Goal: Communication & Community: Answer question/provide support

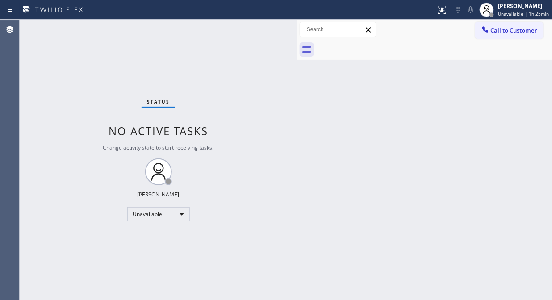
click at [73, 90] on div "Status No active tasks Change activity state to start receiving tasks. [PERSON_…" at bounding box center [158, 160] width 277 height 280
click at [483, 26] on icon at bounding box center [485, 29] width 9 height 9
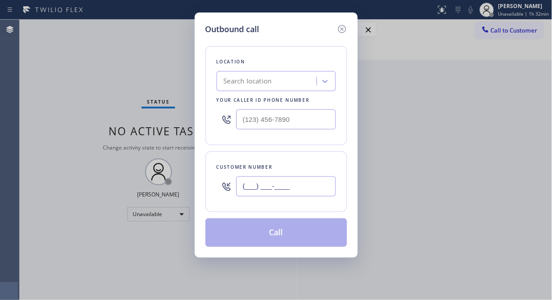
click at [277, 186] on input "(___) ___-____" at bounding box center [286, 186] width 100 height 20
paste input "818) 888-4039"
type input "[PHONE_NUMBER]"
click at [271, 72] on div "Search location" at bounding box center [275, 81] width 119 height 20
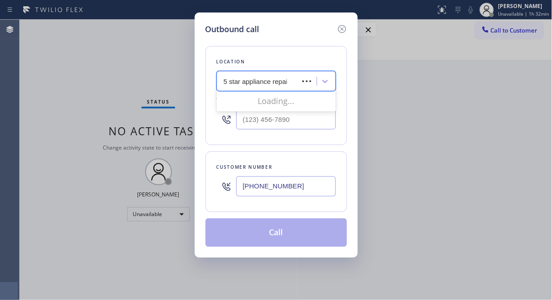
type input "5 star appliance repair"
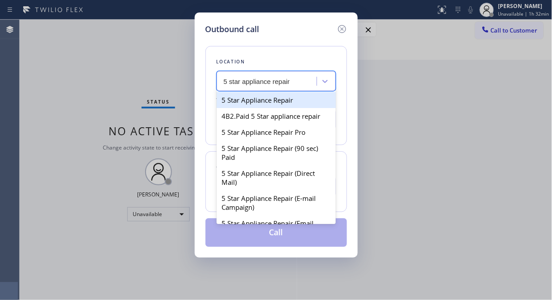
click at [278, 92] on div "5 Star Appliance Repair" at bounding box center [275, 100] width 119 height 16
type input "[PHONE_NUMBER]"
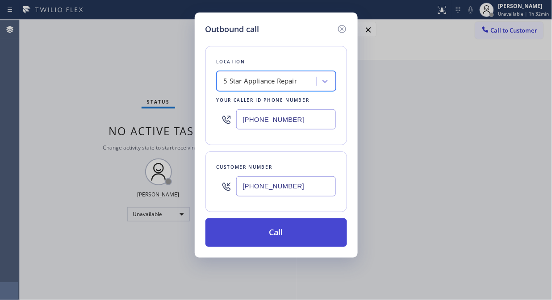
click at [291, 238] on button "Call" at bounding box center [275, 232] width 141 height 29
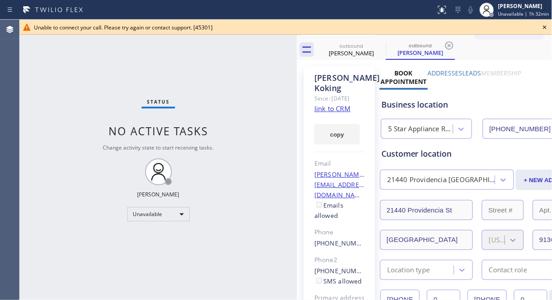
type input "[PHONE_NUMBER]"
click at [539, 26] on icon at bounding box center [544, 27] width 11 height 11
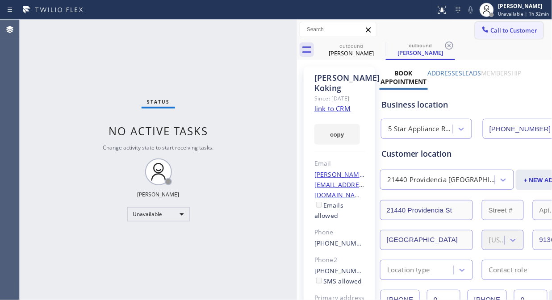
click at [498, 27] on span "Call to Customer" at bounding box center [513, 30] width 47 height 8
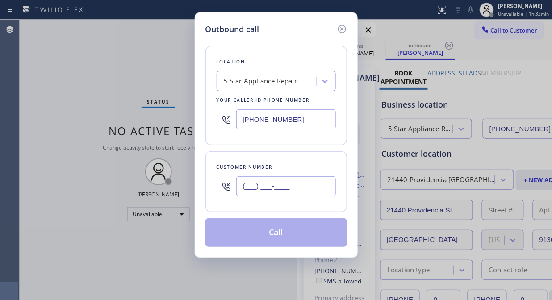
click at [320, 182] on input "(___) ___-____" at bounding box center [286, 186] width 100 height 20
paste input "323) 788-9422"
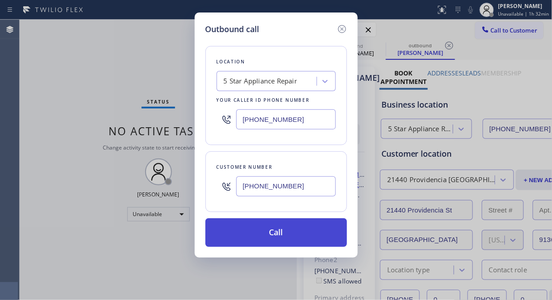
type input "[PHONE_NUMBER]"
click at [317, 237] on button "Call" at bounding box center [275, 232] width 141 height 29
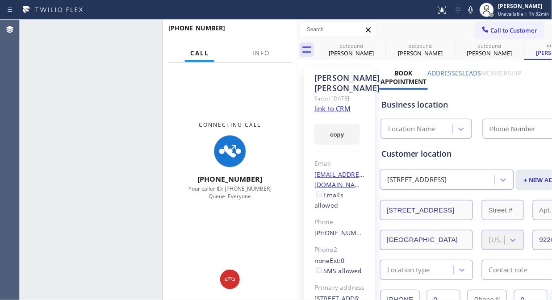
type input "[PHONE_NUMBER]"
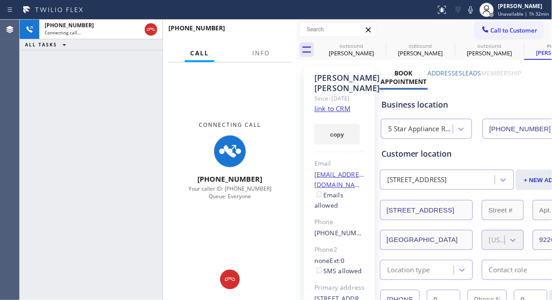
click at [79, 87] on div "[PHONE_NUMBER] Connecting call… ALL TASKS ALL TASKS ACTIVE TASKS TASKS IN WRAP …" at bounding box center [91, 160] width 143 height 280
click at [264, 52] on span "Info" at bounding box center [260, 53] width 17 height 8
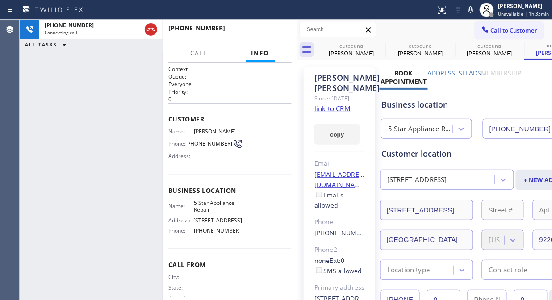
click at [46, 54] on div "[PHONE_NUMBER] Connecting call… ALL TASKS ALL TASKS ACTIVE TASKS TASKS IN WRAP …" at bounding box center [91, 160] width 143 height 280
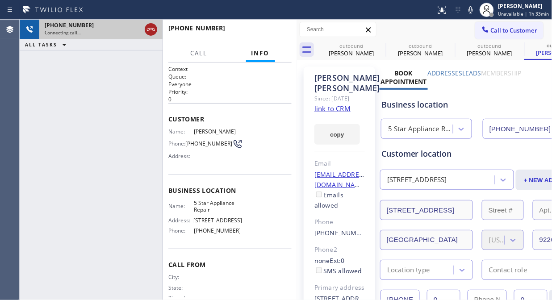
click at [149, 29] on icon at bounding box center [150, 29] width 11 height 11
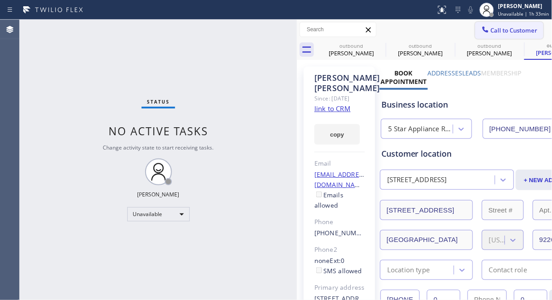
click at [506, 28] on span "Call to Customer" at bounding box center [513, 30] width 47 height 8
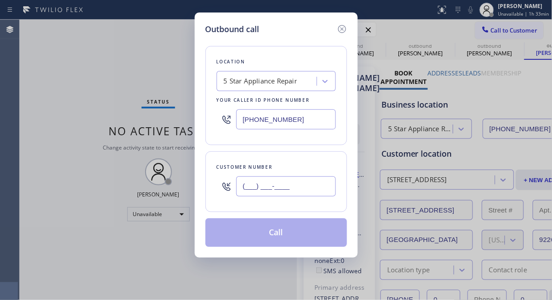
click at [293, 183] on input "(___) ___-____" at bounding box center [286, 186] width 100 height 20
paste input "818) 368-0916"
type input "[PHONE_NUMBER]"
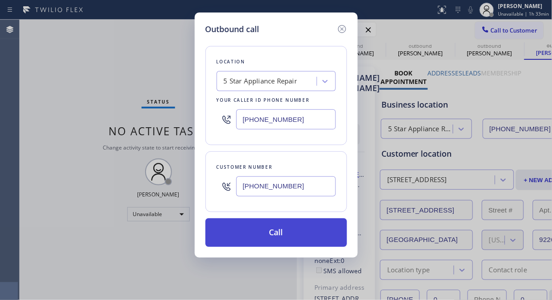
click at [315, 237] on button "Call" at bounding box center [275, 232] width 141 height 29
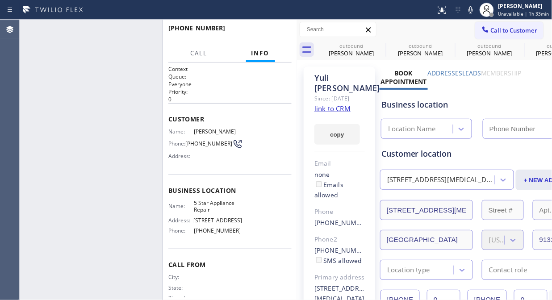
type input "[PHONE_NUMBER]"
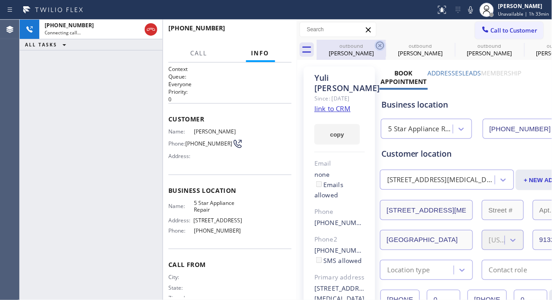
click at [382, 43] on icon at bounding box center [379, 45] width 11 height 11
click at [0, 0] on icon at bounding box center [0, 0] width 0 height 0
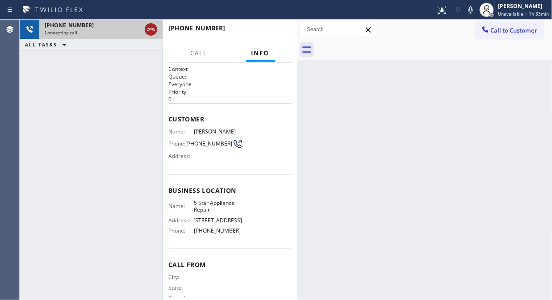
click at [149, 29] on icon at bounding box center [150, 29] width 11 height 11
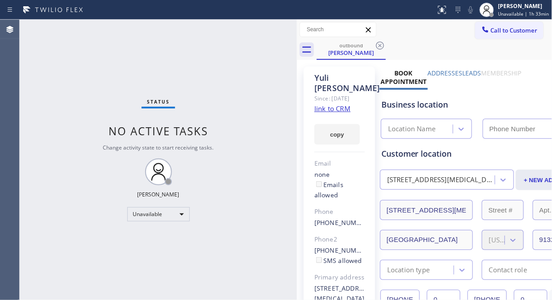
type input "[PHONE_NUMBER]"
click at [522, 37] on button "Call to Customer" at bounding box center [509, 30] width 68 height 17
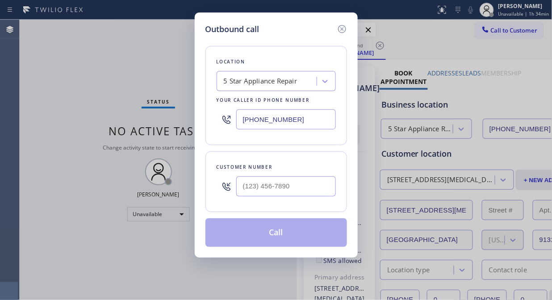
click at [235, 184] on div at bounding box center [226, 186] width 20 height 29
click at [237, 184] on input "(___) ___-____" at bounding box center [286, 186] width 100 height 20
paste input "716) 912-3636"
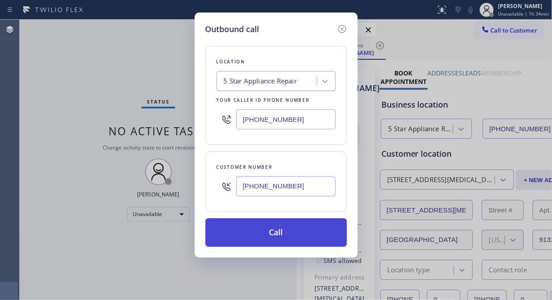
type input "[PHONE_NUMBER]"
click at [262, 237] on button "Call" at bounding box center [275, 232] width 141 height 29
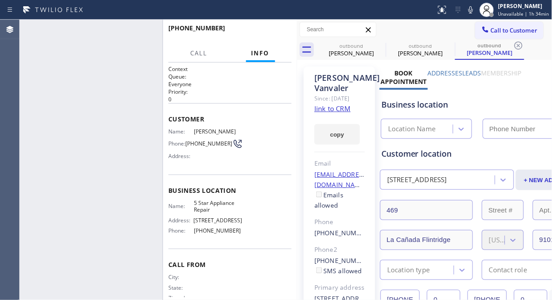
type input "[PHONE_NUMBER]"
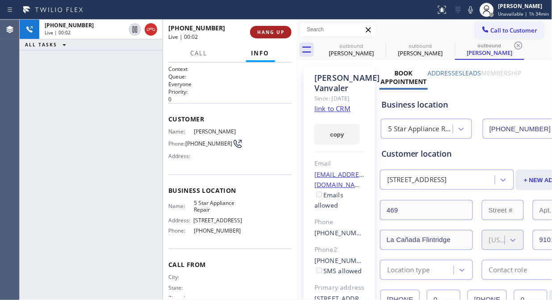
click at [262, 36] on button "HANG UP" at bounding box center [271, 32] width 42 height 12
click at [267, 36] on button "HANG UP" at bounding box center [271, 32] width 42 height 12
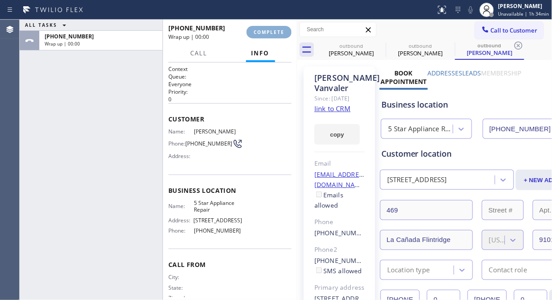
click at [267, 36] on button "COMPLETE" at bounding box center [268, 32] width 45 height 12
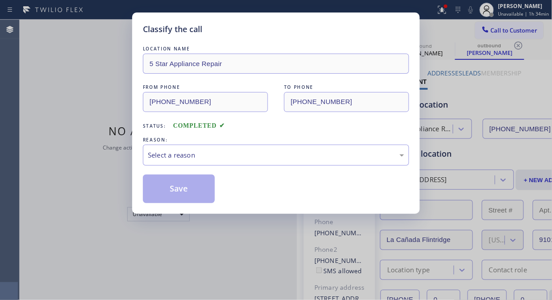
click at [284, 132] on div "LOCATION NAME 5 Star Appliance Repair FROM PHONE [PHONE_NUMBER] TO PHONE [PHONE…" at bounding box center [276, 123] width 266 height 159
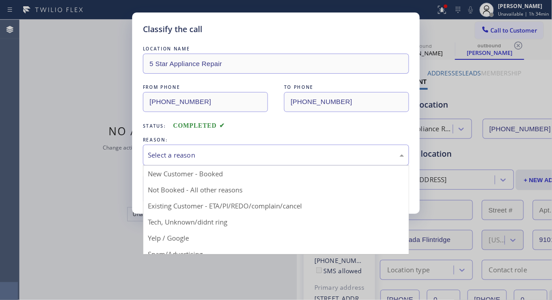
click at [277, 152] on div "Select a reason" at bounding box center [276, 155] width 256 height 10
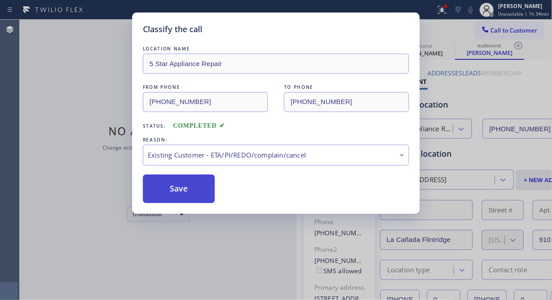
click at [201, 184] on button "Save" at bounding box center [179, 188] width 72 height 29
click at [501, 26] on div "Classify the call LOCATION NAME 5 Star Appliance Repair FROM PHONE [PHONE_NUMBE…" at bounding box center [276, 150] width 552 height 300
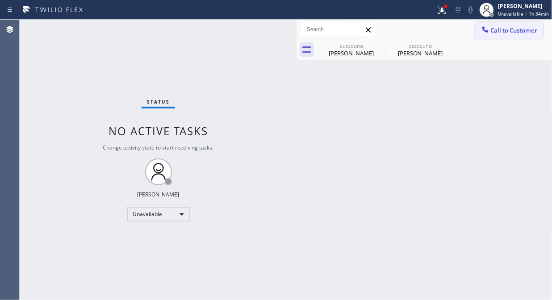
click at [492, 36] on button "Call to Customer" at bounding box center [509, 30] width 68 height 17
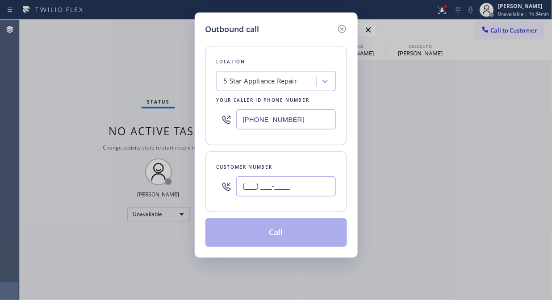
click at [237, 189] on input "(___) ___-____" at bounding box center [286, 186] width 100 height 20
paste input "602) 369-7086"
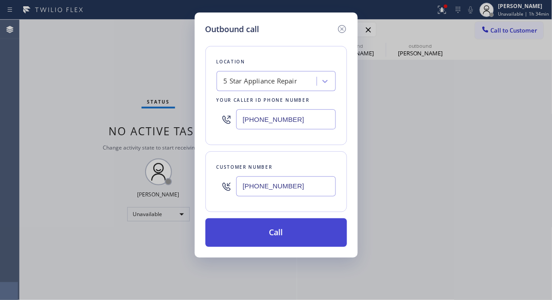
type input "[PHONE_NUMBER]"
click at [316, 240] on button "Call" at bounding box center [275, 232] width 141 height 29
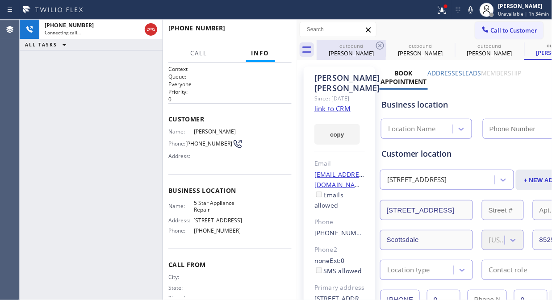
type input "[PHONE_NUMBER]"
click at [380, 45] on icon at bounding box center [379, 45] width 11 height 11
click at [0, 0] on icon at bounding box center [0, 0] width 0 height 0
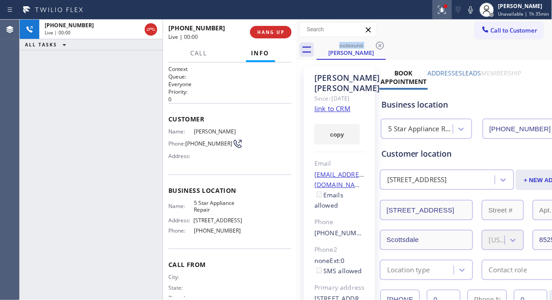
click at [443, 9] on icon at bounding box center [442, 10] width 8 height 8
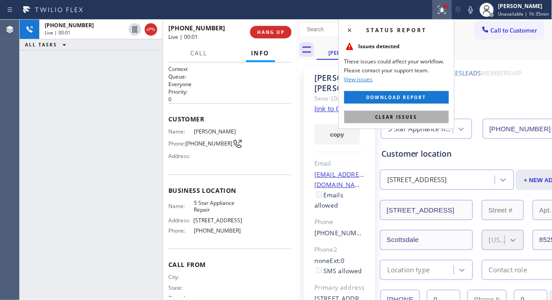
click at [405, 121] on button "Clear issues" at bounding box center [396, 117] width 104 height 12
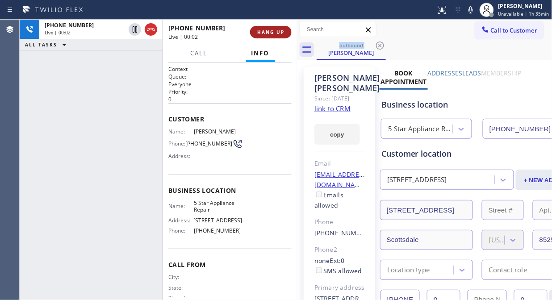
click at [265, 30] on span "HANG UP" at bounding box center [270, 32] width 27 height 6
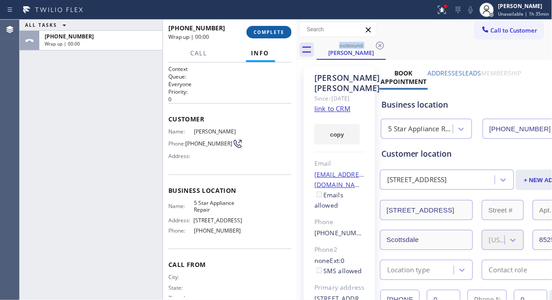
click at [265, 30] on span "COMPLETE" at bounding box center [268, 32] width 31 height 6
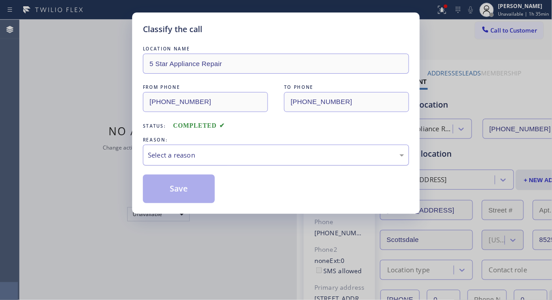
drag, startPoint x: 244, startPoint y: 155, endPoint x: 244, endPoint y: 162, distance: 7.6
click at [244, 155] on div "Select a reason" at bounding box center [276, 155] width 256 height 10
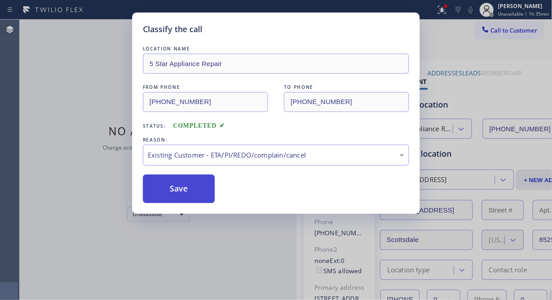
click at [188, 190] on button "Save" at bounding box center [179, 188] width 72 height 29
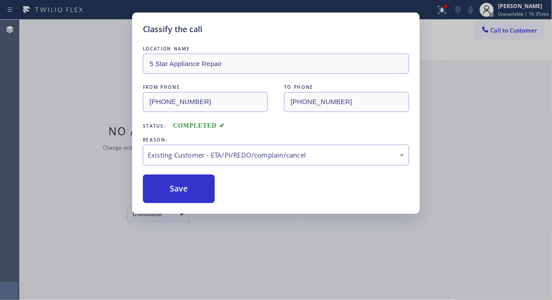
click at [517, 32] on div "Classify the call LOCATION NAME 5 Star Appliance Repair FROM PHONE [PHONE_NUMBE…" at bounding box center [276, 150] width 552 height 300
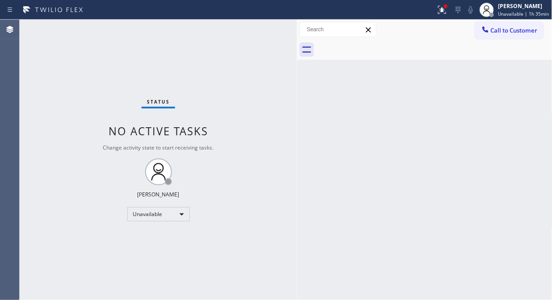
drag, startPoint x: 510, startPoint y: 34, endPoint x: 323, endPoint y: 65, distance: 189.5
click at [506, 34] on button "Call to Customer" at bounding box center [509, 30] width 68 height 17
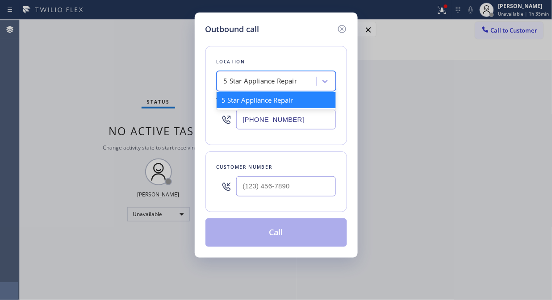
click at [254, 85] on div "5 Star Appliance Repair" at bounding box center [261, 81] width 74 height 10
paste input "GE Monogram Repair Expert Silver Spring"
type input "GE Monogram Repair Expert Silver Spring"
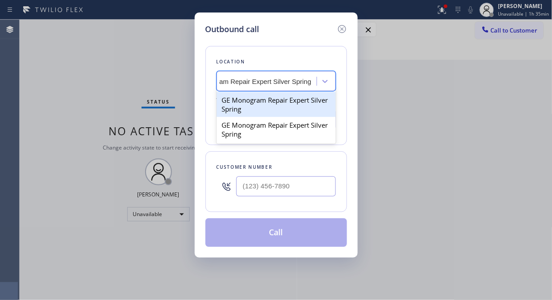
click at [252, 102] on div "GE Monogram Repair Expert Silver Spring" at bounding box center [275, 104] width 119 height 25
type input "[PHONE_NUMBER]"
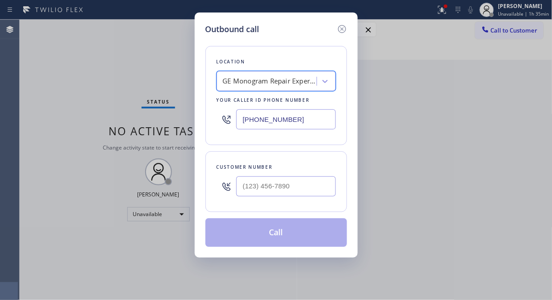
click at [254, 79] on div "GE Monogram Repair Expert Silver Spring" at bounding box center [270, 81] width 94 height 10
click at [513, 29] on div "Outbound call Location option GE Monogram Repair Expert Silver Spring, selected…" at bounding box center [276, 150] width 552 height 300
click at [237, 185] on input "(___) ___-____" at bounding box center [286, 186] width 100 height 20
paste input "626) 679-3936"
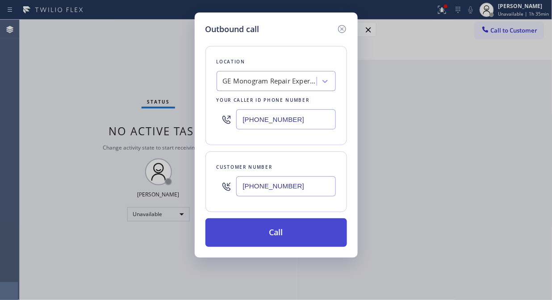
type input "[PHONE_NUMBER]"
click at [296, 239] on button "Call" at bounding box center [275, 232] width 141 height 29
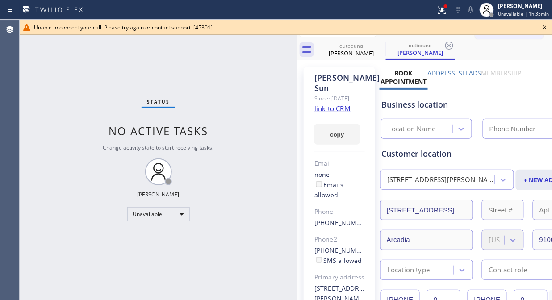
type input "[PHONE_NUMBER]"
click at [546, 28] on icon at bounding box center [544, 27] width 11 height 11
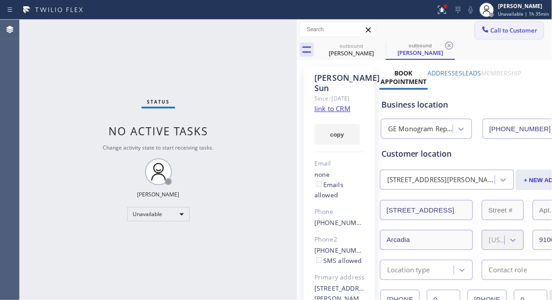
click at [500, 25] on button "Call to Customer" at bounding box center [509, 30] width 68 height 17
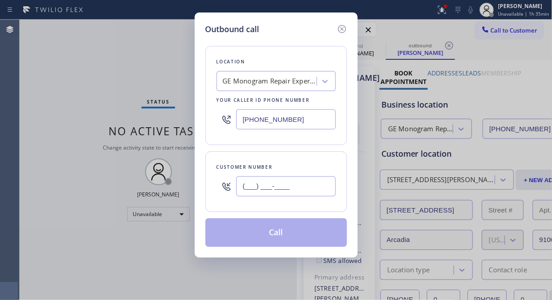
click at [258, 185] on input "(___) ___-____" at bounding box center [286, 186] width 100 height 20
paste input "917) 698-8891"
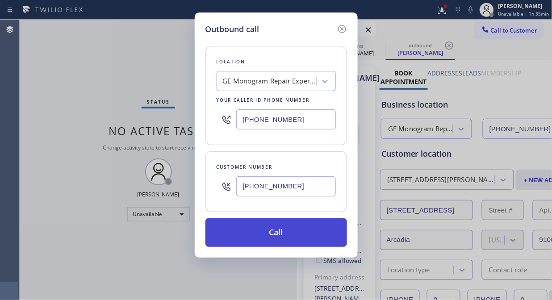
type input "[PHONE_NUMBER]"
click at [295, 235] on button "Call" at bounding box center [275, 232] width 141 height 29
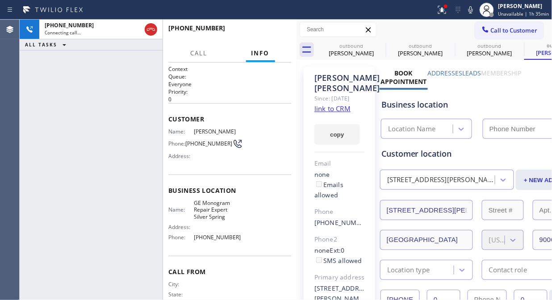
type input "[PHONE_NUMBER]"
click at [473, 12] on icon at bounding box center [470, 9] width 4 height 7
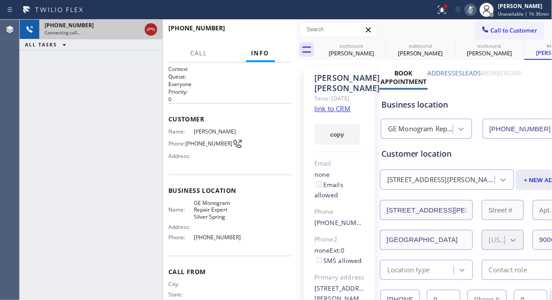
click at [150, 32] on icon at bounding box center [150, 29] width 11 height 11
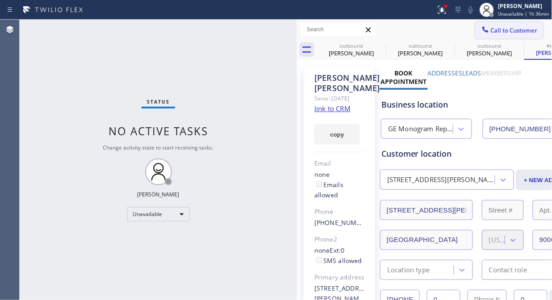
click at [511, 31] on span "Call to Customer" at bounding box center [513, 30] width 47 height 8
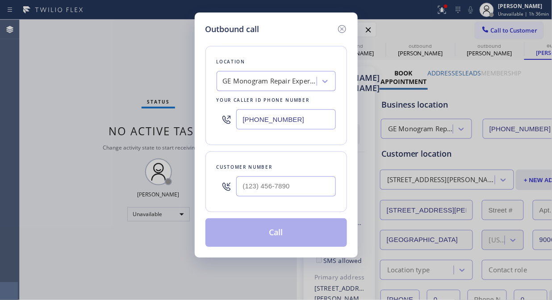
click at [266, 78] on div "GE Monogram Repair Expert Silver Spring" at bounding box center [270, 81] width 94 height 10
click at [244, 124] on input "[PHONE_NUMBER]" at bounding box center [286, 119] width 100 height 20
paste input "410) 291-1407"
type input "[PHONE_NUMBER]"
click at [242, 189] on input "(___) ___-____" at bounding box center [286, 186] width 100 height 20
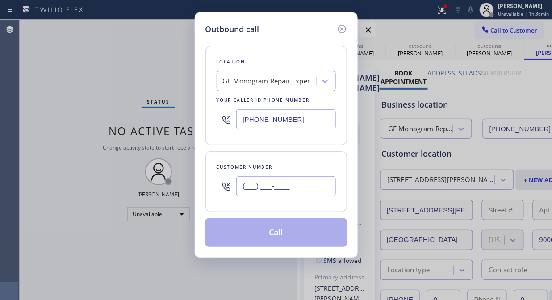
paste input "703) 338-2496"
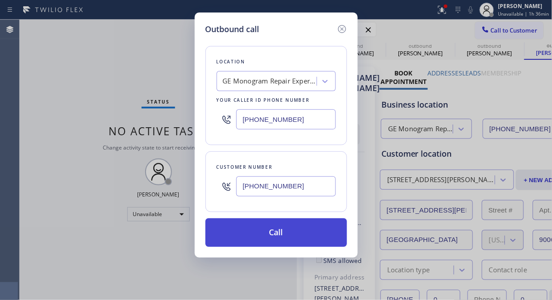
type input "[PHONE_NUMBER]"
click at [270, 235] on button "Call" at bounding box center [275, 232] width 141 height 29
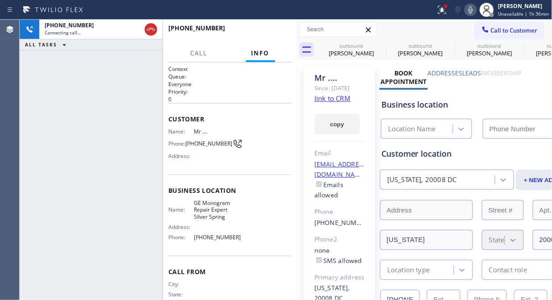
type input "[PHONE_NUMBER]"
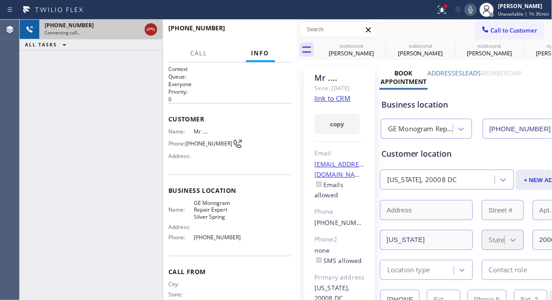
click at [149, 27] on icon at bounding box center [150, 29] width 11 height 11
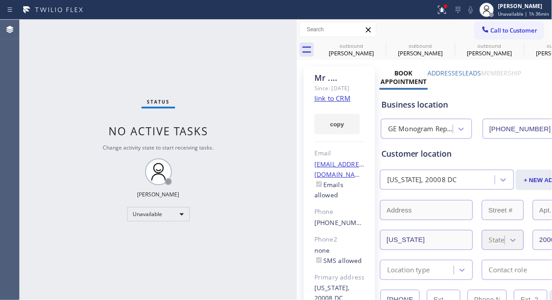
click at [331, 113] on div "Mr .... Since: [DATE] link to CRM copy Email [EMAIL_ADDRESS][DOMAIN_NAME] Email…" at bounding box center [338, 209] width 71 height 286
click at [344, 103] on link "link to CRM" at bounding box center [332, 98] width 36 height 9
click at [480, 33] on div at bounding box center [485, 30] width 11 height 11
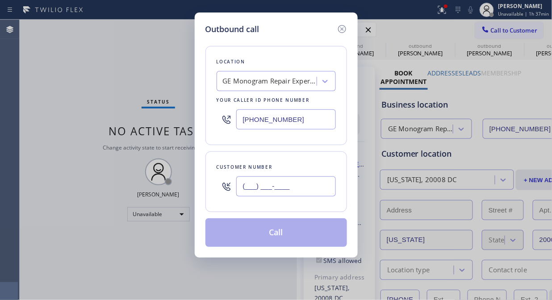
click at [279, 186] on input "(___) ___-____" at bounding box center [286, 186] width 100 height 20
paste input "703) 338-2496"
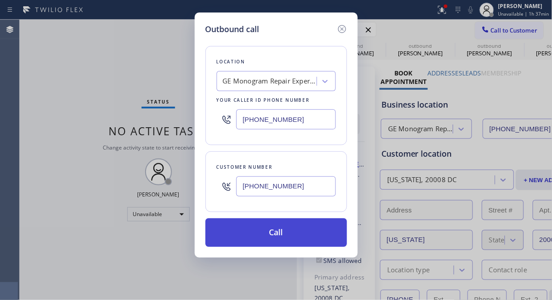
type input "[PHONE_NUMBER]"
click at [280, 232] on button "Call" at bounding box center [275, 232] width 141 height 29
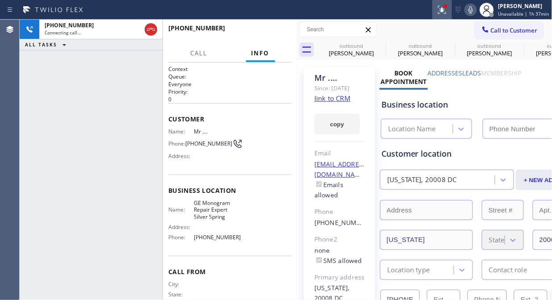
click at [450, 11] on div at bounding box center [442, 9] width 20 height 11
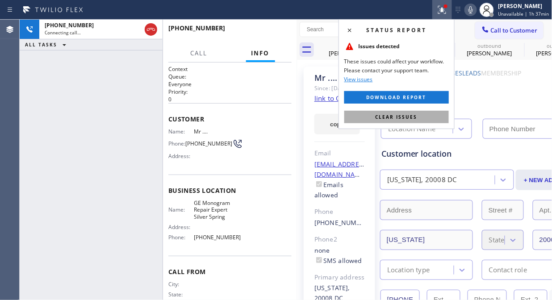
click at [403, 116] on span "Clear issues" at bounding box center [396, 117] width 42 height 6
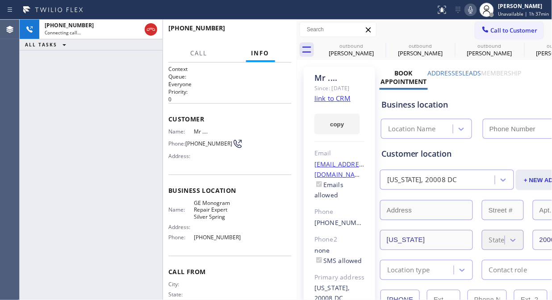
type input "[PHONE_NUMBER]"
click at [476, 14] on icon at bounding box center [470, 9] width 11 height 11
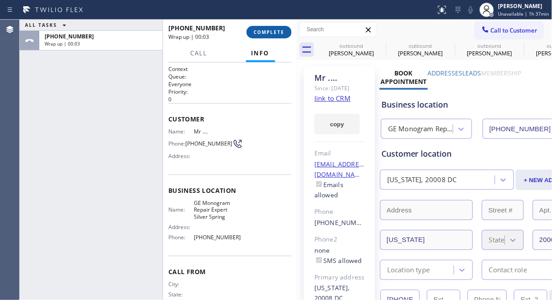
click at [270, 32] on span "COMPLETE" at bounding box center [268, 32] width 31 height 6
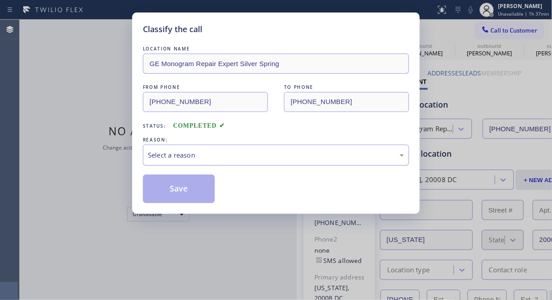
click at [282, 162] on div "Select a reason" at bounding box center [276, 155] width 266 height 21
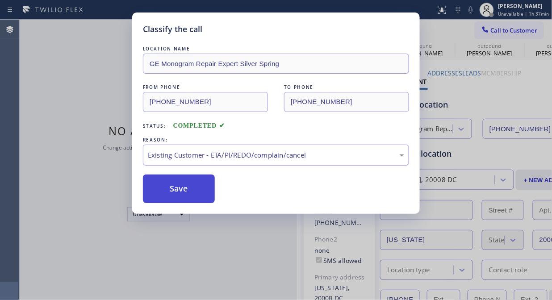
click at [197, 191] on button "Save" at bounding box center [179, 188] width 72 height 29
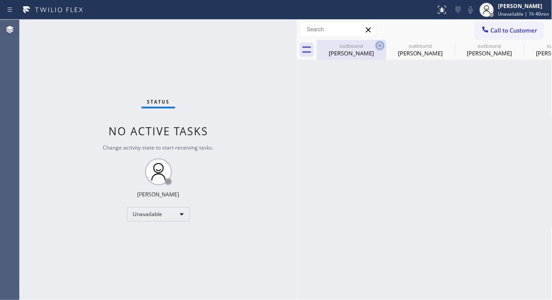
click at [382, 43] on icon at bounding box center [380, 46] width 8 height 8
click at [0, 0] on icon at bounding box center [0, 0] width 0 height 0
type input "[PHONE_NUMBER]"
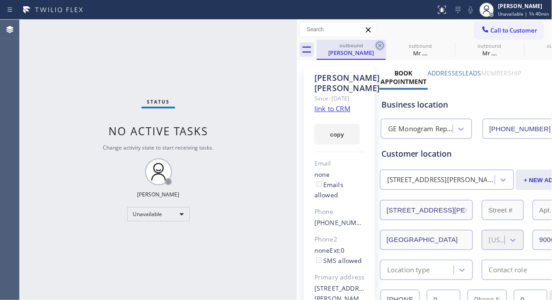
click at [378, 43] on icon at bounding box center [379, 45] width 11 height 11
type input "[PHONE_NUMBER]"
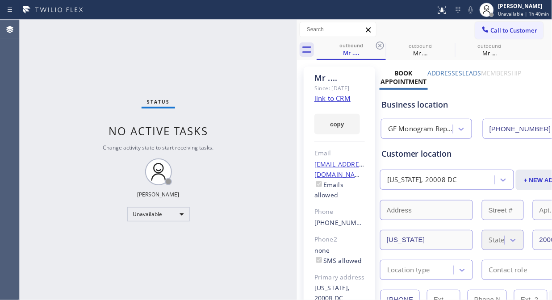
click at [378, 43] on icon at bounding box center [379, 45] width 11 height 11
click at [0, 0] on icon at bounding box center [0, 0] width 0 height 0
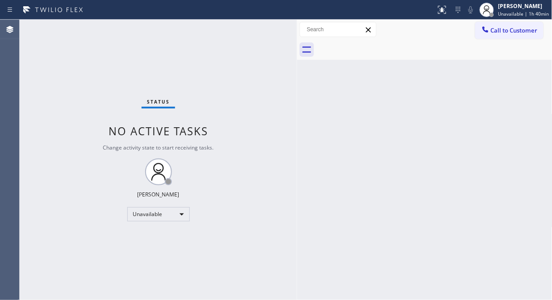
click at [378, 43] on div at bounding box center [434, 50] width 236 height 20
click at [496, 30] on span "Call to Customer" at bounding box center [513, 30] width 47 height 8
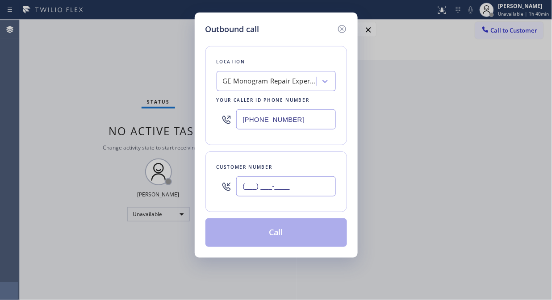
click at [282, 195] on input "(___) ___-____" at bounding box center [286, 186] width 100 height 20
paste input "310) 741-3999"
type input "[PHONE_NUMBER]"
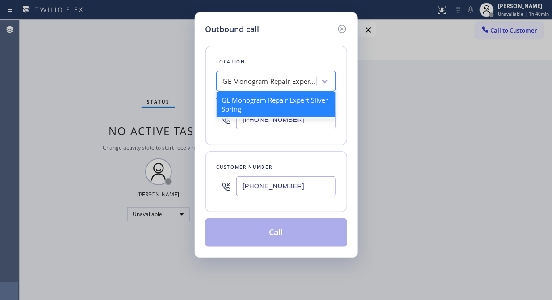
click at [274, 84] on div "GE Monogram Repair Expert Silver Spring" at bounding box center [270, 81] width 94 height 10
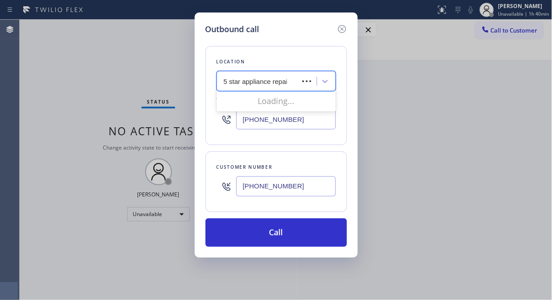
type input "5 star appliance repair"
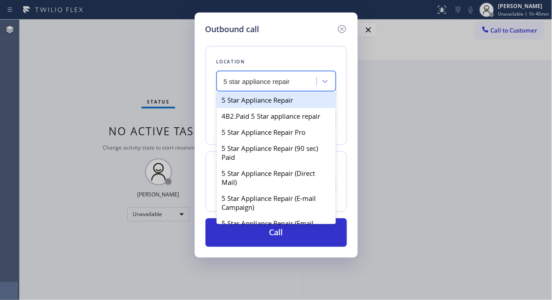
click at [287, 103] on div "5 Star Appliance Repair" at bounding box center [275, 100] width 119 height 16
type input "[PHONE_NUMBER]"
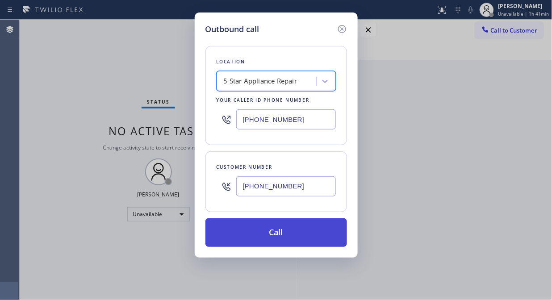
click at [275, 232] on button "Call" at bounding box center [275, 232] width 141 height 29
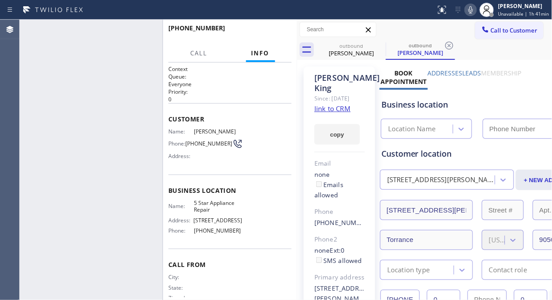
type input "[PHONE_NUMBER]"
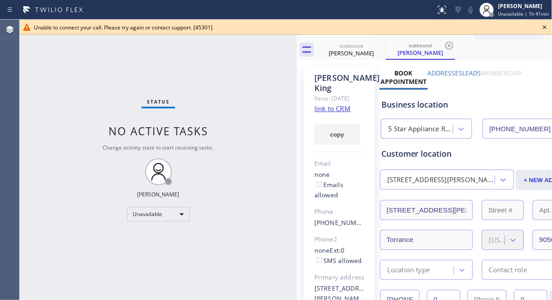
click at [543, 25] on icon at bounding box center [544, 27] width 11 height 11
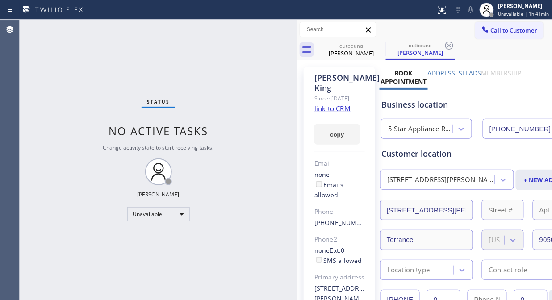
drag, startPoint x: 503, startPoint y: 30, endPoint x: 364, endPoint y: 105, distance: 158.3
click at [503, 30] on span "Call to Customer" at bounding box center [513, 30] width 47 height 8
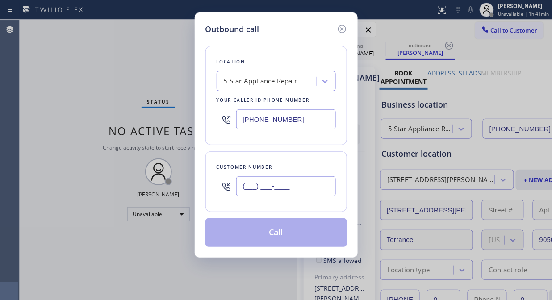
click at [270, 185] on input "(___) ___-____" at bounding box center [286, 186] width 100 height 20
paste input "949) 923-9238"
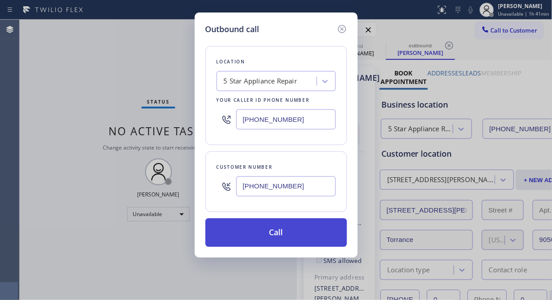
drag, startPoint x: 287, startPoint y: 234, endPoint x: 380, endPoint y: 158, distance: 119.6
click at [289, 233] on button "Call" at bounding box center [275, 232] width 141 height 29
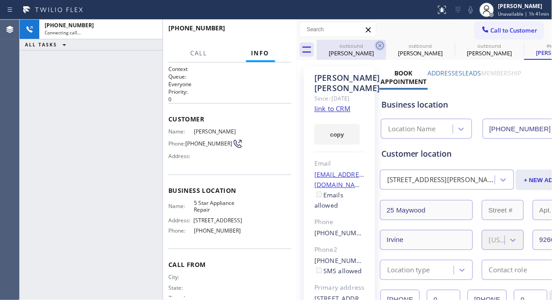
click at [382, 46] on icon at bounding box center [379, 45] width 11 height 11
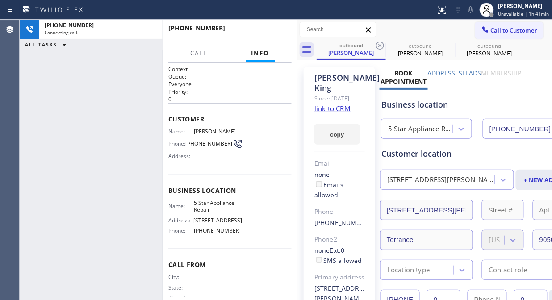
click at [382, 46] on icon at bounding box center [379, 45] width 11 height 11
click at [0, 0] on icon at bounding box center [0, 0] width 0 height 0
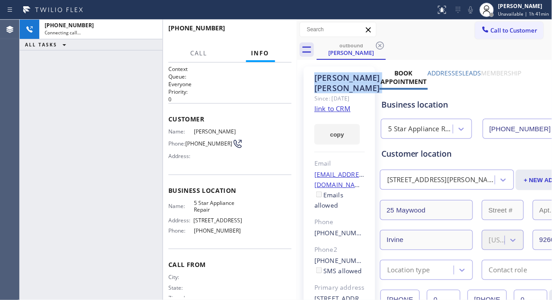
click at [382, 46] on icon at bounding box center [379, 45] width 11 height 11
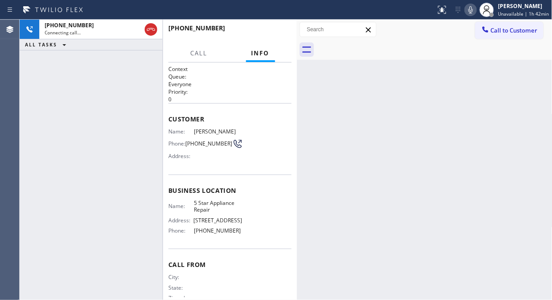
click at [472, 12] on icon at bounding box center [470, 9] width 11 height 11
click at [472, 9] on icon at bounding box center [470, 9] width 11 height 11
drag, startPoint x: 291, startPoint y: 34, endPoint x: 266, endPoint y: 29, distance: 25.1
click at [286, 35] on button "HANG UP" at bounding box center [271, 32] width 42 height 12
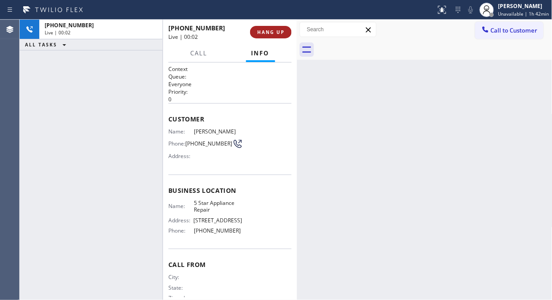
click at [266, 29] on span "HANG UP" at bounding box center [270, 32] width 27 height 6
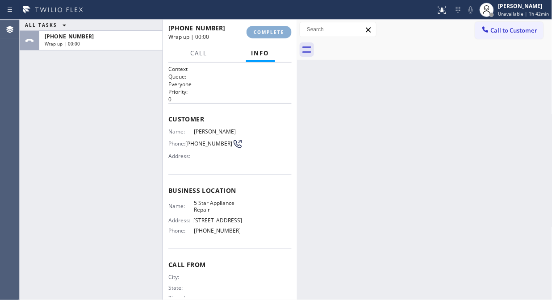
click at [267, 30] on span "COMPLETE" at bounding box center [268, 32] width 31 height 6
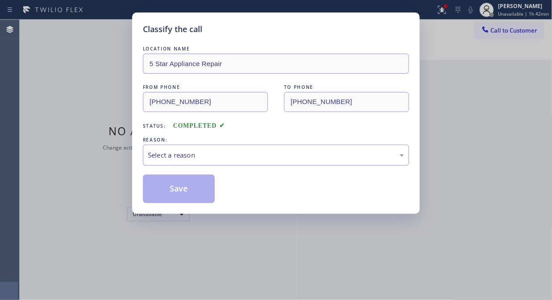
click at [280, 162] on div "Select a reason" at bounding box center [276, 155] width 266 height 21
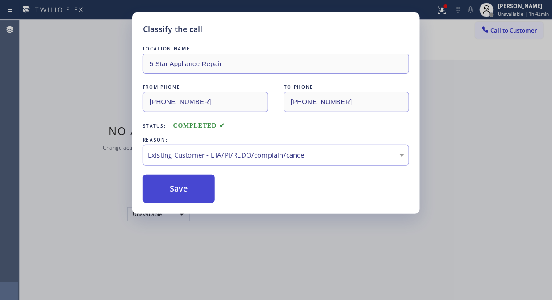
drag, startPoint x: 178, startPoint y: 193, endPoint x: 188, endPoint y: 188, distance: 11.6
click at [179, 193] on button "Save" at bounding box center [179, 188] width 72 height 29
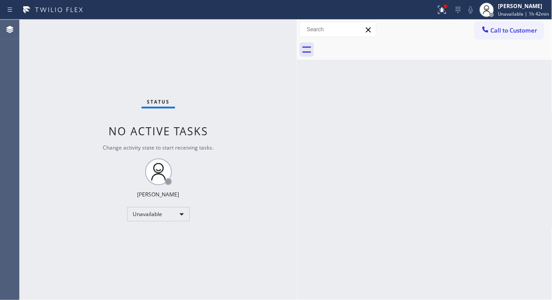
drag, startPoint x: 249, startPoint y: 63, endPoint x: 304, endPoint y: 58, distance: 55.1
click at [250, 63] on div "Status No active tasks Change activity state to start receiving tasks. [PERSON_…" at bounding box center [158, 160] width 277 height 280
click at [490, 33] on div at bounding box center [485, 30] width 11 height 11
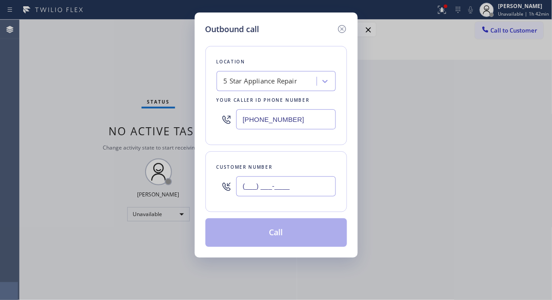
click at [249, 183] on input "(___) ___-____" at bounding box center [286, 186] width 100 height 20
paste input "714) 404-8038"
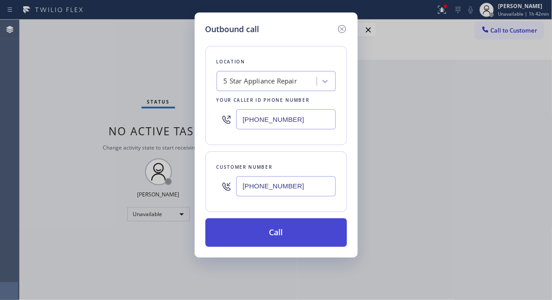
type input "[PHONE_NUMBER]"
click at [274, 232] on button "Call" at bounding box center [275, 232] width 141 height 29
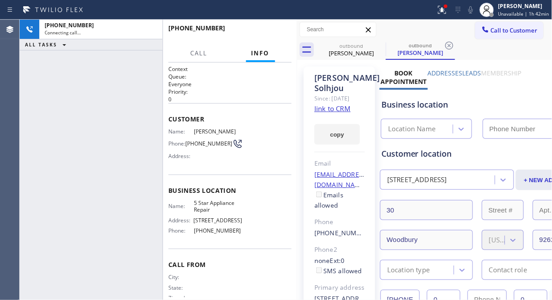
type input "[PHONE_NUMBER]"
click at [471, 12] on icon at bounding box center [470, 9] width 11 height 11
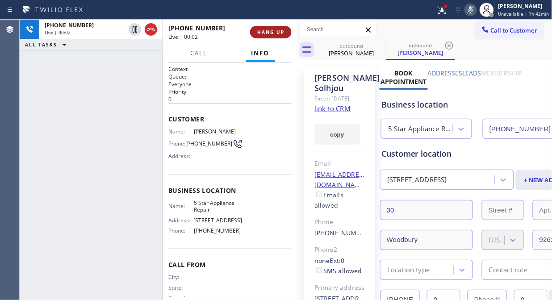
click at [265, 34] on span "HANG UP" at bounding box center [270, 32] width 27 height 6
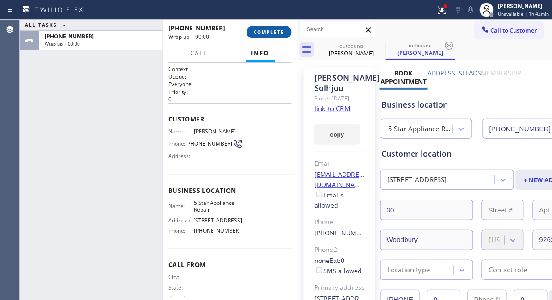
click at [265, 34] on span "COMPLETE" at bounding box center [268, 32] width 31 height 6
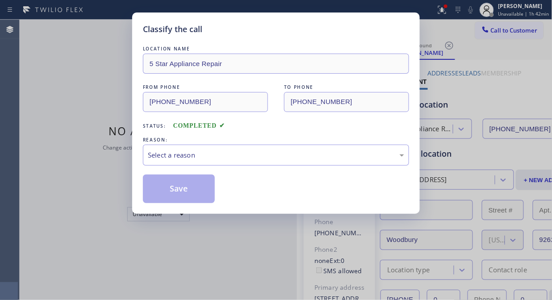
click at [265, 34] on div "Classify the call" at bounding box center [276, 29] width 266 height 12
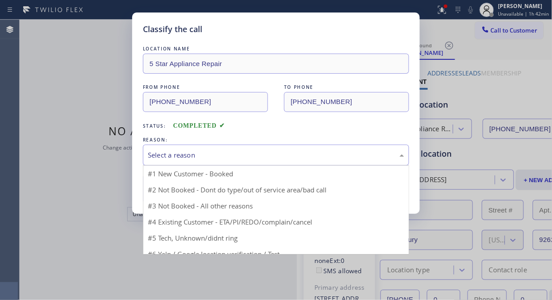
click at [230, 162] on div "Select a reason" at bounding box center [276, 155] width 266 height 21
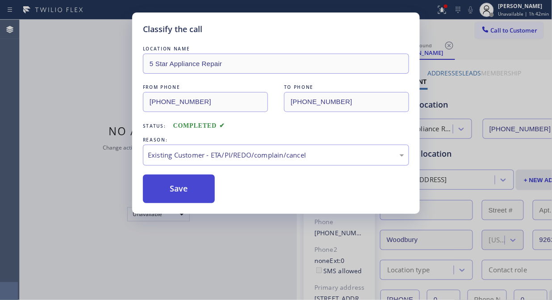
drag, startPoint x: 168, startPoint y: 180, endPoint x: 182, endPoint y: 178, distance: 14.5
click at [168, 180] on button "Save" at bounding box center [179, 188] width 72 height 29
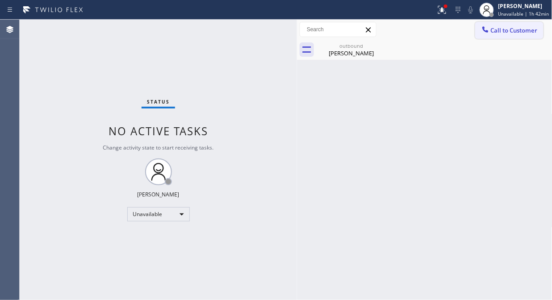
click at [503, 34] on button "Call to Customer" at bounding box center [509, 30] width 68 height 17
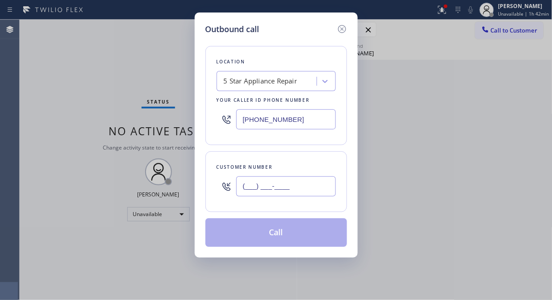
drag, startPoint x: 245, startPoint y: 180, endPoint x: 244, endPoint y: 186, distance: 6.0
click at [245, 181] on input "(___) ___-____" at bounding box center [286, 186] width 100 height 20
paste input "310) 918-9435"
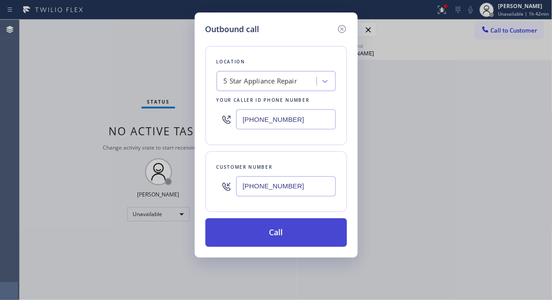
type input "[PHONE_NUMBER]"
click at [300, 236] on button "Call" at bounding box center [275, 232] width 141 height 29
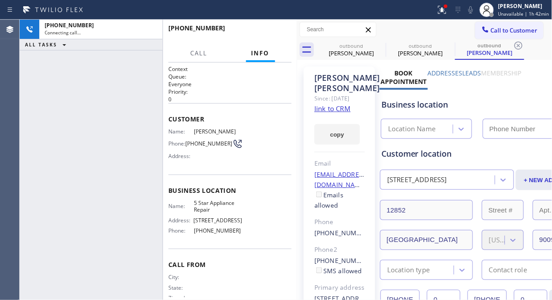
type input "[PHONE_NUMBER]"
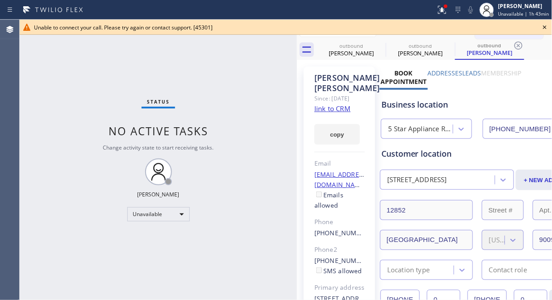
click at [543, 28] on icon at bounding box center [544, 27] width 11 height 11
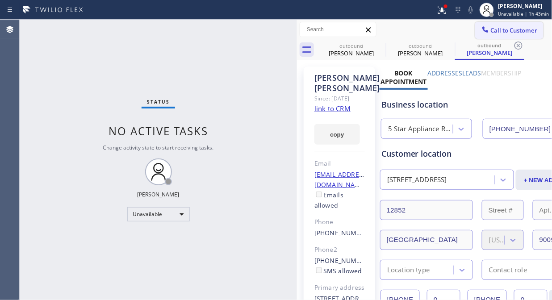
click at [491, 34] on button "Call to Customer" at bounding box center [509, 30] width 68 height 17
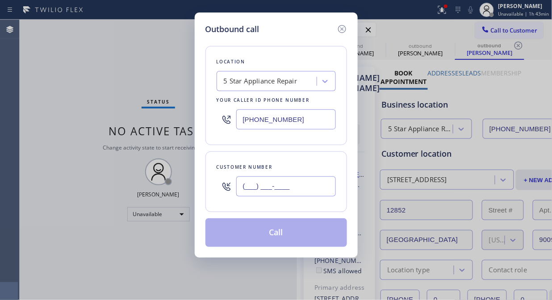
click at [249, 190] on input "(___) ___-____" at bounding box center [286, 186] width 100 height 20
paste input "415) 250-1525"
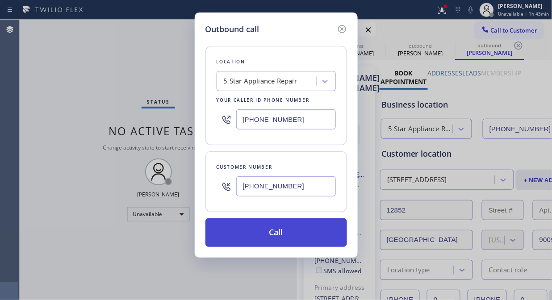
type input "[PHONE_NUMBER]"
click at [289, 239] on button "Call" at bounding box center [275, 232] width 141 height 29
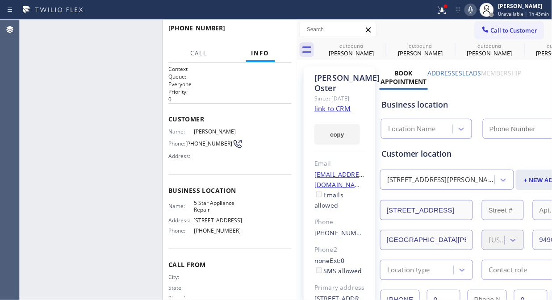
type input "[PHONE_NUMBER]"
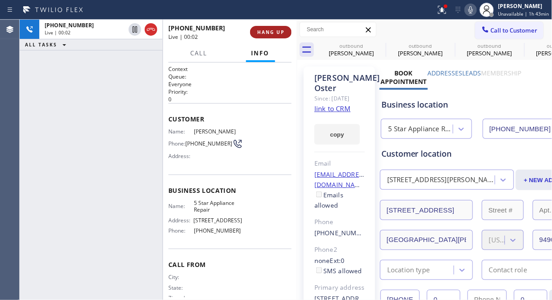
click at [277, 28] on button "HANG UP" at bounding box center [271, 32] width 42 height 12
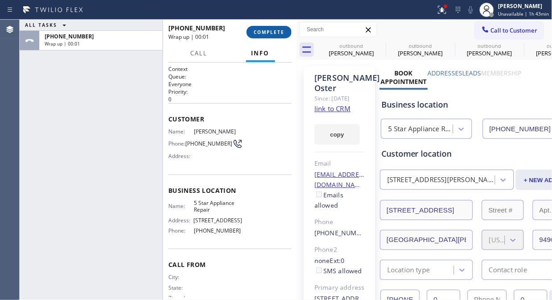
click at [277, 29] on span "COMPLETE" at bounding box center [268, 32] width 31 height 6
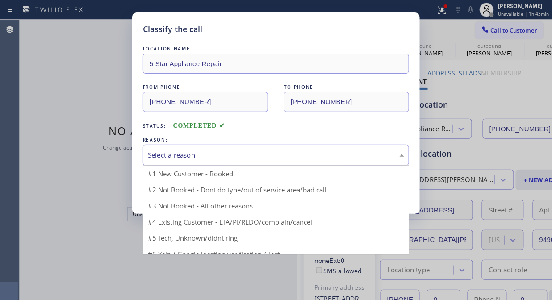
click at [275, 162] on div "Select a reason" at bounding box center [276, 155] width 266 height 21
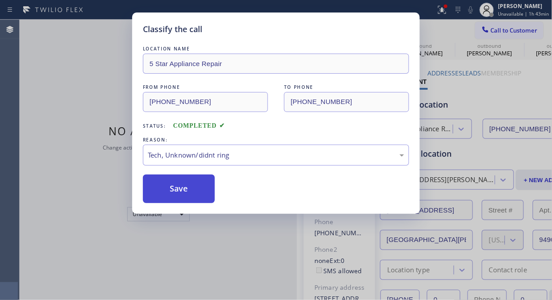
click at [190, 195] on button "Save" at bounding box center [179, 188] width 72 height 29
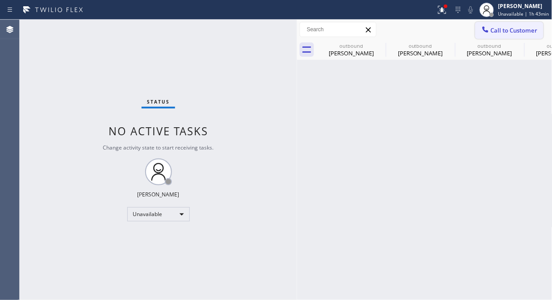
click at [500, 30] on span "Call to Customer" at bounding box center [513, 30] width 47 height 8
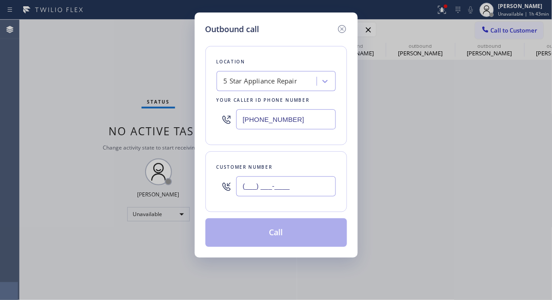
click at [283, 188] on input "(___) ___-____" at bounding box center [286, 186] width 100 height 20
paste input "310) 260-9793"
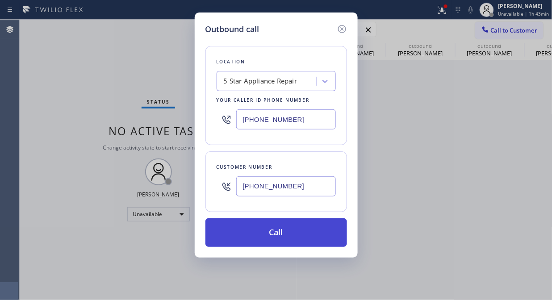
type input "[PHONE_NUMBER]"
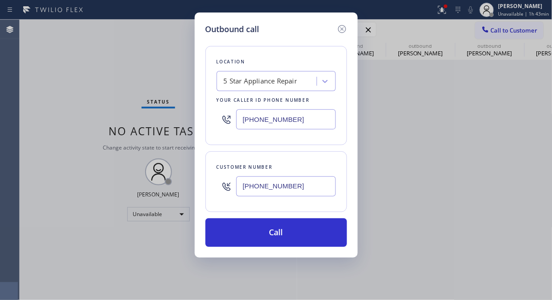
drag, startPoint x: 291, startPoint y: 233, endPoint x: 396, endPoint y: 42, distance: 218.1
click at [291, 233] on button "Call" at bounding box center [275, 232] width 141 height 29
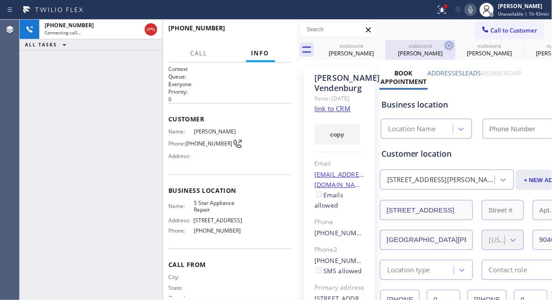
click at [0, 0] on icon at bounding box center [0, 0] width 0 height 0
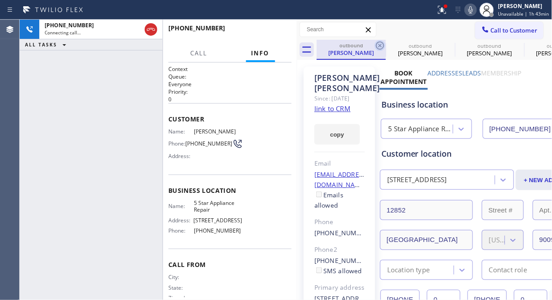
type input "[PHONE_NUMBER]"
click at [380, 45] on icon at bounding box center [380, 46] width 8 height 8
click at [0, 0] on icon at bounding box center [0, 0] width 0 height 0
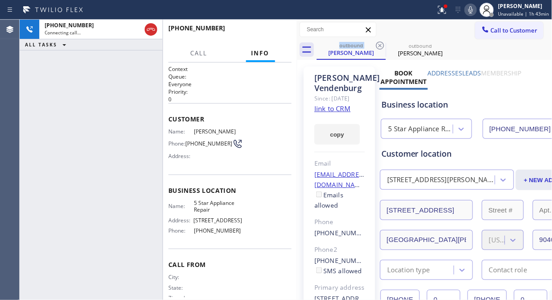
type input "[PHONE_NUMBER]"
click at [380, 45] on icon at bounding box center [380, 46] width 8 height 8
click at [447, 6] on div at bounding box center [446, 6] width 4 height 4
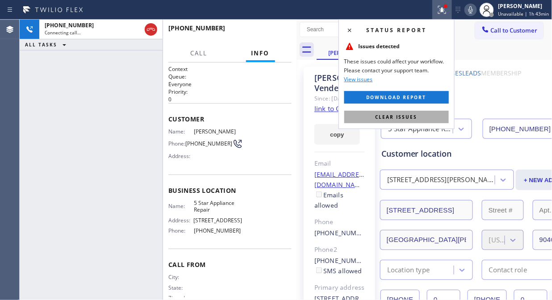
click at [410, 118] on span "Clear issues" at bounding box center [396, 117] width 42 height 6
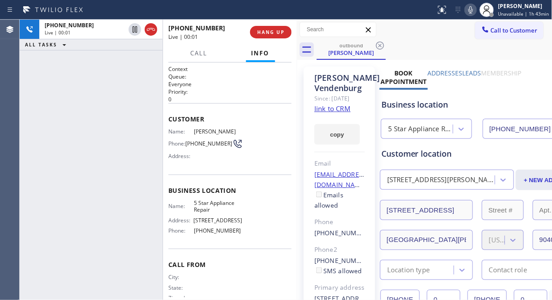
click at [77, 66] on div "[PHONE_NUMBER] Live | 00:01 ALL TASKS ALL TASKS ACTIVE TASKS TASKS IN WRAP UP" at bounding box center [91, 160] width 143 height 280
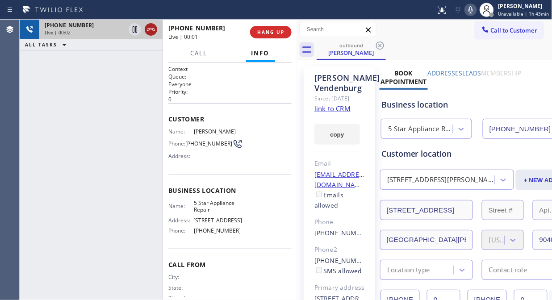
click at [149, 30] on icon at bounding box center [150, 29] width 11 height 11
click at [259, 34] on span "HANG UP" at bounding box center [270, 32] width 27 height 6
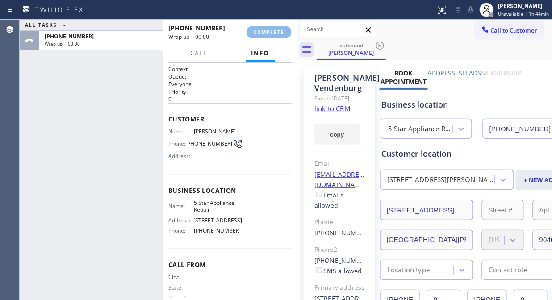
click at [269, 38] on div "[PHONE_NUMBER] Wrap up | 00:00 COMPLETE" at bounding box center [229, 32] width 123 height 23
click at [266, 42] on div "[PHONE_NUMBER] Wrap up | 00:01 COMPLETE" at bounding box center [229, 32] width 123 height 23
click at [276, 27] on button "COMPLETE" at bounding box center [268, 32] width 45 height 12
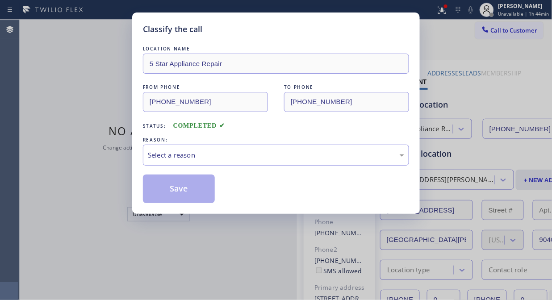
drag, startPoint x: 273, startPoint y: 143, endPoint x: 264, endPoint y: 176, distance: 34.2
click at [273, 143] on div "REASON:" at bounding box center [276, 139] width 266 height 9
click at [266, 158] on div "Select a reason" at bounding box center [276, 155] width 256 height 10
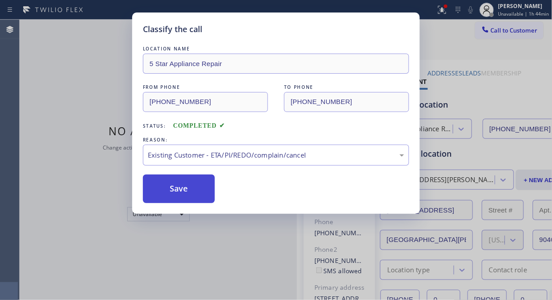
click at [193, 187] on button "Save" at bounding box center [179, 188] width 72 height 29
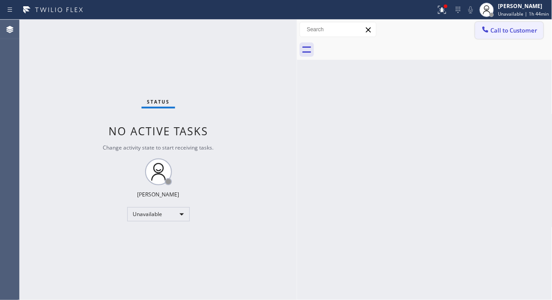
click at [507, 24] on button "Call to Customer" at bounding box center [509, 30] width 68 height 17
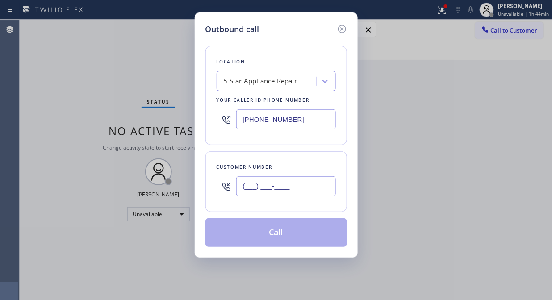
click at [279, 188] on input "(___) ___-____" at bounding box center [286, 186] width 100 height 20
paste input "909) 395-6037"
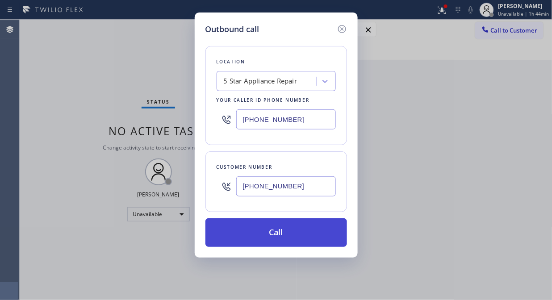
type input "[PHONE_NUMBER]"
click at [296, 234] on button "Call" at bounding box center [275, 232] width 141 height 29
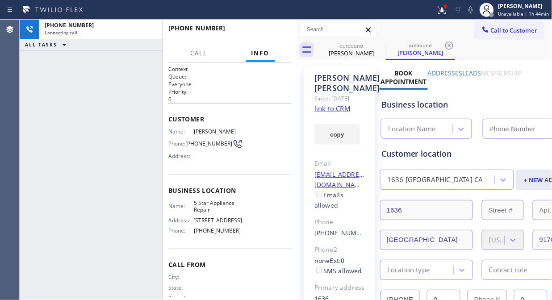
type input "[PHONE_NUMBER]"
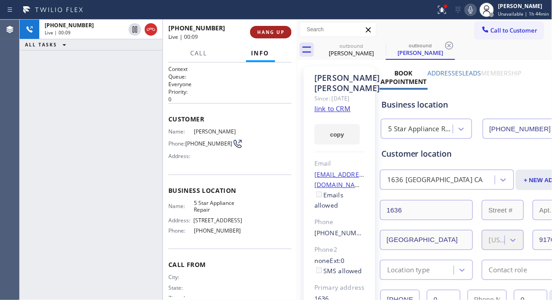
click at [277, 35] on span "HANG UP" at bounding box center [270, 32] width 27 height 6
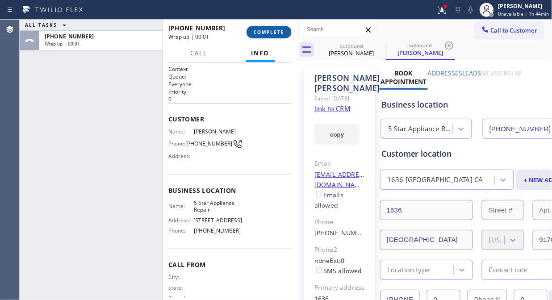
click at [277, 35] on span "COMPLETE" at bounding box center [268, 32] width 31 height 6
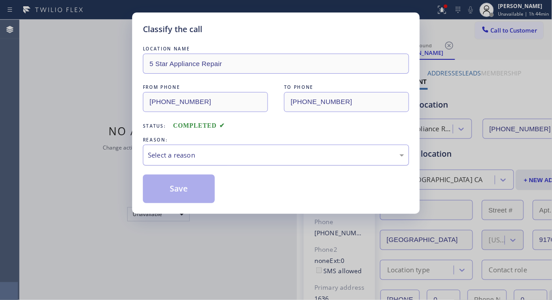
click at [255, 152] on div "Select a reason" at bounding box center [276, 155] width 256 height 10
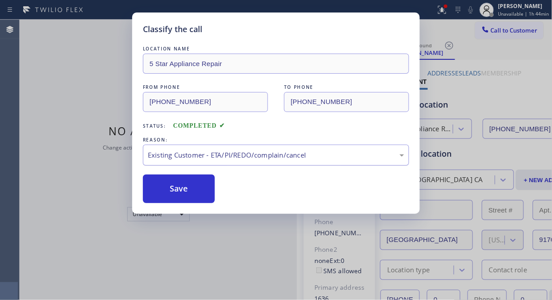
click at [232, 154] on div "Existing Customer - ETA/PI/REDO/complain/cancel" at bounding box center [276, 155] width 256 height 10
drag, startPoint x: 180, startPoint y: 192, endPoint x: 225, endPoint y: 112, distance: 91.7
click at [181, 191] on button "Save" at bounding box center [179, 188] width 72 height 29
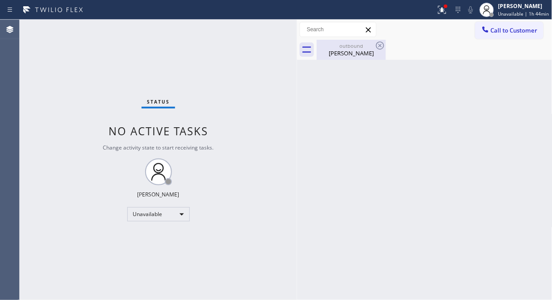
click at [348, 43] on div "outbound" at bounding box center [350, 45] width 67 height 7
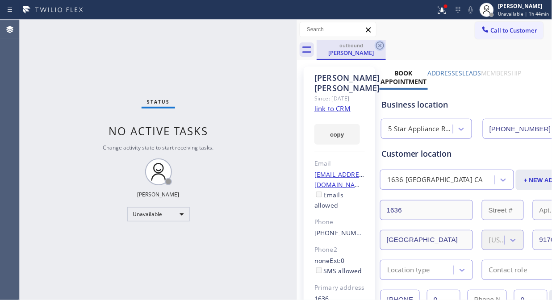
click at [381, 45] on icon at bounding box center [379, 45] width 11 height 11
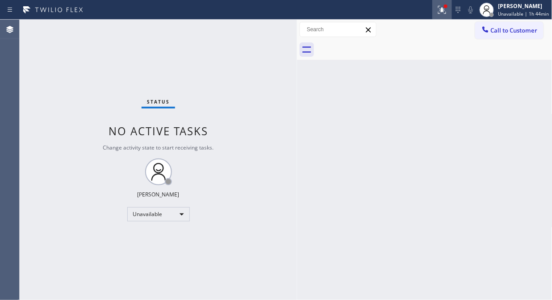
click at [443, 12] on icon at bounding box center [441, 9] width 11 height 11
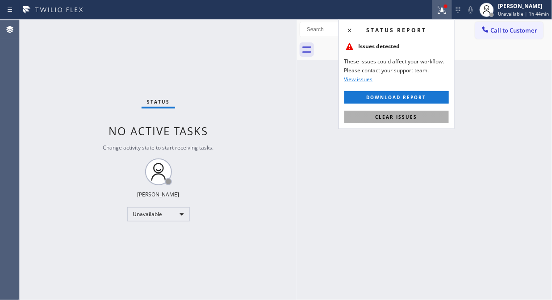
click at [416, 122] on button "Clear issues" at bounding box center [396, 117] width 104 height 12
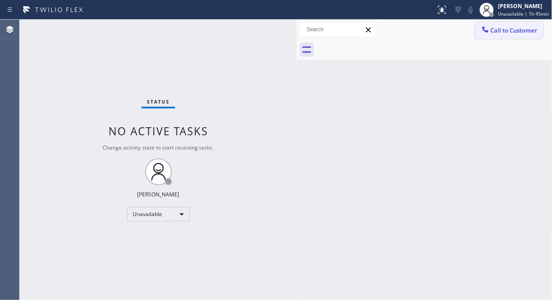
click at [515, 29] on span "Call to Customer" at bounding box center [513, 30] width 47 height 8
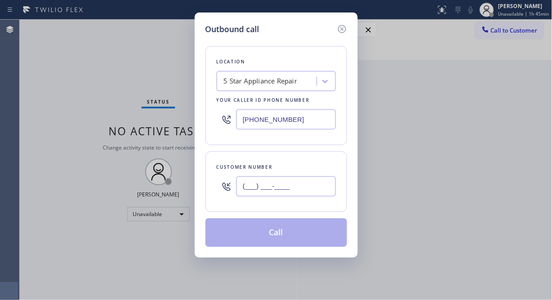
click at [332, 183] on input "(___) ___-____" at bounding box center [286, 186] width 100 height 20
paste input "707) 331-4451"
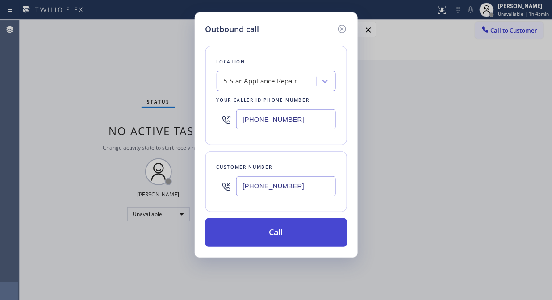
type input "[PHONE_NUMBER]"
click at [283, 235] on button "Call" at bounding box center [275, 232] width 141 height 29
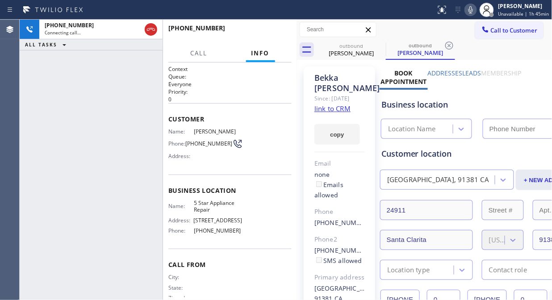
type input "[PHONE_NUMBER]"
click at [284, 30] on span "HANG UP" at bounding box center [270, 32] width 27 height 6
click at [284, 31] on span "HANG UP" at bounding box center [270, 32] width 27 height 6
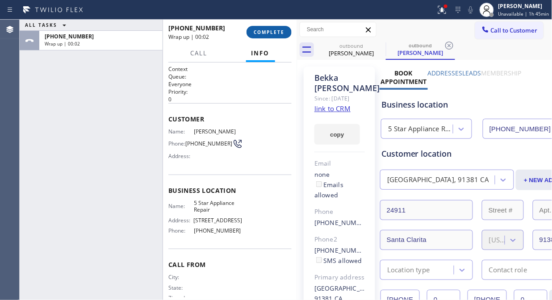
click at [270, 34] on span "COMPLETE" at bounding box center [268, 32] width 31 height 6
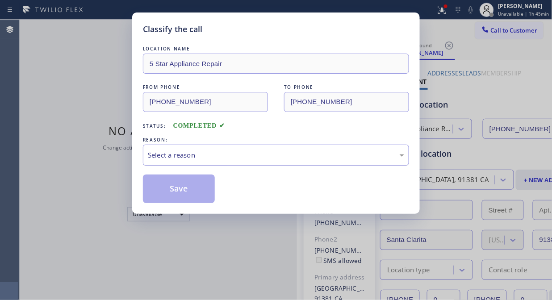
click at [260, 162] on div "Select a reason" at bounding box center [276, 155] width 266 height 21
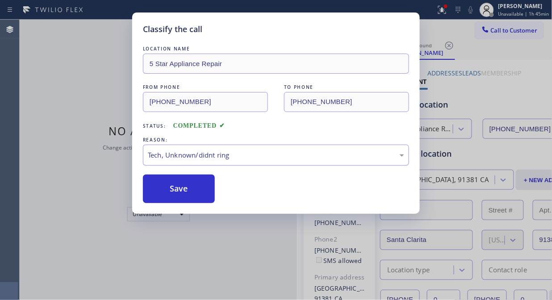
click at [256, 160] on div "Tech, Unknown/didnt ring" at bounding box center [276, 155] width 256 height 10
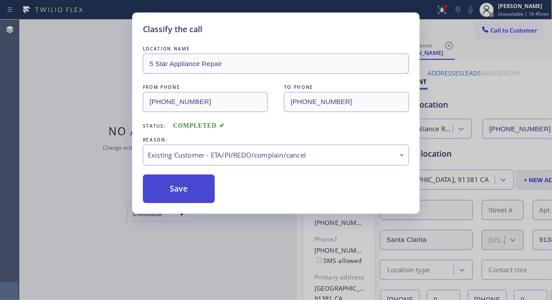
click at [206, 191] on button "Save" at bounding box center [179, 188] width 72 height 29
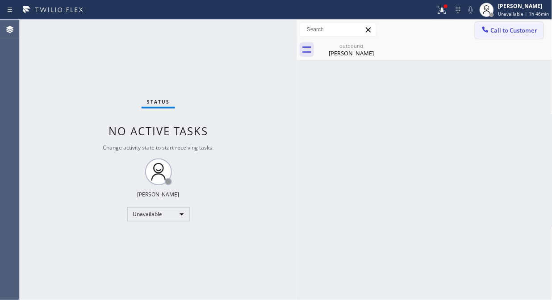
click at [511, 38] on button "Call to Customer" at bounding box center [509, 30] width 68 height 17
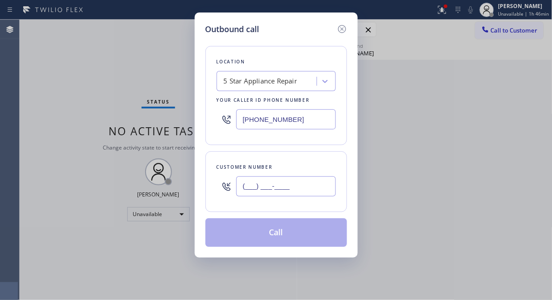
click at [277, 190] on input "(___) ___-____" at bounding box center [286, 186] width 100 height 20
paste input "626) 676-6329"
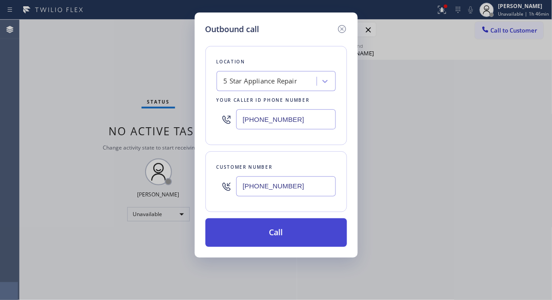
type input "[PHONE_NUMBER]"
click at [287, 229] on button "Call" at bounding box center [275, 232] width 141 height 29
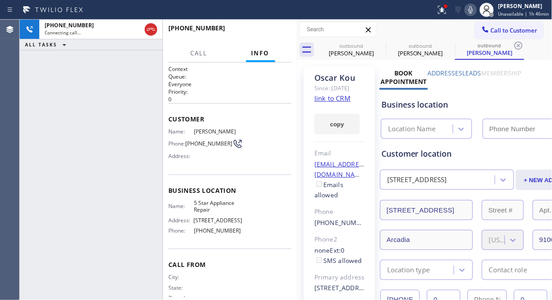
type input "[PHONE_NUMBER]"
drag, startPoint x: 150, startPoint y: 30, endPoint x: 273, endPoint y: 40, distance: 123.6
click at [152, 31] on icon at bounding box center [150, 29] width 11 height 11
click at [276, 31] on span "HANG UP" at bounding box center [270, 32] width 27 height 6
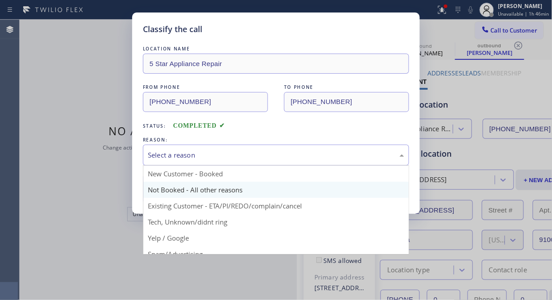
drag, startPoint x: 259, startPoint y: 149, endPoint x: 255, endPoint y: 194, distance: 45.7
click at [259, 149] on div "Select a reason" at bounding box center [276, 155] width 266 height 21
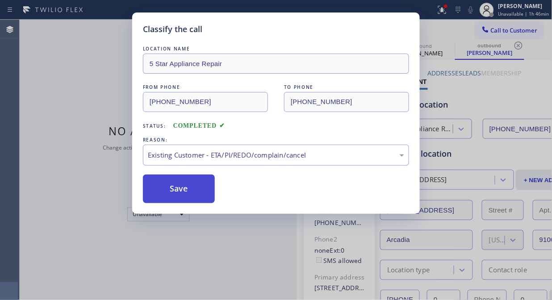
click at [179, 192] on button "Save" at bounding box center [179, 188] width 72 height 29
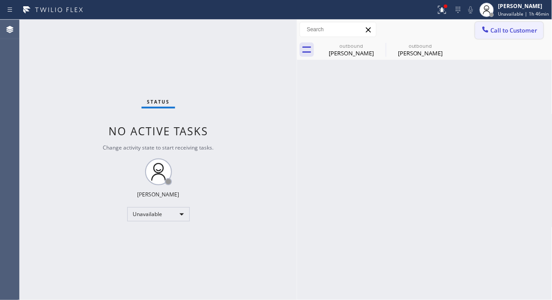
click at [491, 32] on span "Call to Customer" at bounding box center [513, 30] width 47 height 8
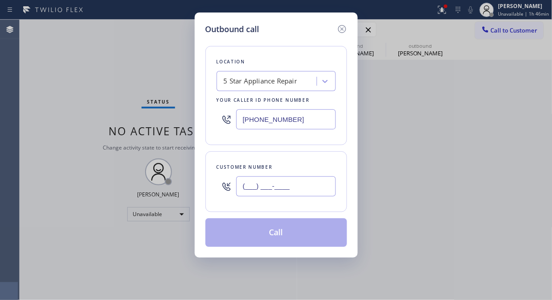
click at [315, 179] on input "(___) ___-____" at bounding box center [286, 186] width 100 height 20
paste input "714) 240-4900"
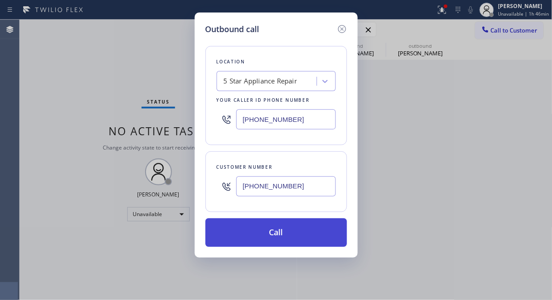
type input "[PHONE_NUMBER]"
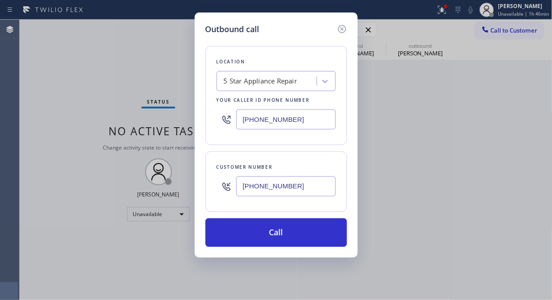
drag, startPoint x: 311, startPoint y: 231, endPoint x: 351, endPoint y: 24, distance: 211.3
click at [311, 232] on button "Call" at bounding box center [275, 232] width 141 height 29
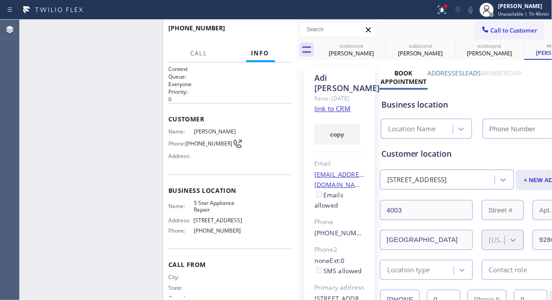
type input "[PHONE_NUMBER]"
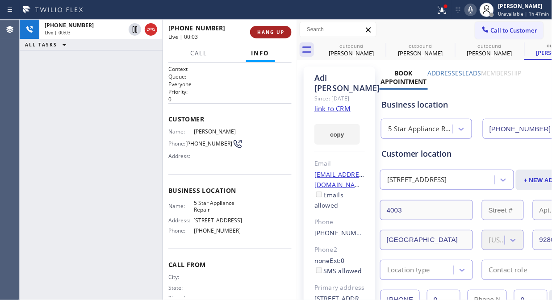
drag, startPoint x: 279, startPoint y: 33, endPoint x: 272, endPoint y: 35, distance: 6.9
click at [278, 33] on span "HANG UP" at bounding box center [270, 32] width 27 height 6
click at [272, 35] on span "HANG UP" at bounding box center [270, 32] width 27 height 6
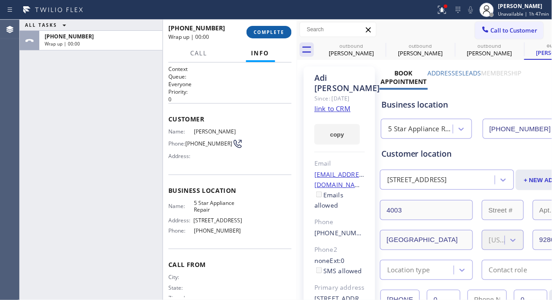
click at [272, 35] on span "COMPLETE" at bounding box center [268, 32] width 31 height 6
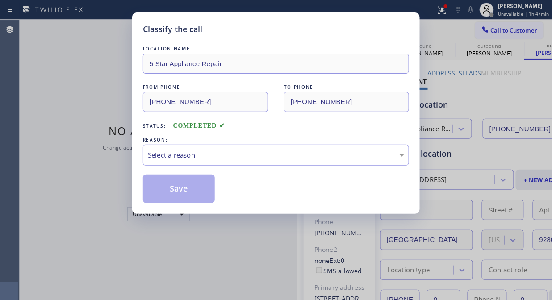
click at [272, 35] on div "LOCATION NAME 5 Star Appliance Repair FROM PHONE [PHONE_NUMBER] TO PHONE [PHONE…" at bounding box center [276, 119] width 266 height 168
click at [240, 141] on div "REASON:" at bounding box center [276, 139] width 266 height 9
click at [247, 156] on div "Select a reason" at bounding box center [276, 155] width 256 height 10
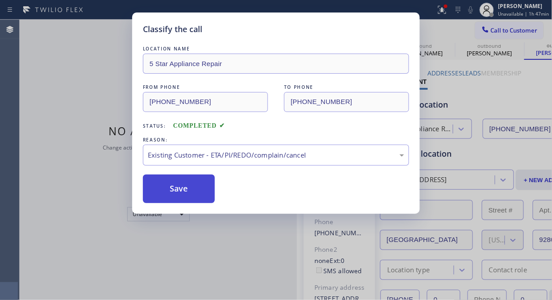
click at [186, 200] on button "Save" at bounding box center [179, 188] width 72 height 29
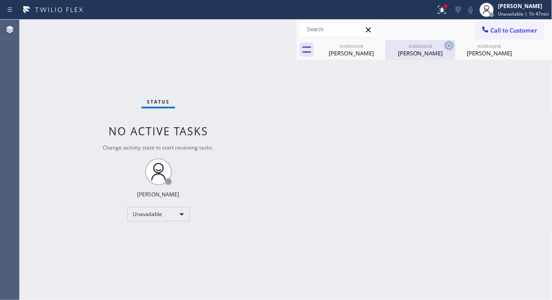
click at [452, 47] on icon at bounding box center [449, 46] width 8 height 8
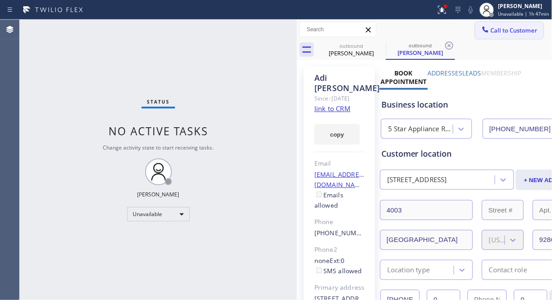
click at [490, 30] on span "Call to Customer" at bounding box center [513, 30] width 47 height 8
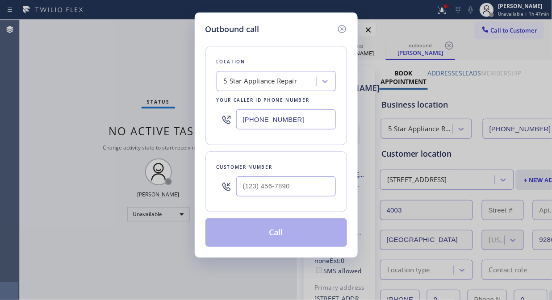
click at [275, 197] on div at bounding box center [286, 186] width 100 height 29
click at [274, 195] on input "(___) ___-____" at bounding box center [286, 186] width 100 height 20
paste input "858) 472-2500"
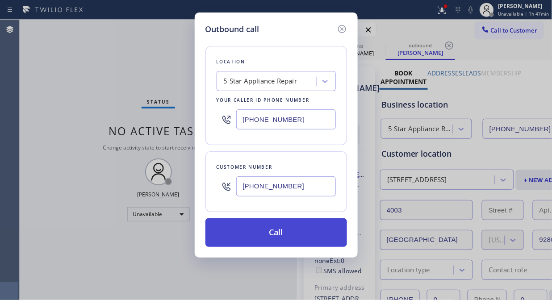
type input "[PHONE_NUMBER]"
click at [288, 234] on button "Call" at bounding box center [275, 232] width 141 height 29
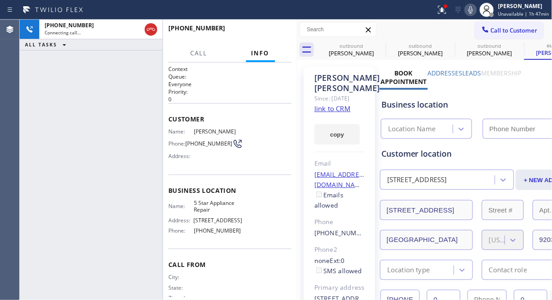
type input "[PHONE_NUMBER]"
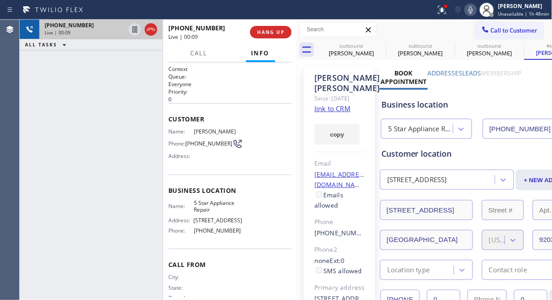
click at [142, 32] on div at bounding box center [143, 30] width 32 height 20
click at [147, 32] on icon at bounding box center [150, 29] width 11 height 11
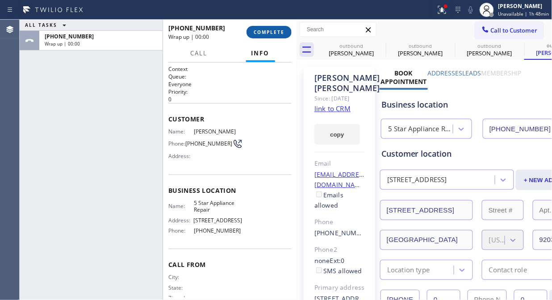
click at [270, 32] on span "COMPLETE" at bounding box center [268, 32] width 31 height 6
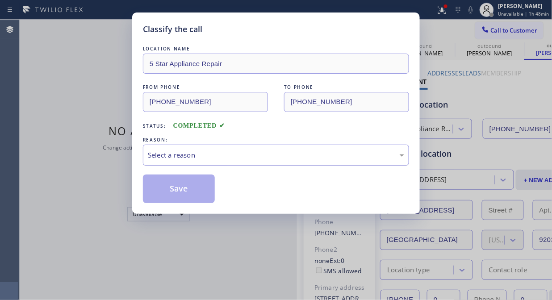
click at [250, 157] on div "Select a reason" at bounding box center [276, 155] width 256 height 10
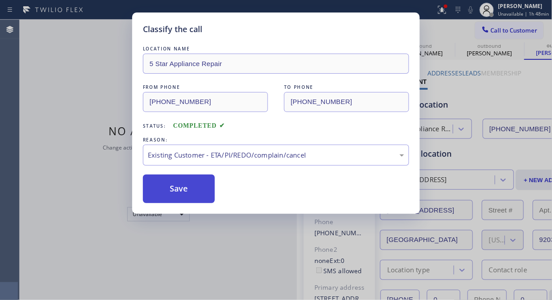
click at [182, 189] on button "Save" at bounding box center [179, 188] width 72 height 29
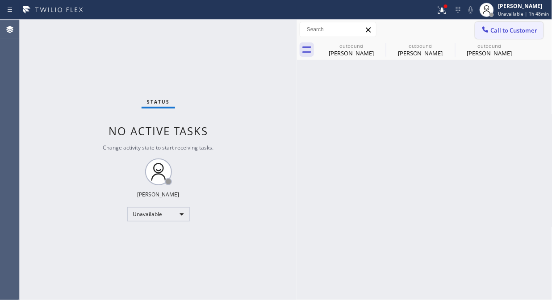
click at [497, 28] on span "Call to Customer" at bounding box center [513, 30] width 47 height 8
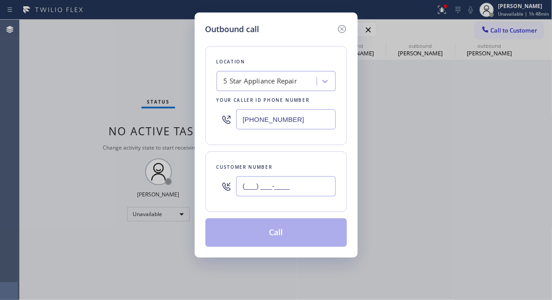
click at [300, 182] on input "(___) ___-____" at bounding box center [286, 186] width 100 height 20
paste input "818) 207-4758"
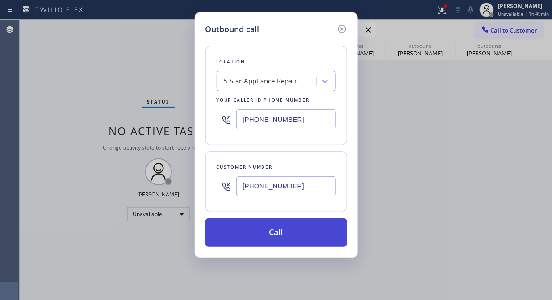
type input "[PHONE_NUMBER]"
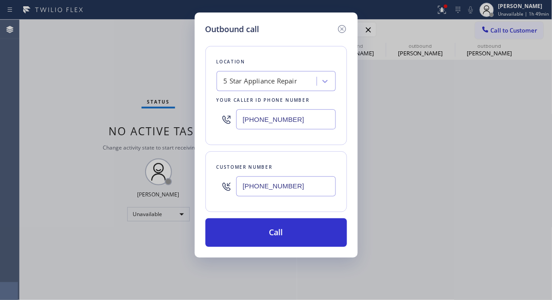
drag, startPoint x: 278, startPoint y: 230, endPoint x: 302, endPoint y: 182, distance: 53.5
click at [278, 230] on button "Call" at bounding box center [275, 232] width 141 height 29
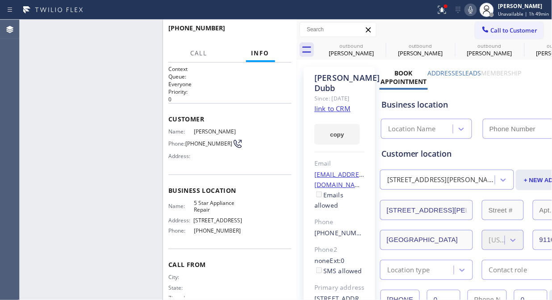
type input "[PHONE_NUMBER]"
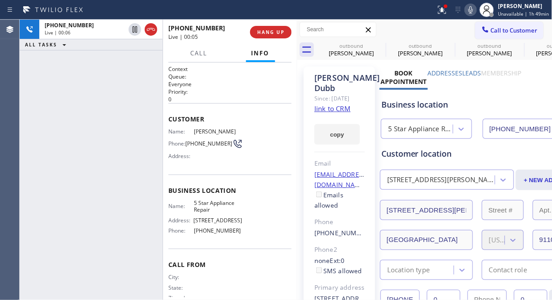
drag, startPoint x: 146, startPoint y: 28, endPoint x: 171, endPoint y: 34, distance: 26.3
click at [146, 28] on icon at bounding box center [150, 29] width 11 height 11
click at [278, 43] on div "[PHONE_NUMBER] Live | 00:06 HANG UP" at bounding box center [229, 32] width 123 height 23
click at [278, 31] on span "HANG UP" at bounding box center [270, 32] width 27 height 6
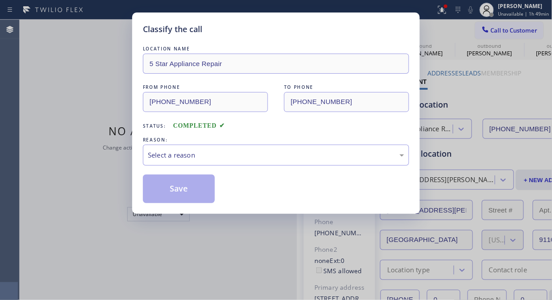
click at [278, 31] on div "Classify the call" at bounding box center [276, 29] width 266 height 12
click at [270, 157] on div "Select a reason" at bounding box center [276, 155] width 256 height 10
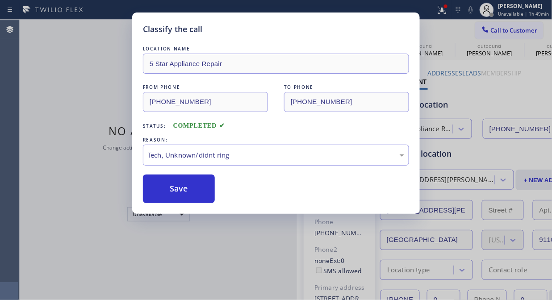
drag, startPoint x: 273, startPoint y: 217, endPoint x: 225, endPoint y: 206, distance: 49.0
click at [170, 187] on button "Save" at bounding box center [179, 188] width 72 height 29
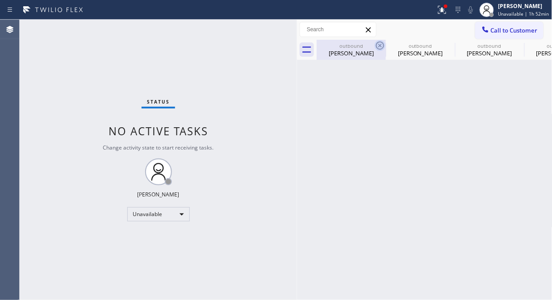
click at [380, 45] on icon at bounding box center [379, 45] width 11 height 11
click at [0, 0] on icon at bounding box center [0, 0] width 0 height 0
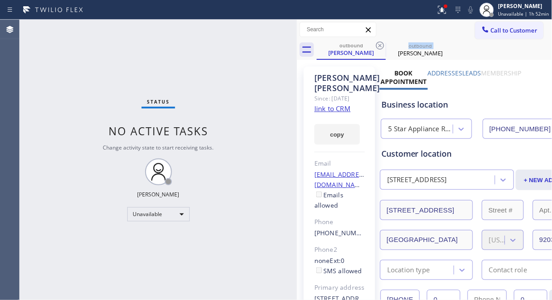
click at [380, 45] on icon at bounding box center [379, 45] width 11 height 11
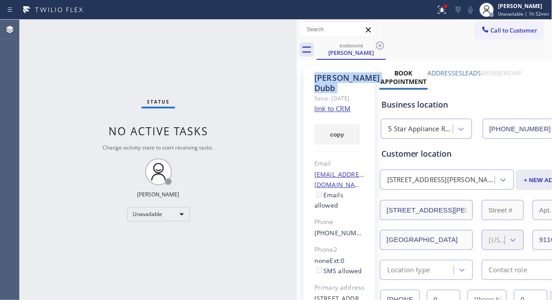
click at [380, 45] on icon at bounding box center [379, 45] width 11 height 11
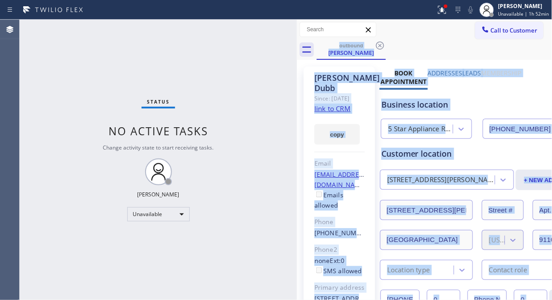
click at [380, 45] on div "outbound [PERSON_NAME]" at bounding box center [434, 50] width 236 height 20
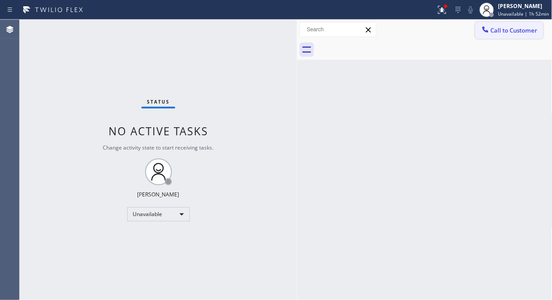
click at [521, 30] on span "Call to Customer" at bounding box center [513, 30] width 47 height 8
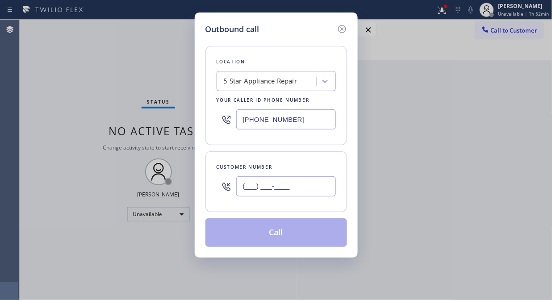
click at [279, 189] on input "(___) ___-____" at bounding box center [286, 186] width 100 height 20
paste input "917) 731-0304"
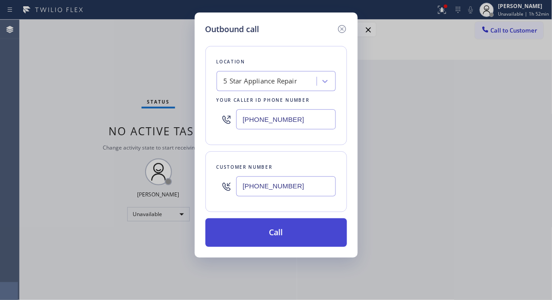
type input "[PHONE_NUMBER]"
click at [279, 238] on button "Call" at bounding box center [275, 232] width 141 height 29
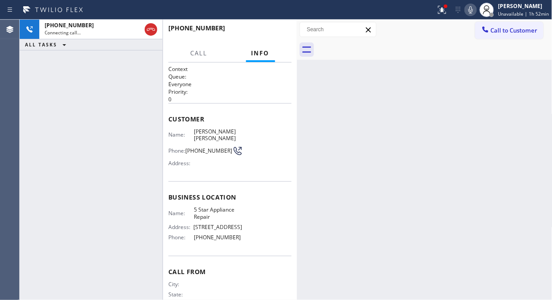
click at [473, 14] on icon at bounding box center [470, 9] width 11 height 11
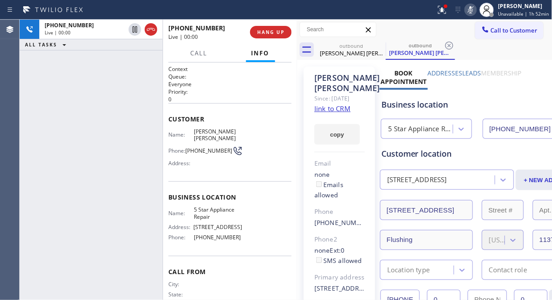
type input "[PHONE_NUMBER]"
click at [279, 33] on span "HANG UP" at bounding box center [270, 32] width 27 height 6
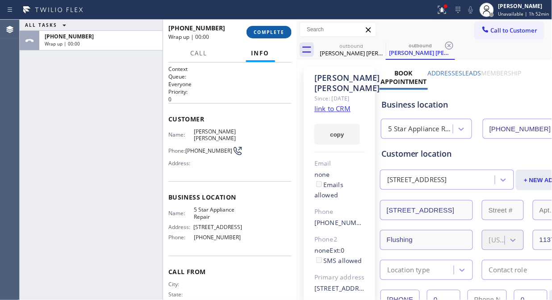
click at [279, 34] on span "COMPLETE" at bounding box center [268, 32] width 31 height 6
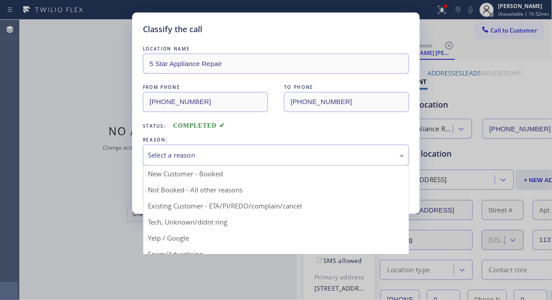
click at [251, 149] on div "Select a reason" at bounding box center [276, 155] width 266 height 21
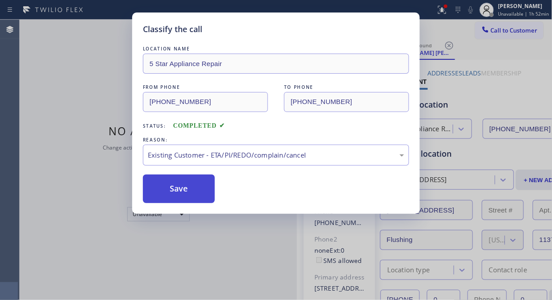
click at [192, 191] on button "Save" at bounding box center [179, 188] width 72 height 29
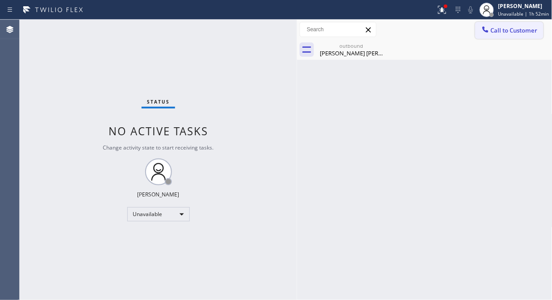
click at [496, 26] on span "Call to Customer" at bounding box center [513, 30] width 47 height 8
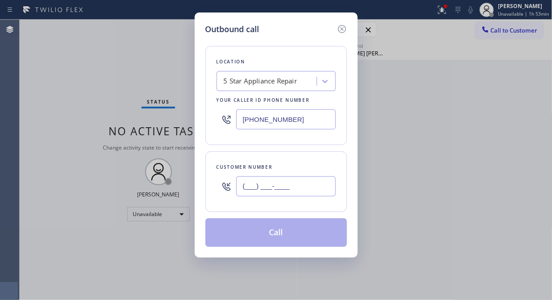
click at [282, 185] on input "(___) ___-____" at bounding box center [286, 186] width 100 height 20
paste input "760) 327-8641"
type input "[PHONE_NUMBER]"
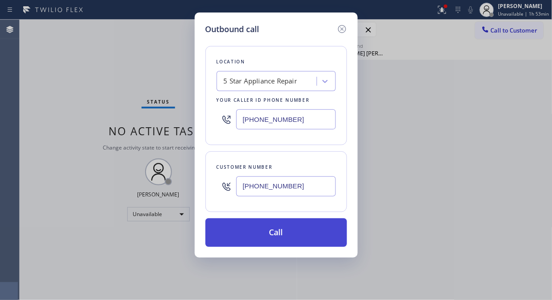
click at [306, 235] on button "Call" at bounding box center [275, 232] width 141 height 29
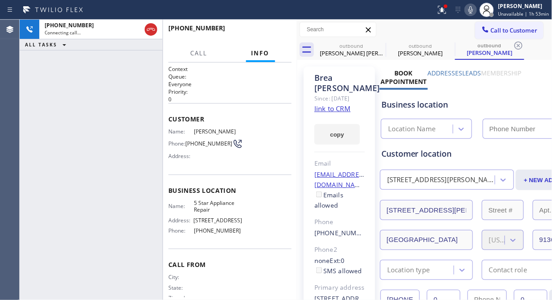
click at [469, 10] on icon at bounding box center [470, 9] width 11 height 11
type input "[PHONE_NUMBER]"
click at [469, 10] on icon at bounding box center [470, 9] width 11 height 11
click at [59, 100] on div "[PHONE_NUMBER] Connecting call… ALL TASKS ALL TASKS ACTIVE TASKS TASKS IN WRAP …" at bounding box center [91, 160] width 143 height 280
click at [443, 11] on icon at bounding box center [440, 9] width 5 height 6
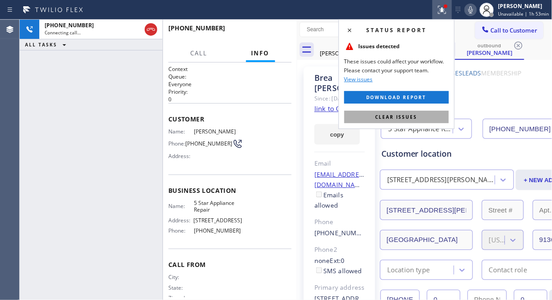
click at [428, 118] on button "Clear issues" at bounding box center [396, 117] width 104 height 12
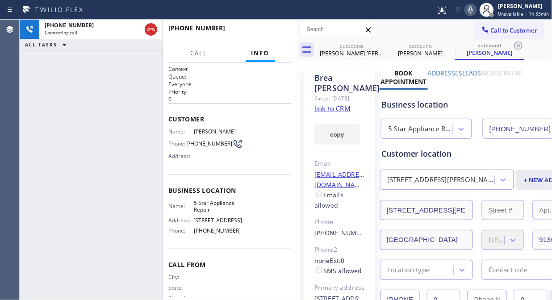
click at [472, 10] on icon at bounding box center [470, 9] width 11 height 11
click at [473, 9] on rect at bounding box center [470, 9] width 6 height 6
click at [328, 113] on link "link to CRM" at bounding box center [332, 108] width 36 height 9
click at [476, 9] on icon at bounding box center [470, 9] width 11 height 11
click at [473, 10] on icon at bounding box center [470, 9] width 4 height 7
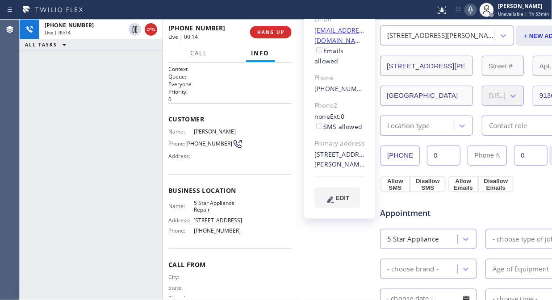
scroll to position [149, 0]
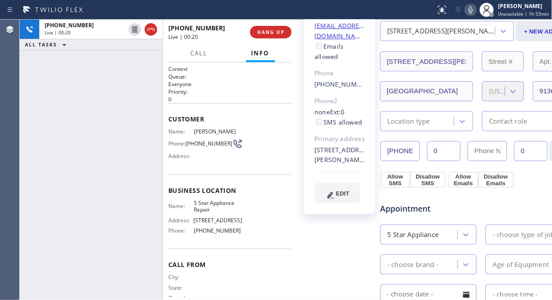
click at [472, 12] on icon at bounding box center [470, 9] width 4 height 7
click at [473, 10] on icon at bounding box center [470, 9] width 11 height 11
click at [261, 21] on div "[PHONE_NUMBER] Live | 00:27 HANG UP" at bounding box center [229, 32] width 123 height 23
click at [267, 25] on div "[PHONE_NUMBER] Live | 00:27 HANG UP" at bounding box center [229, 32] width 123 height 23
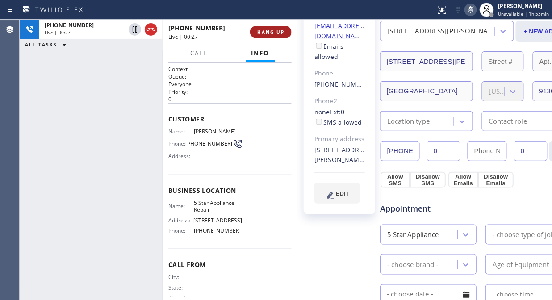
click at [267, 33] on span "HANG UP" at bounding box center [270, 32] width 27 height 6
click at [266, 34] on span "HANG UP" at bounding box center [270, 32] width 27 height 6
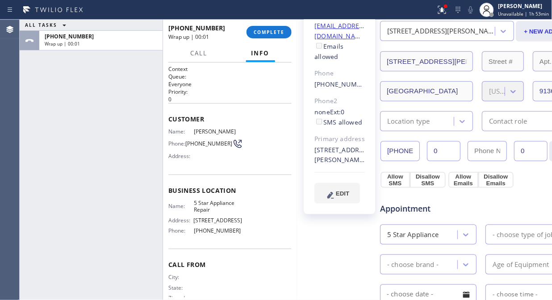
click at [269, 29] on span "COMPLETE" at bounding box center [268, 32] width 31 height 6
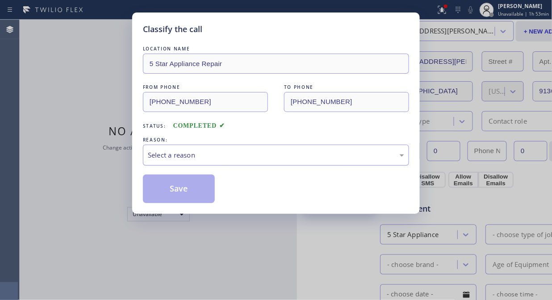
click at [266, 154] on div "Select a reason" at bounding box center [276, 155] width 256 height 10
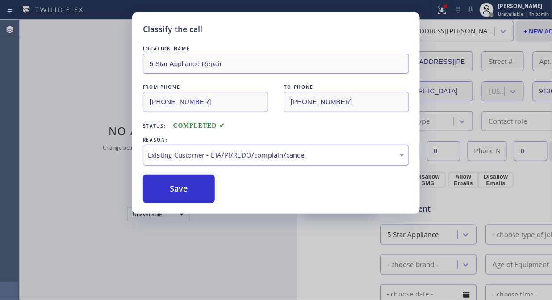
drag, startPoint x: 206, startPoint y: 193, endPoint x: 172, endPoint y: 155, distance: 50.6
click at [206, 193] on button "Save" at bounding box center [179, 188] width 72 height 29
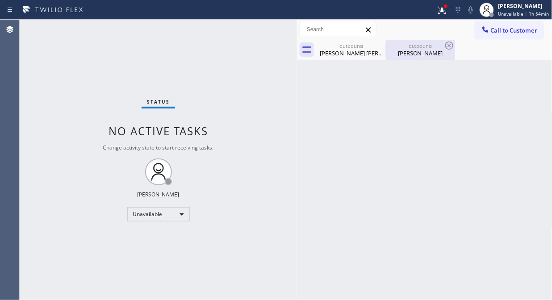
drag, startPoint x: 358, startPoint y: 54, endPoint x: 389, endPoint y: 50, distance: 30.7
click at [361, 54] on div "[PERSON_NAME] [PERSON_NAME]" at bounding box center [350, 53] width 67 height 8
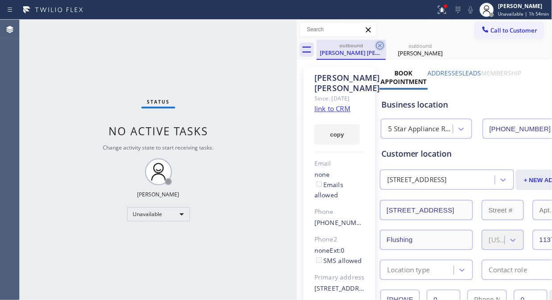
click at [380, 46] on icon at bounding box center [380, 46] width 8 height 8
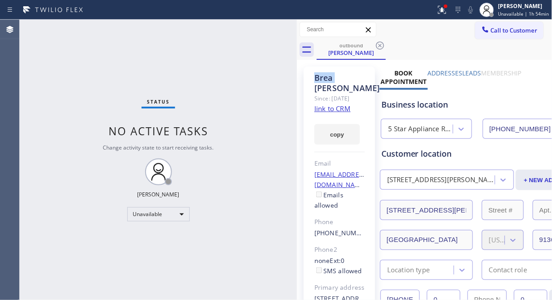
click at [380, 46] on icon at bounding box center [380, 46] width 8 height 8
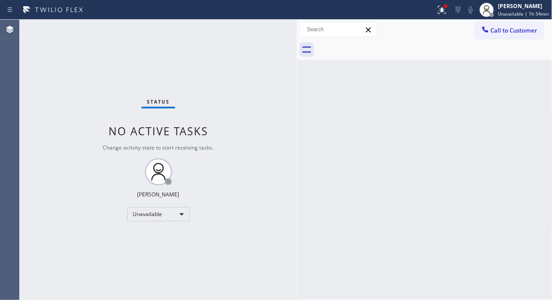
click at [380, 46] on div at bounding box center [434, 50] width 236 height 20
click at [486, 33] on icon at bounding box center [485, 29] width 9 height 9
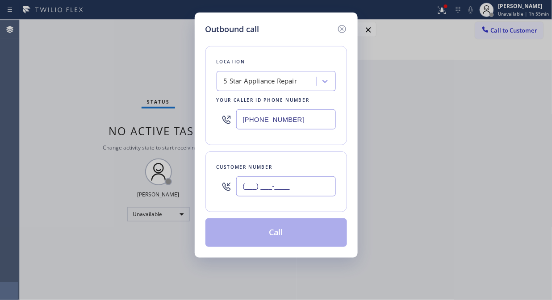
drag, startPoint x: 326, startPoint y: 186, endPoint x: 318, endPoint y: 193, distance: 11.1
click at [320, 191] on input "(___) ___-____" at bounding box center [286, 186] width 100 height 20
paste input "text"
click at [243, 186] on input "(___) ___-____" at bounding box center [286, 186] width 100 height 20
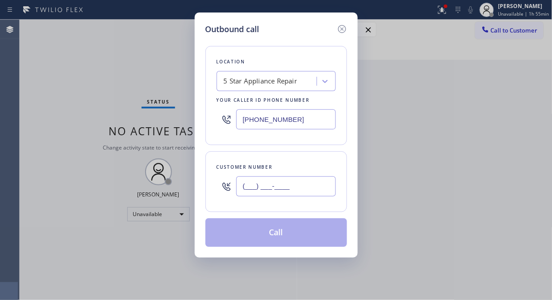
paste input "714) 267-5444"
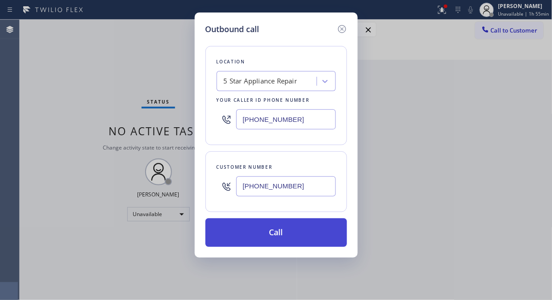
type input "[PHONE_NUMBER]"
click at [299, 234] on button "Call" at bounding box center [275, 232] width 141 height 29
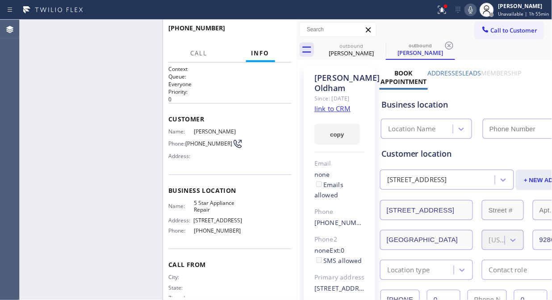
type input "[PHONE_NUMBER]"
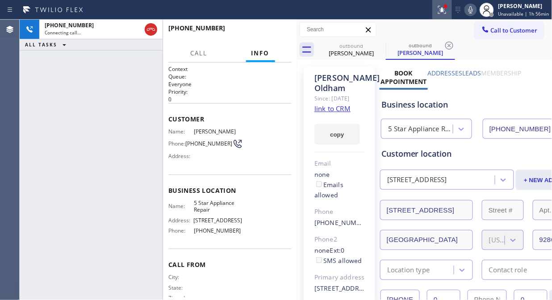
click at [437, 9] on div at bounding box center [442, 9] width 20 height 11
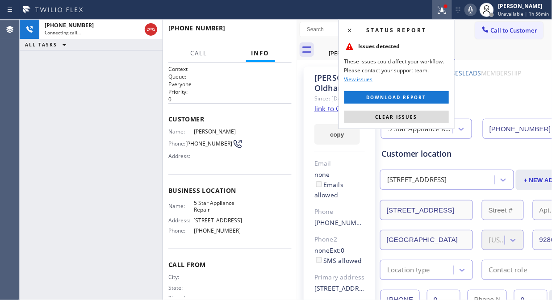
drag, startPoint x: 414, startPoint y: 114, endPoint x: 416, endPoint y: 81, distance: 32.7
click at [416, 113] on button "Clear issues" at bounding box center [396, 117] width 104 height 12
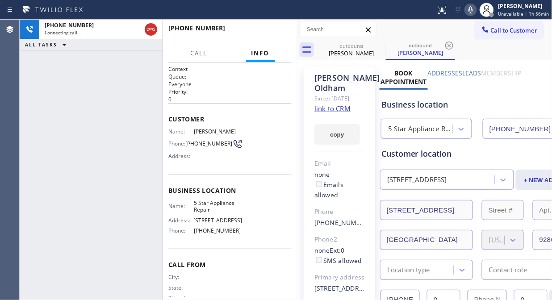
click at [470, 9] on icon at bounding box center [470, 9] width 11 height 11
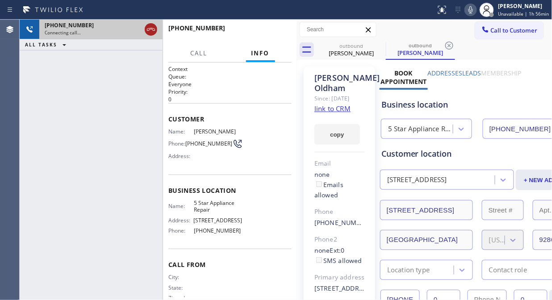
click at [147, 29] on icon at bounding box center [151, 29] width 8 height 3
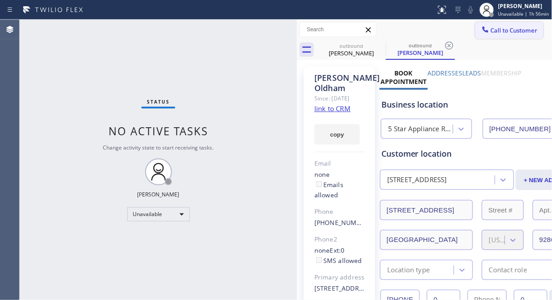
click at [481, 25] on icon at bounding box center [485, 29] width 9 height 9
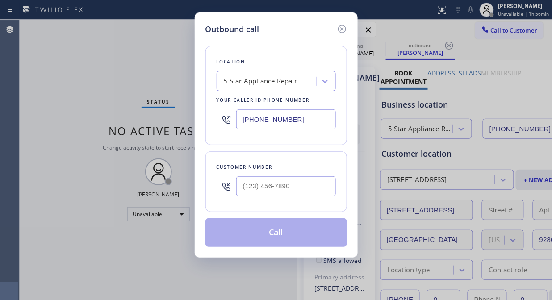
click at [293, 184] on input "text" at bounding box center [286, 186] width 100 height 20
type input "(___) ___-____"
drag, startPoint x: 286, startPoint y: 170, endPoint x: 286, endPoint y: 182, distance: 11.2
click at [287, 172] on div "Customer number" at bounding box center [275, 181] width 141 height 61
click at [286, 182] on input "(___) ___-____" at bounding box center [286, 186] width 100 height 20
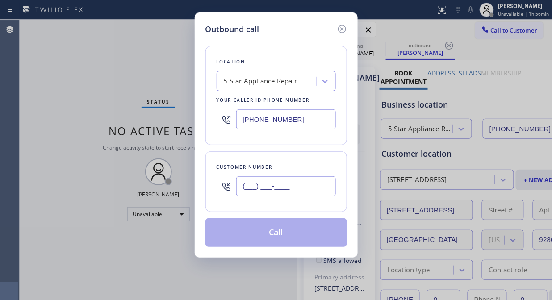
paste input "661) 310-4108"
type input "[PHONE_NUMBER]"
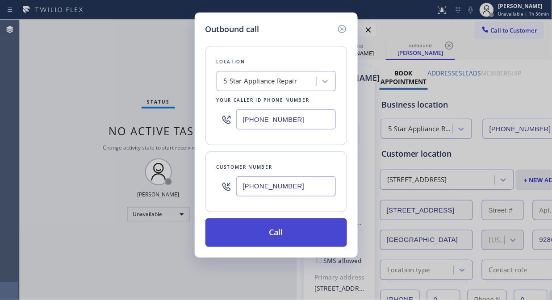
click at [313, 232] on button "Call" at bounding box center [275, 232] width 141 height 29
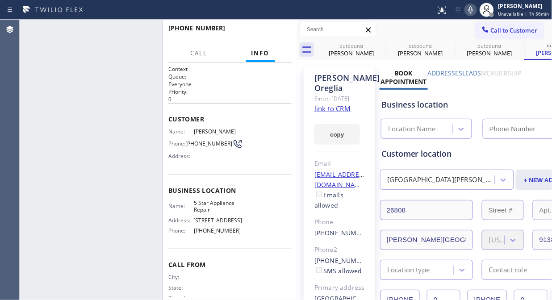
type input "[PHONE_NUMBER]"
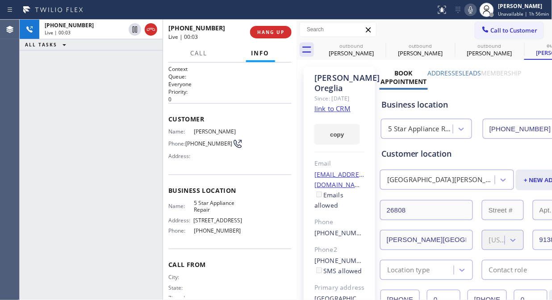
drag, startPoint x: 149, startPoint y: 28, endPoint x: 203, endPoint y: 27, distance: 54.5
click at [151, 28] on icon at bounding box center [150, 29] width 11 height 11
drag, startPoint x: 265, startPoint y: 22, endPoint x: 265, endPoint y: 31, distance: 8.9
click at [265, 29] on div "[PHONE_NUMBER] Live | 00:04 HANG UP" at bounding box center [229, 32] width 123 height 23
click at [265, 31] on span "HANG UP" at bounding box center [270, 32] width 27 height 6
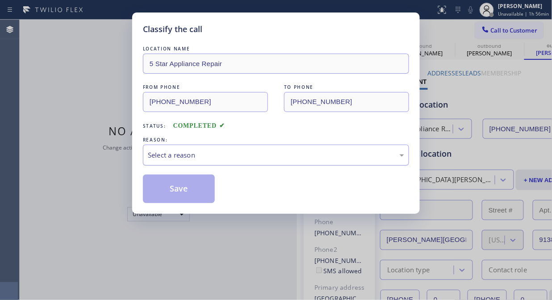
click at [274, 157] on div "Select a reason" at bounding box center [276, 155] width 256 height 10
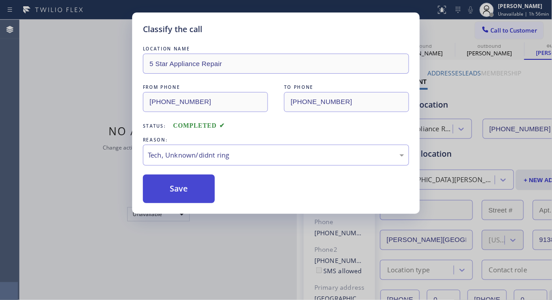
click at [190, 197] on button "Save" at bounding box center [179, 188] width 72 height 29
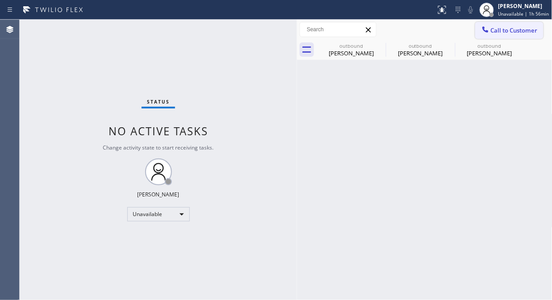
click at [484, 27] on icon at bounding box center [485, 29] width 9 height 9
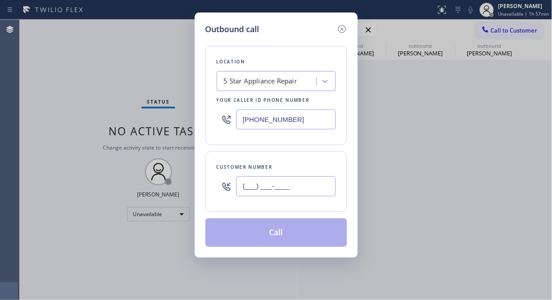
click at [265, 191] on input "(___) ___-____" at bounding box center [286, 186] width 100 height 20
paste input "714) 340-0055"
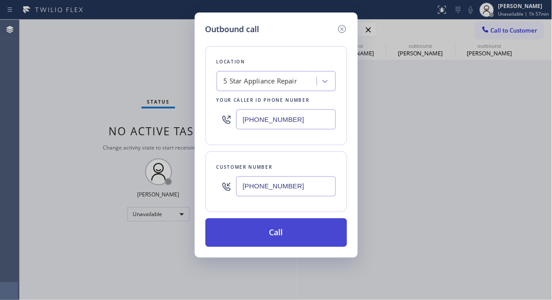
type input "[PHONE_NUMBER]"
click at [277, 221] on button "Call" at bounding box center [275, 232] width 141 height 29
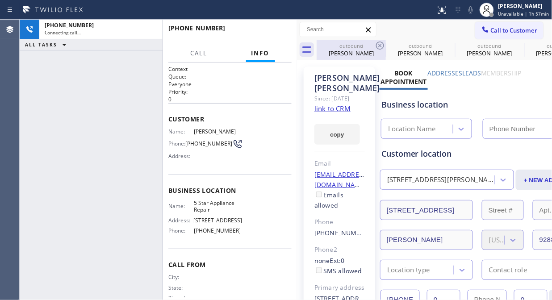
type input "[PHONE_NUMBER]"
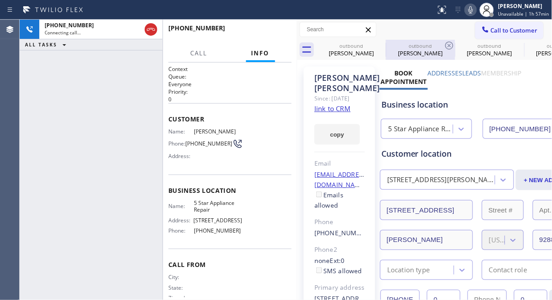
click at [389, 43] on div "outbound" at bounding box center [419, 45] width 67 height 7
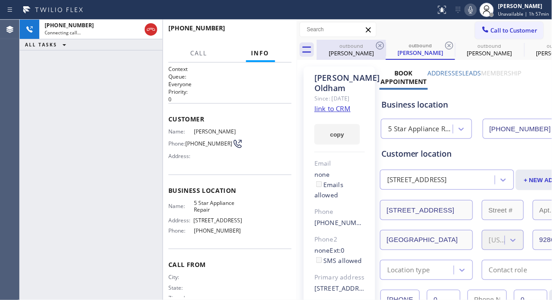
click at [382, 43] on icon at bounding box center [379, 45] width 11 height 11
click at [386, 43] on div "outbound [PERSON_NAME]" at bounding box center [420, 50] width 69 height 20
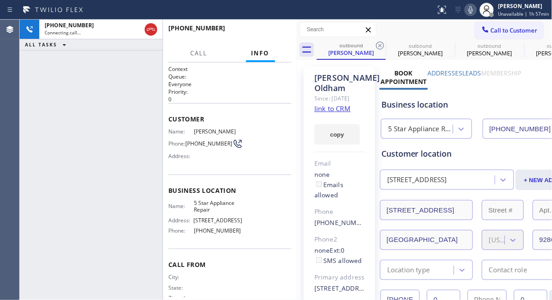
click at [382, 43] on icon at bounding box center [379, 45] width 11 height 11
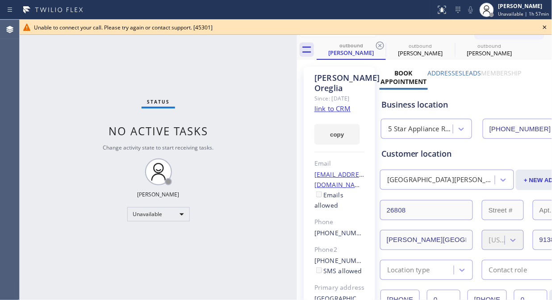
click at [542, 28] on icon at bounding box center [544, 27] width 11 height 11
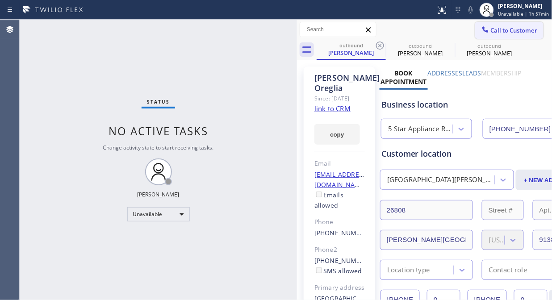
click at [482, 28] on icon at bounding box center [485, 29] width 6 height 6
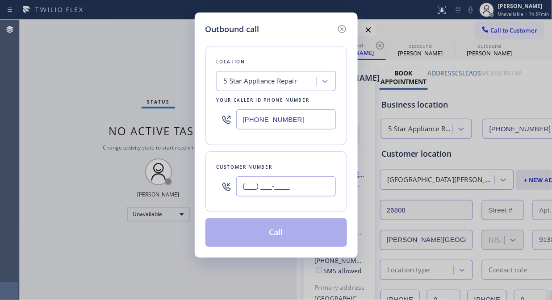
click at [295, 186] on input "(___) ___-____" at bounding box center [286, 186] width 100 height 20
paste input "310) 691-0248"
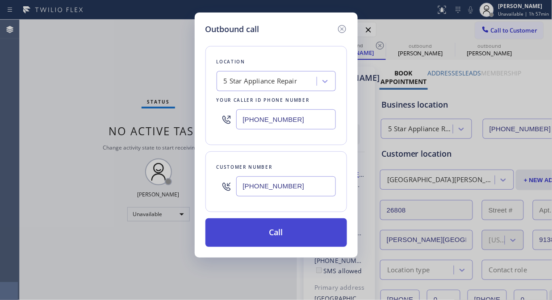
type input "[PHONE_NUMBER]"
click at [280, 233] on button "Call" at bounding box center [275, 232] width 141 height 29
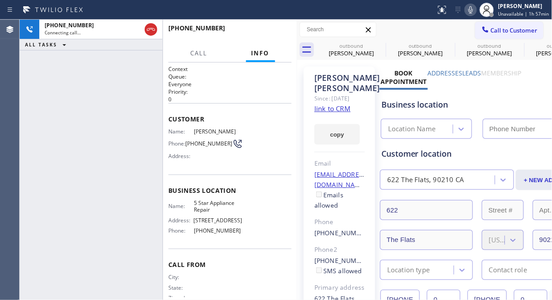
type input "[PHONE_NUMBER]"
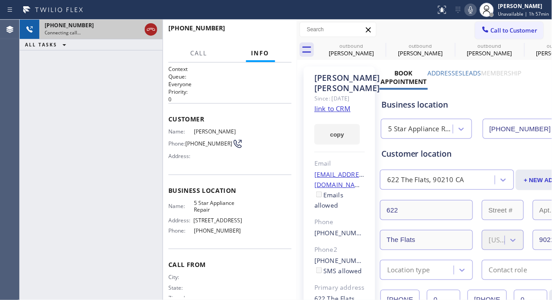
click at [149, 28] on icon at bounding box center [151, 29] width 8 height 3
click at [490, 34] on button "Call to Customer" at bounding box center [509, 30] width 68 height 17
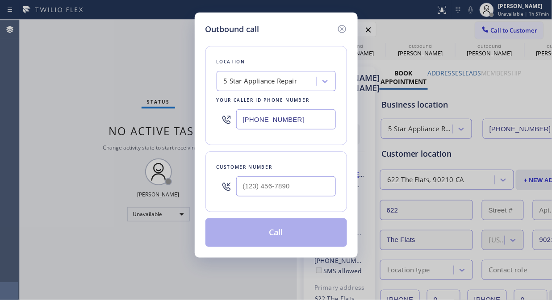
click at [270, 192] on input "text" at bounding box center [286, 186] width 100 height 20
paste input "310) 829-1176"
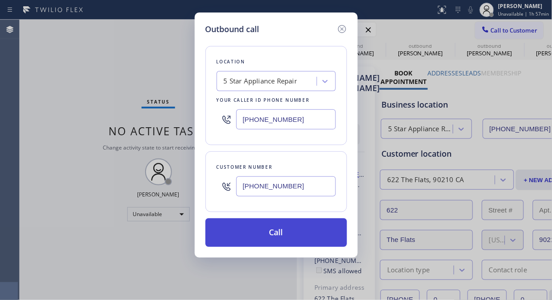
type input "[PHONE_NUMBER]"
click at [277, 236] on button "Call" at bounding box center [275, 232] width 141 height 29
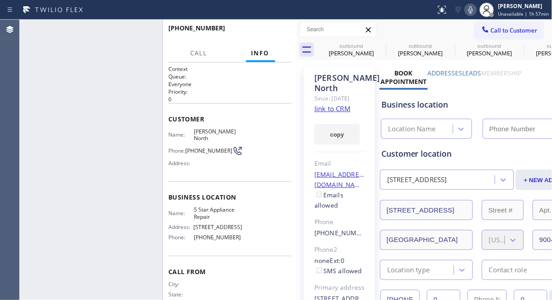
type input "[PHONE_NUMBER]"
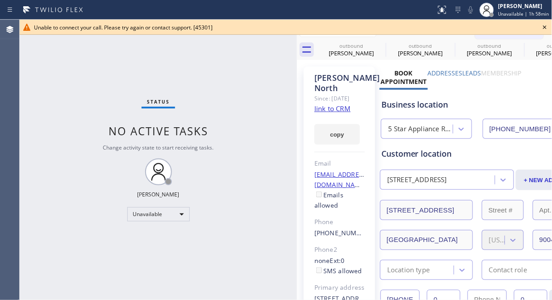
click at [545, 27] on icon at bounding box center [545, 27] width 4 height 4
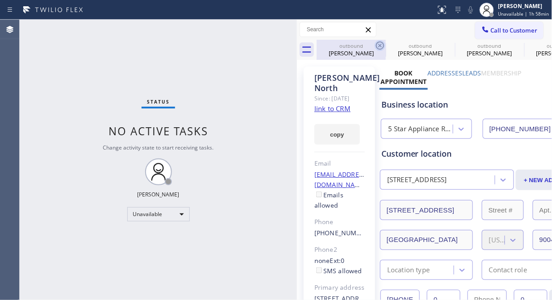
click at [376, 46] on icon at bounding box center [380, 46] width 8 height 8
click at [0, 0] on icon at bounding box center [0, 0] width 0 height 0
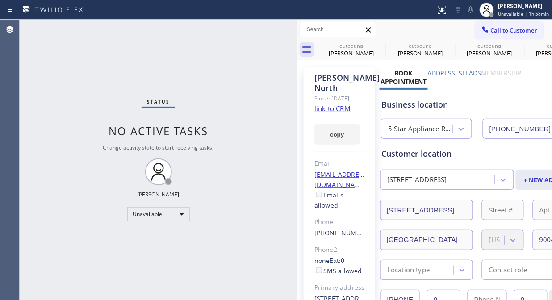
click at [377, 45] on div "outbound [PERSON_NAME] outbound [PERSON_NAME] outbound [PERSON_NAME] outbound […" at bounding box center [434, 50] width 236 height 20
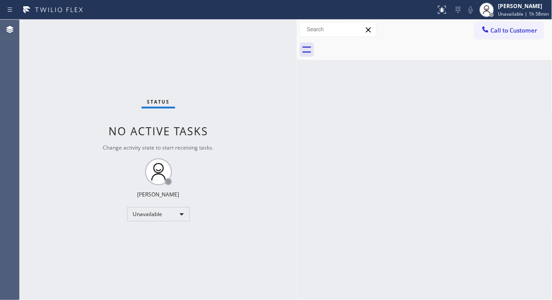
click at [377, 45] on div at bounding box center [434, 50] width 236 height 20
click at [502, 30] on span "Call to Customer" at bounding box center [513, 30] width 47 height 8
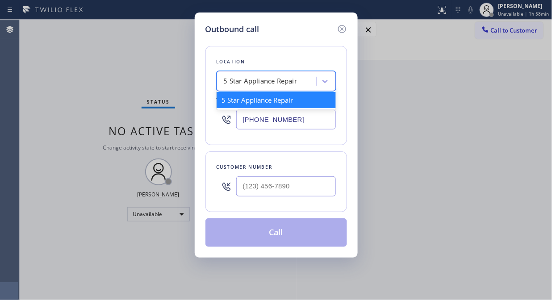
click at [225, 79] on div "5 Star Appliance Repair" at bounding box center [261, 81] width 74 height 10
paste input "Blue Moon Electrical [GEOGRAPHIC_DATA]"
type input "Blue Moon Electrical [GEOGRAPHIC_DATA]"
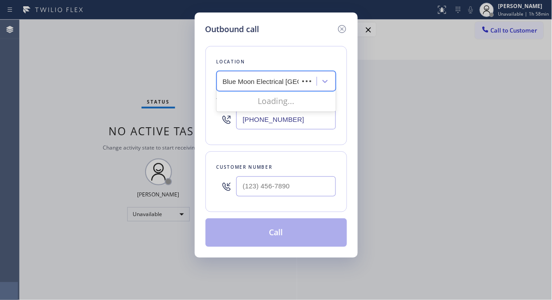
scroll to position [0, 30]
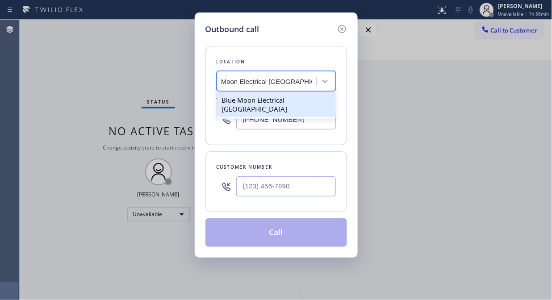
click at [271, 103] on div "Blue Moon Electrical [GEOGRAPHIC_DATA]" at bounding box center [275, 104] width 119 height 25
type input "[PHONE_NUMBER]"
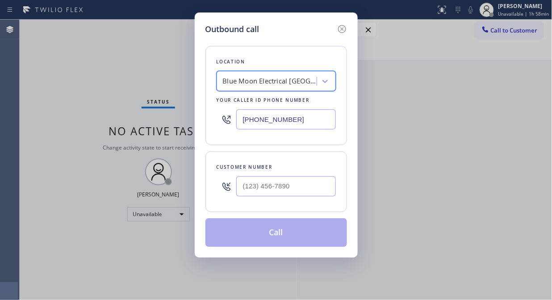
scroll to position [0, 1]
click at [237, 186] on input "(___) ___-____" at bounding box center [286, 186] width 100 height 20
paste input "949) 300-0233"
type input "[PHONE_NUMBER]"
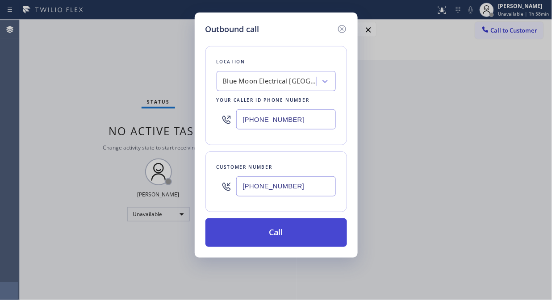
click at [291, 232] on button "Call" at bounding box center [275, 232] width 141 height 29
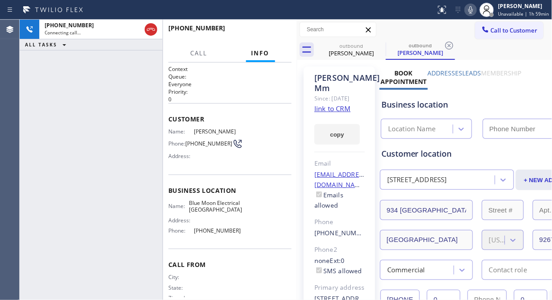
type input "[PHONE_NUMBER]"
click at [476, 10] on icon at bounding box center [470, 9] width 11 height 11
click at [473, 11] on icon at bounding box center [470, 9] width 4 height 7
click at [269, 33] on span "HANG UP" at bounding box center [270, 32] width 27 height 6
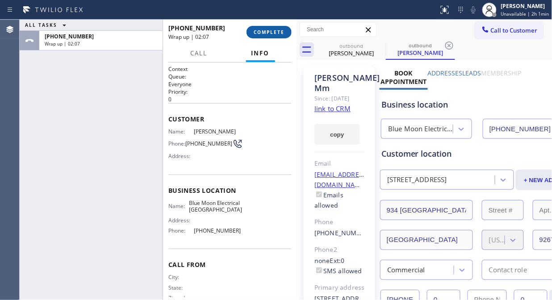
click at [266, 28] on button "COMPLETE" at bounding box center [268, 32] width 45 height 12
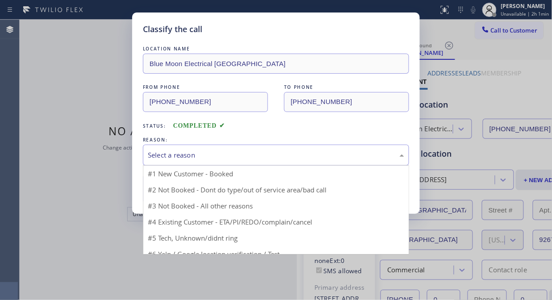
click at [278, 157] on div "Select a reason" at bounding box center [276, 155] width 256 height 10
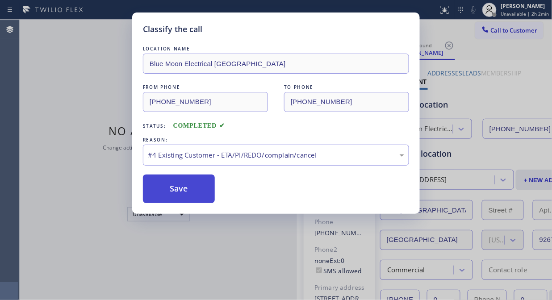
click at [181, 187] on button "Save" at bounding box center [179, 188] width 72 height 29
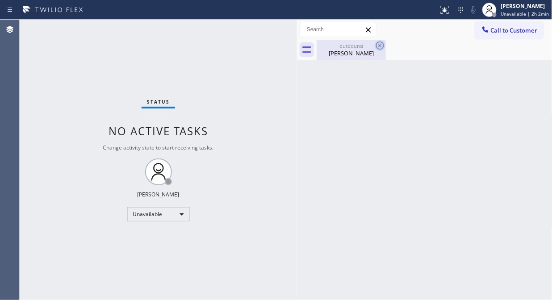
click at [381, 46] on icon at bounding box center [379, 45] width 11 height 11
click at [378, 43] on icon at bounding box center [379, 45] width 11 height 11
click at [65, 85] on div "Status No active tasks Change activity state to start receiving tasks. [PERSON_…" at bounding box center [158, 160] width 277 height 280
click at [378, 45] on icon at bounding box center [379, 45] width 11 height 11
drag, startPoint x: 349, startPoint y: 46, endPoint x: 400, endPoint y: 54, distance: 51.9
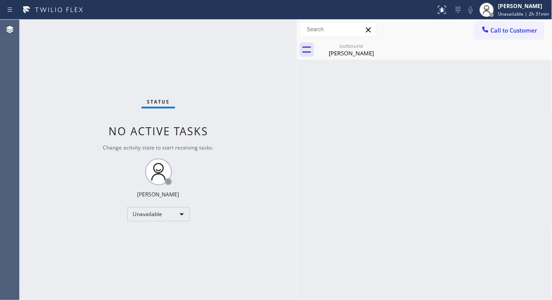
click at [349, 47] on div "outbound" at bounding box center [350, 45] width 67 height 7
click at [39, 58] on div "Status No active tasks Change activity state to start receiving tasks. [PERSON_…" at bounding box center [158, 160] width 277 height 280
drag, startPoint x: 488, startPoint y: 37, endPoint x: 472, endPoint y: 48, distance: 19.6
click at [488, 36] on button "Call to Customer" at bounding box center [509, 30] width 68 height 17
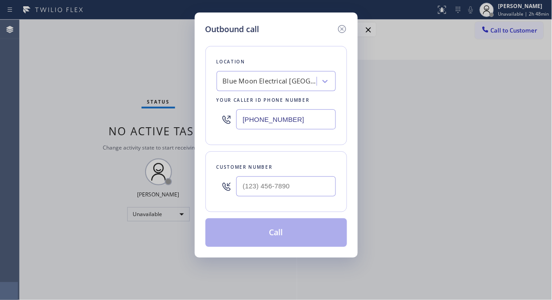
click at [286, 82] on div "Blue Moon Electrical [GEOGRAPHIC_DATA]" at bounding box center [270, 81] width 94 height 10
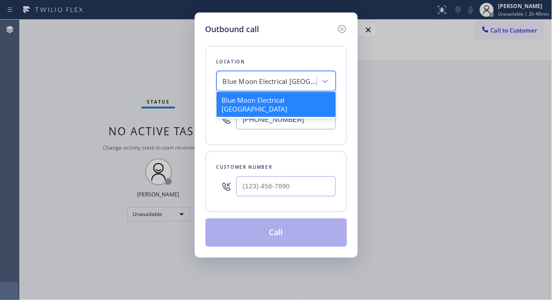
paste input "The [PERSON_NAME] HVAC Repair"
type input "The [PERSON_NAME] HVAC Repair"
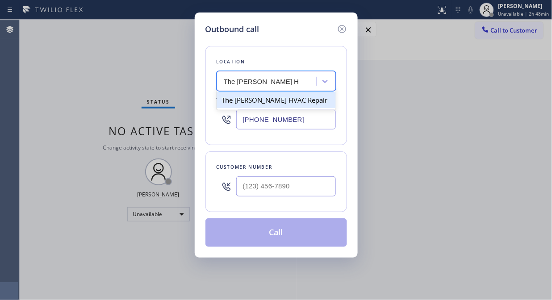
click at [262, 104] on div "The [PERSON_NAME] HVAC Repair" at bounding box center [275, 100] width 119 height 16
type input "[PHONE_NUMBER]"
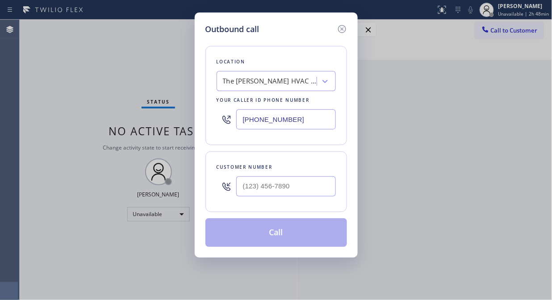
click at [80, 86] on div "Outbound call Location The [PERSON_NAME] HVAC Repair Your caller id phone numbe…" at bounding box center [276, 150] width 552 height 300
click at [250, 188] on input "(___) ___-____" at bounding box center [286, 186] width 100 height 20
paste input "415) 307-7475"
type input "[PHONE_NUMBER]"
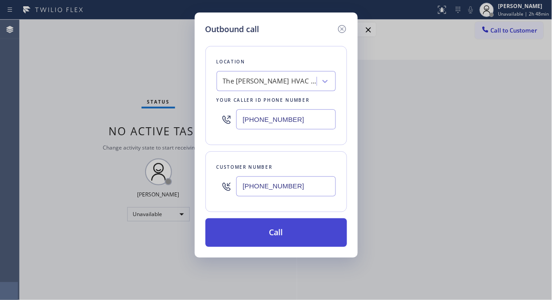
click at [269, 241] on button "Call" at bounding box center [275, 232] width 141 height 29
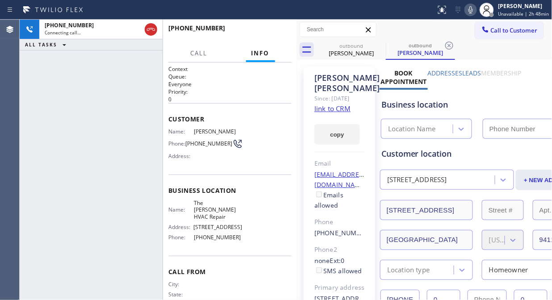
click at [332, 113] on link "link to CRM" at bounding box center [332, 108] width 36 height 9
type input "[PHONE_NUMBER]"
click at [92, 123] on div "[PHONE_NUMBER] Live | 00:08 ALL TASKS ALL TASKS ACTIVE TASKS TASKS IN WRAP UP" at bounding box center [91, 160] width 143 height 280
click at [276, 32] on span "HANG UP" at bounding box center [270, 32] width 27 height 6
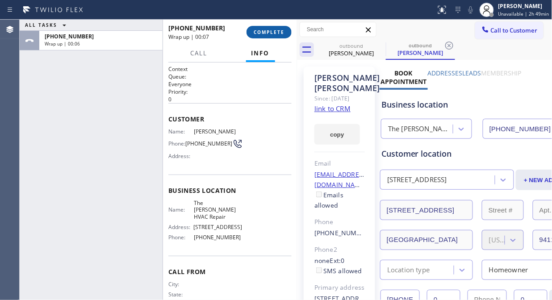
click at [270, 33] on span "COMPLETE" at bounding box center [268, 32] width 31 height 6
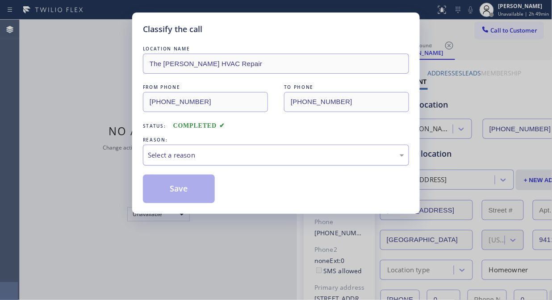
click at [270, 161] on div "Select a reason" at bounding box center [276, 155] width 266 height 21
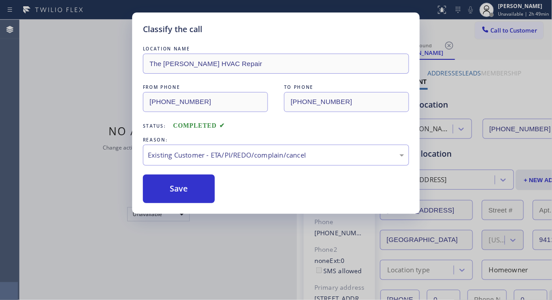
click at [140, 179] on div "Classify the call LOCATION NAME The [PERSON_NAME] HVAC Repair FROM PHONE [PHONE…" at bounding box center [275, 112] width 287 height 201
click at [158, 187] on button "Save" at bounding box center [179, 188] width 72 height 29
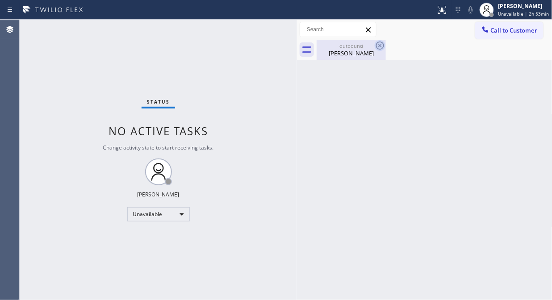
drag, startPoint x: 361, startPoint y: 55, endPoint x: 377, endPoint y: 46, distance: 19.0
click at [361, 55] on div "[PERSON_NAME]" at bounding box center [350, 53] width 67 height 8
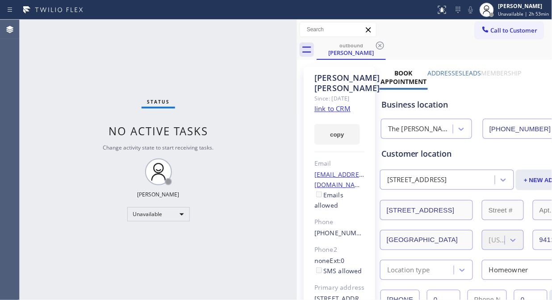
click at [382, 45] on icon at bounding box center [379, 45] width 11 height 11
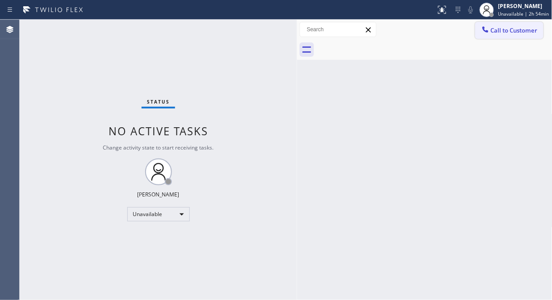
click at [486, 30] on icon at bounding box center [485, 29] width 6 height 6
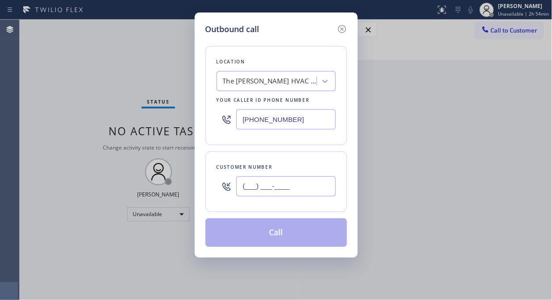
click at [317, 189] on input "(___) ___-____" at bounding box center [286, 186] width 100 height 20
paste input "310) 918-9435"
type input "[PHONE_NUMBER]"
click at [294, 78] on div "The [PERSON_NAME] HVAC Repair" at bounding box center [270, 81] width 94 height 10
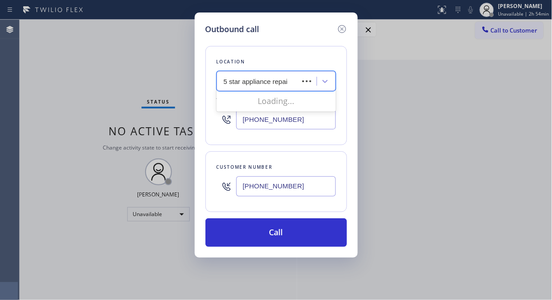
type input "5 star appliance repair"
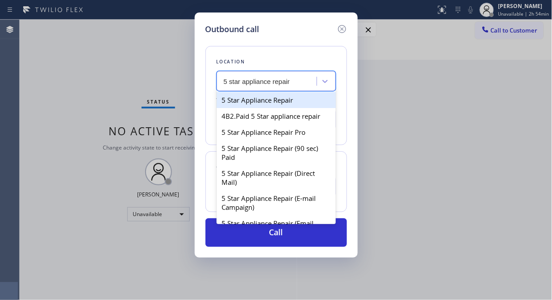
click at [292, 98] on div "5 Star Appliance Repair" at bounding box center [275, 100] width 119 height 16
type input "[PHONE_NUMBER]"
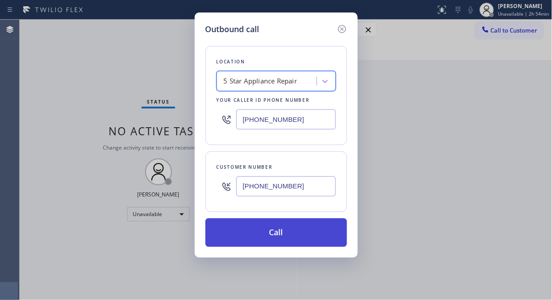
click at [302, 234] on button "Call" at bounding box center [275, 232] width 141 height 29
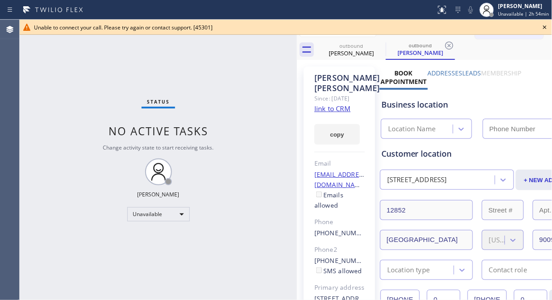
type input "[PHONE_NUMBER]"
click at [543, 25] on icon at bounding box center [544, 27] width 11 height 11
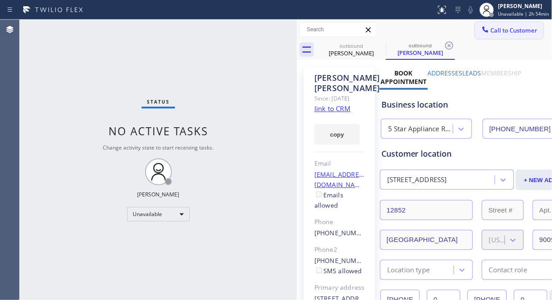
click at [502, 30] on span "Call to Customer" at bounding box center [513, 30] width 47 height 8
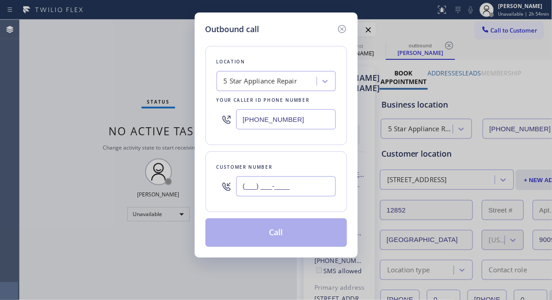
click at [301, 184] on input "(___) ___-____" at bounding box center [286, 186] width 100 height 20
paste input "415) 250-1525"
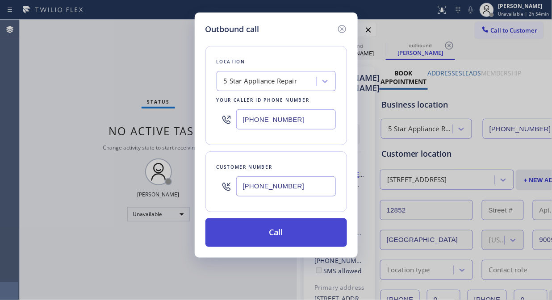
type input "[PHONE_NUMBER]"
click at [306, 233] on button "Call" at bounding box center [275, 232] width 141 height 29
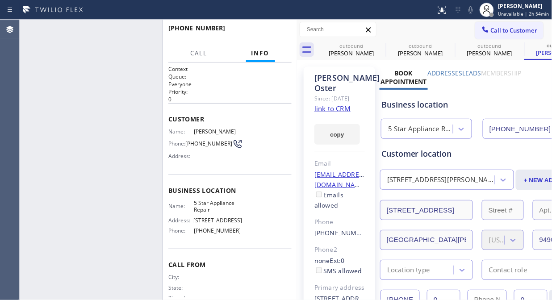
type input "[PHONE_NUMBER]"
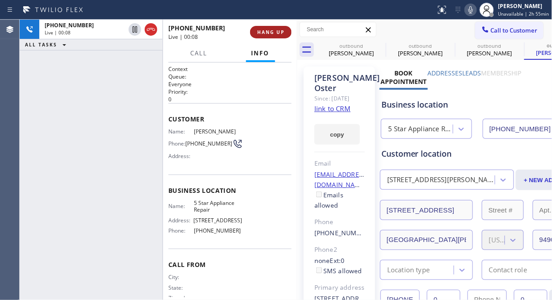
click at [266, 28] on button "HANG UP" at bounding box center [271, 32] width 42 height 12
click at [269, 33] on span "HANG UP" at bounding box center [270, 32] width 27 height 6
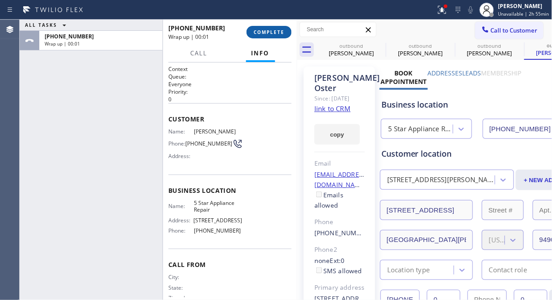
click at [269, 33] on span "COMPLETE" at bounding box center [268, 32] width 31 height 6
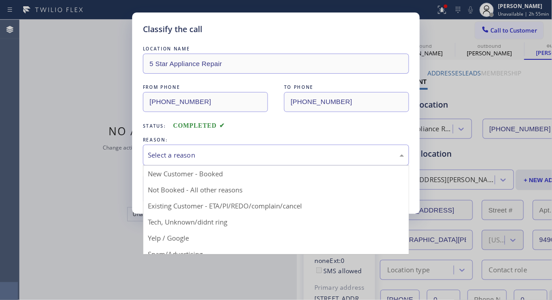
click at [262, 155] on div "Select a reason" at bounding box center [276, 155] width 256 height 10
drag, startPoint x: 262, startPoint y: 206, endPoint x: 248, endPoint y: 206, distance: 14.3
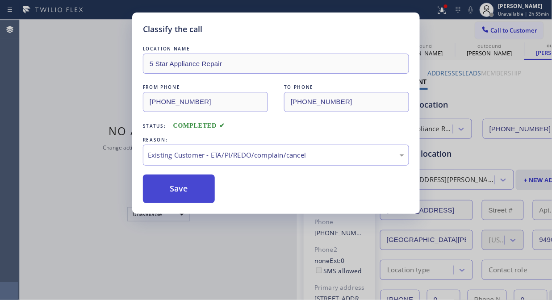
click at [193, 198] on button "Save" at bounding box center [179, 188] width 72 height 29
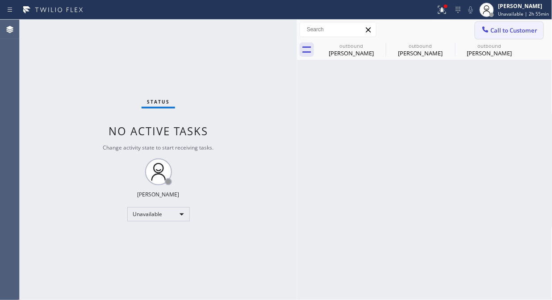
click at [520, 31] on span "Call to Customer" at bounding box center [513, 30] width 47 height 8
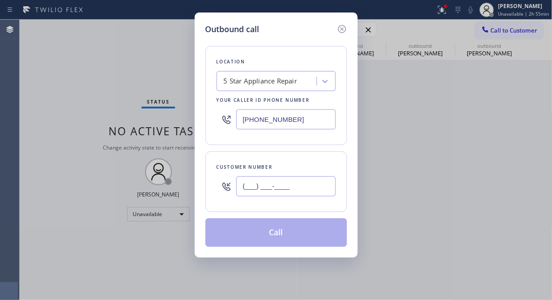
click at [321, 192] on input "(___) ___-____" at bounding box center [286, 186] width 100 height 20
paste input "310) 260-9793"
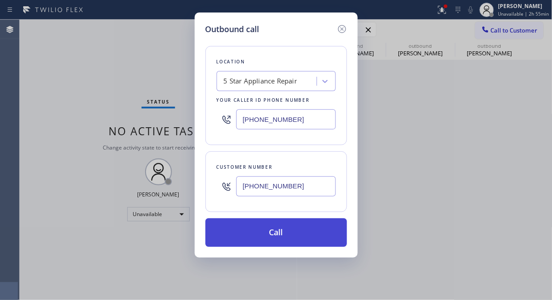
type input "[PHONE_NUMBER]"
click at [322, 241] on button "Call" at bounding box center [275, 232] width 141 height 29
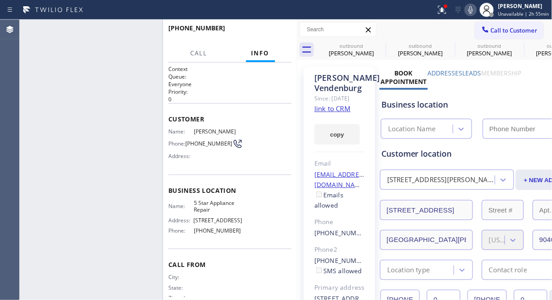
type input "[PHONE_NUMBER]"
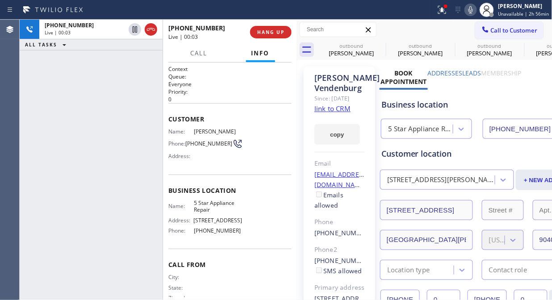
drag, startPoint x: 152, startPoint y: 29, endPoint x: 128, endPoint y: 0, distance: 37.4
click at [151, 29] on icon at bounding box center [150, 29] width 11 height 11
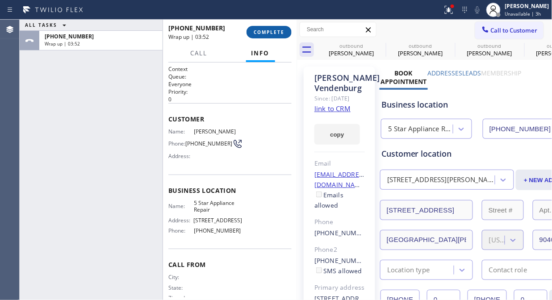
click at [260, 30] on span "COMPLETE" at bounding box center [268, 32] width 31 height 6
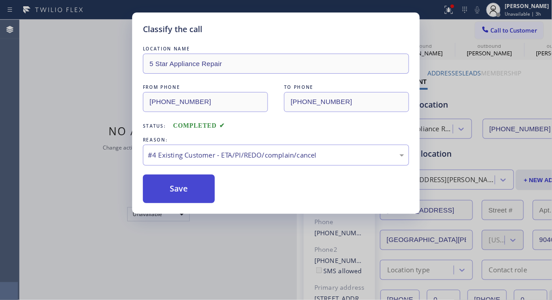
click at [179, 202] on button "Save" at bounding box center [179, 188] width 72 height 29
click at [183, 191] on button "Save" at bounding box center [179, 188] width 72 height 29
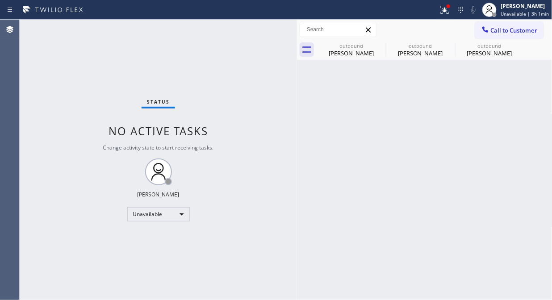
click at [84, 87] on div "Status No active tasks Change activity state to start receiving tasks. [PERSON_…" at bounding box center [158, 160] width 277 height 280
click at [490, 30] on div at bounding box center [485, 30] width 11 height 11
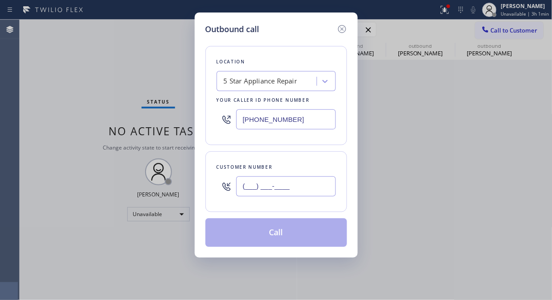
click at [271, 190] on input "(___) ___-____" at bounding box center [286, 186] width 100 height 20
paste input "909) 395-6037"
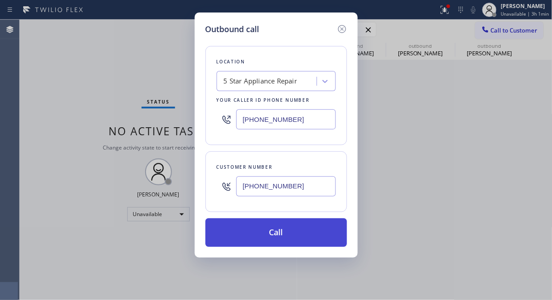
type input "[PHONE_NUMBER]"
click at [289, 233] on button "Call" at bounding box center [275, 232] width 141 height 29
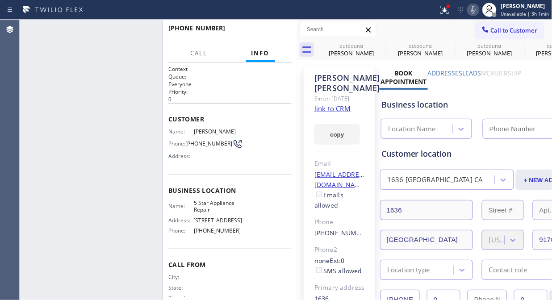
type input "[PHONE_NUMBER]"
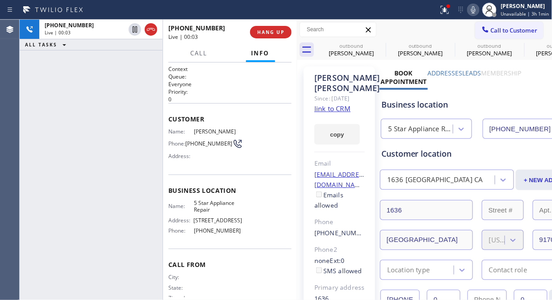
click at [268, 25] on div "[PHONE_NUMBER] Live | 00:03 HANG UP" at bounding box center [229, 32] width 123 height 23
click at [273, 30] on span "HANG UP" at bounding box center [270, 32] width 27 height 6
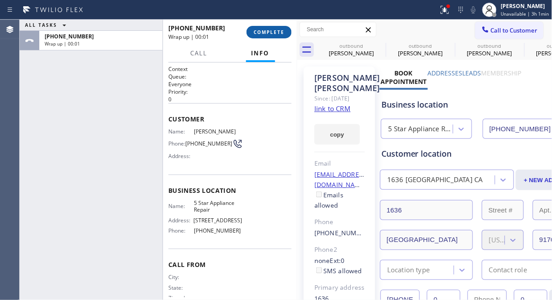
click at [273, 30] on span "COMPLETE" at bounding box center [268, 32] width 31 height 6
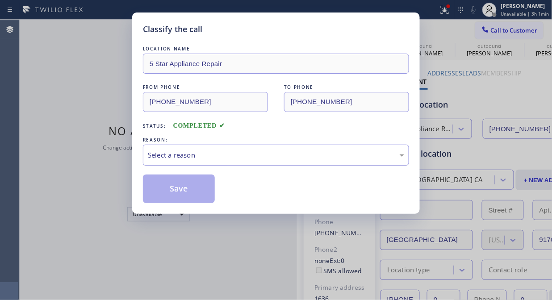
click at [271, 157] on div "Select a reason" at bounding box center [276, 155] width 256 height 10
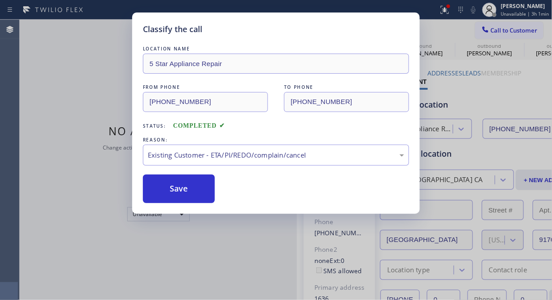
click at [227, 201] on div "Save" at bounding box center [276, 188] width 266 height 29
click at [212, 197] on button "Save" at bounding box center [179, 188] width 72 height 29
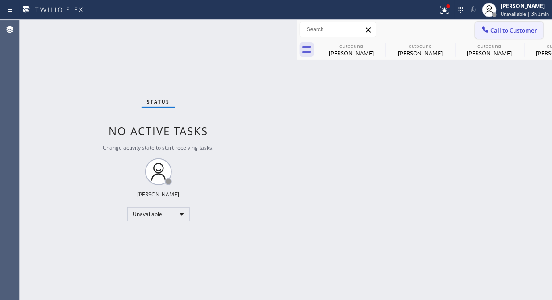
click at [515, 33] on span "Call to Customer" at bounding box center [513, 30] width 47 height 8
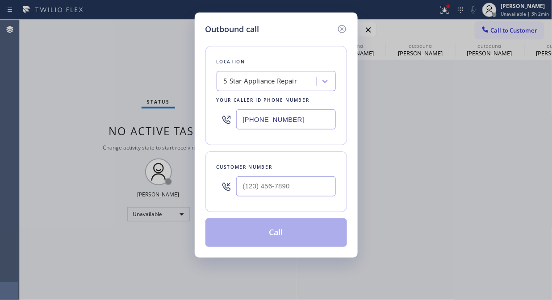
click at [286, 197] on div at bounding box center [286, 186] width 100 height 29
click at [278, 185] on input "(___) ___-____" at bounding box center [286, 186] width 100 height 20
paste input "707) 331-4451"
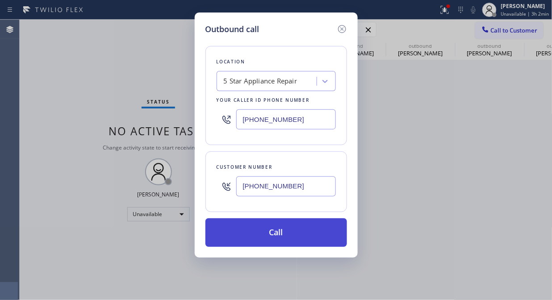
type input "[PHONE_NUMBER]"
click at [291, 234] on button "Call" at bounding box center [275, 232] width 141 height 29
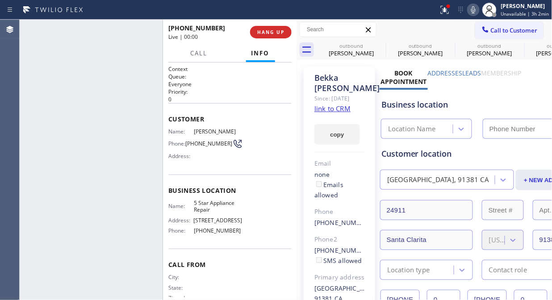
type input "[PHONE_NUMBER]"
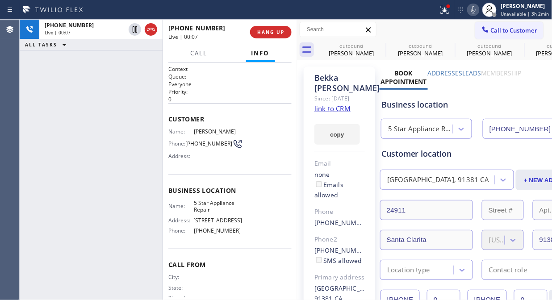
drag, startPoint x: 265, startPoint y: 35, endPoint x: 314, endPoint y: 3, distance: 58.3
click at [266, 34] on span "HANG UP" at bounding box center [270, 32] width 27 height 6
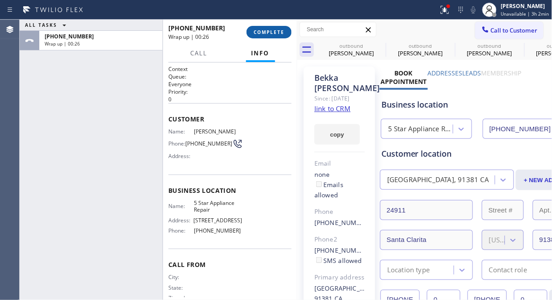
click at [256, 29] on span "COMPLETE" at bounding box center [268, 32] width 31 height 6
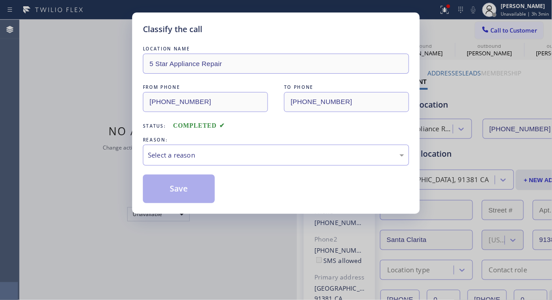
click at [259, 156] on div "Select a reason" at bounding box center [276, 155] width 256 height 10
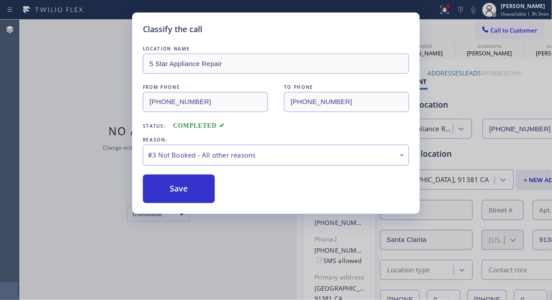
click at [275, 146] on div "#3 Not Booked - All other reasons" at bounding box center [276, 155] width 266 height 21
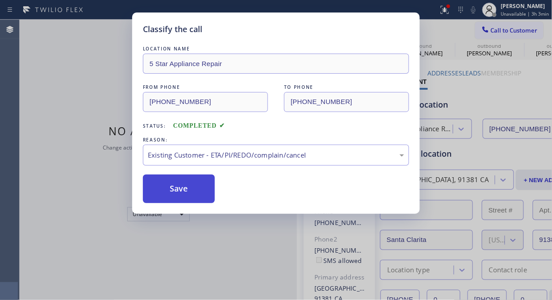
click at [194, 189] on button "Save" at bounding box center [179, 188] width 72 height 29
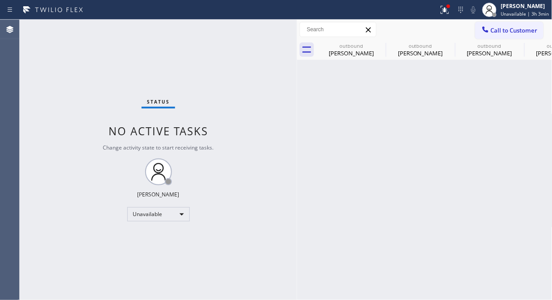
click at [493, 30] on span "Call to Customer" at bounding box center [513, 30] width 47 height 8
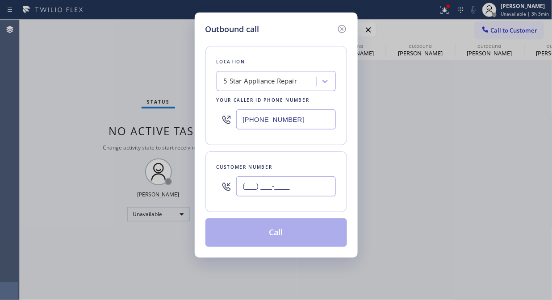
click at [322, 186] on input "(___) ___-____" at bounding box center [286, 186] width 100 height 20
paste input "626) 676-6329"
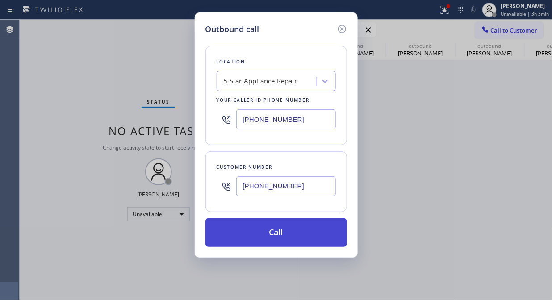
type input "[PHONE_NUMBER]"
drag, startPoint x: 281, startPoint y: 235, endPoint x: 381, endPoint y: 139, distance: 138.9
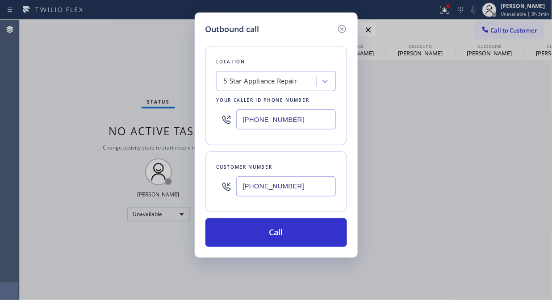
click at [282, 235] on button "Call" at bounding box center [275, 232] width 141 height 29
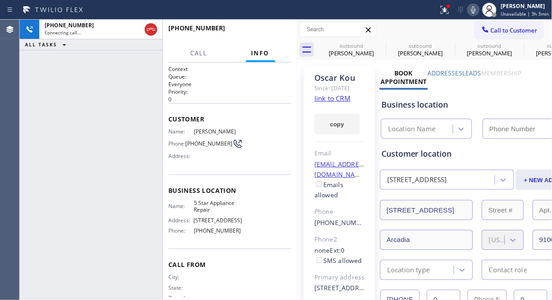
type input "[PHONE_NUMBER]"
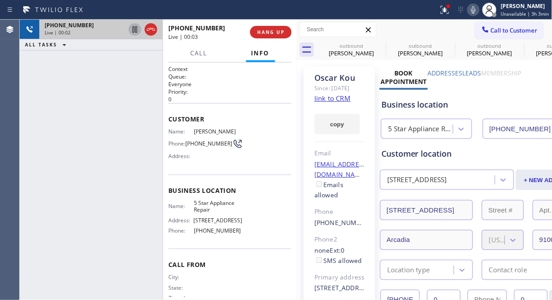
drag, startPoint x: 69, startPoint y: 63, endPoint x: 132, endPoint y: 30, distance: 71.1
click at [74, 63] on div "[PHONE_NUMBER] Live | 00:02 ALL TASKS ALL TASKS ACTIVE TASKS TASKS IN WRAP UP" at bounding box center [91, 160] width 143 height 280
click at [145, 25] on div at bounding box center [151, 29] width 12 height 11
drag, startPoint x: 261, startPoint y: 27, endPoint x: 271, endPoint y: 30, distance: 10.3
click at [262, 27] on button "HANG UP" at bounding box center [271, 32] width 42 height 12
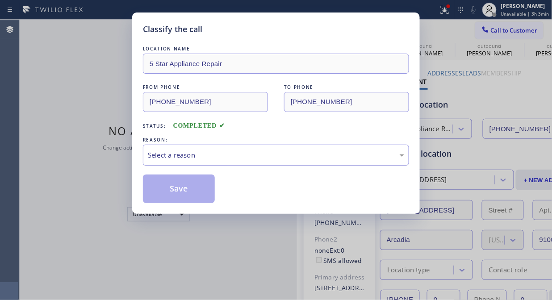
click at [288, 153] on div "Select a reason" at bounding box center [276, 155] width 256 height 10
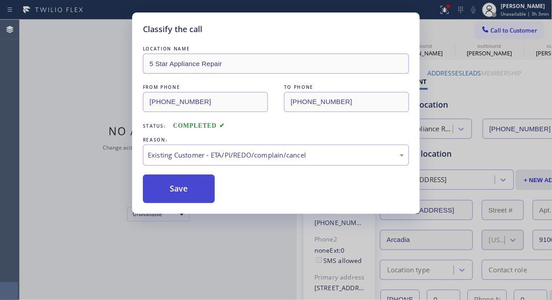
click at [185, 196] on button "Save" at bounding box center [179, 188] width 72 height 29
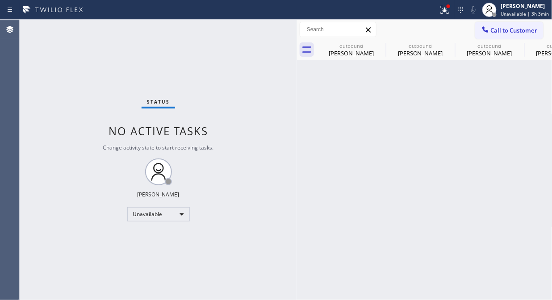
click at [502, 29] on span "Call to Customer" at bounding box center [513, 30] width 47 height 8
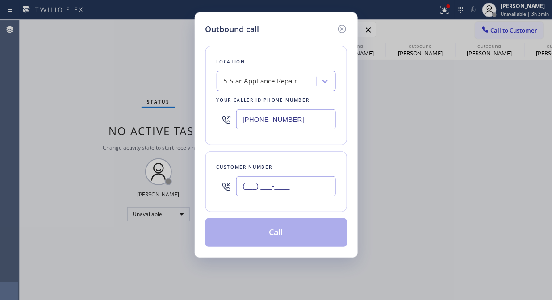
click at [286, 187] on input "(___) ___-____" at bounding box center [286, 186] width 100 height 20
paste input "714) 240-4900"
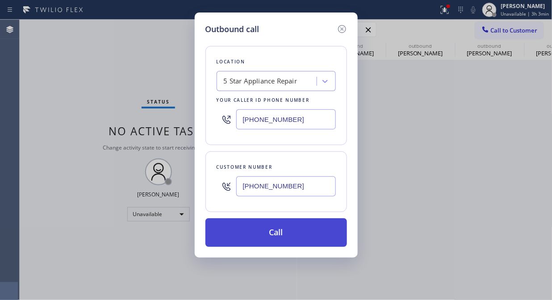
type input "[PHONE_NUMBER]"
click at [284, 234] on button "Call" at bounding box center [275, 232] width 141 height 29
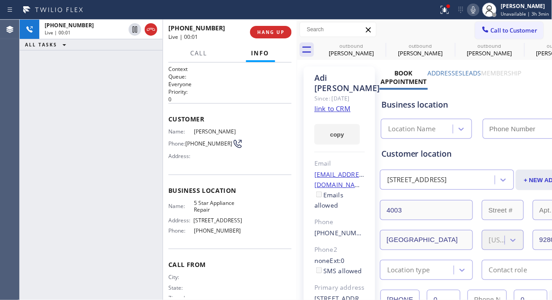
type input "[PHONE_NUMBER]"
click at [275, 33] on span "HANG UP" at bounding box center [270, 32] width 27 height 6
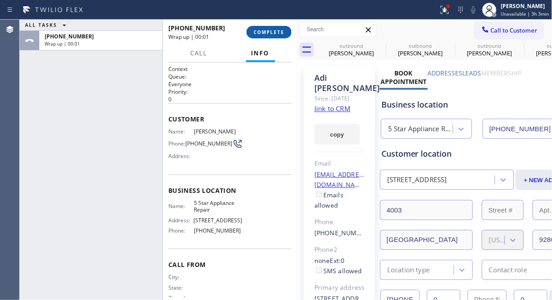
click at [275, 33] on span "COMPLETE" at bounding box center [268, 32] width 31 height 6
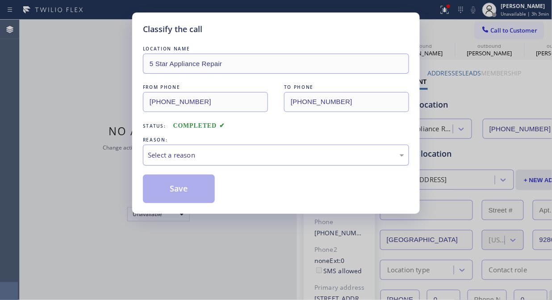
click at [235, 159] on div "Select a reason" at bounding box center [276, 155] width 256 height 10
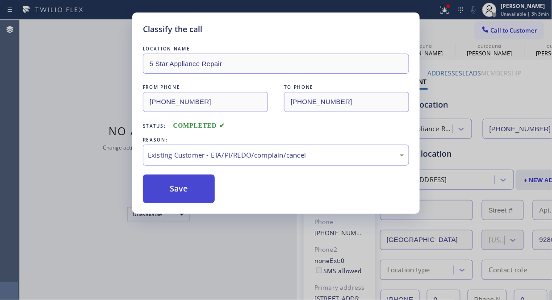
click at [179, 190] on button "Save" at bounding box center [179, 188] width 72 height 29
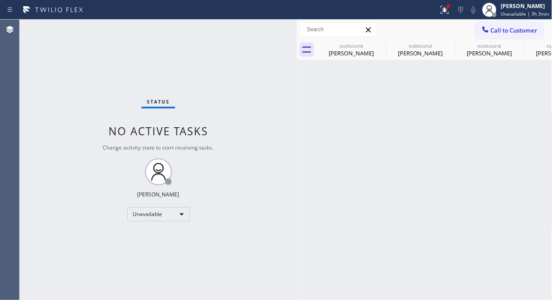
click at [508, 29] on span "Call to Customer" at bounding box center [513, 30] width 47 height 8
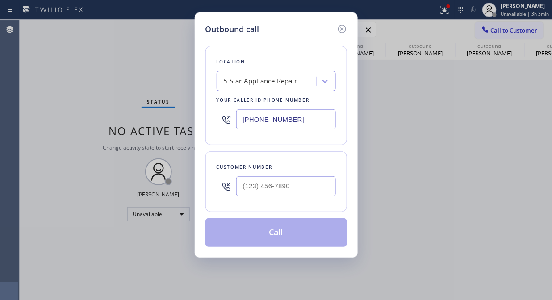
drag, startPoint x: 476, startPoint y: 41, endPoint x: 442, endPoint y: 55, distance: 37.0
click at [462, 47] on div "Outbound call Location 5 Star Appliance Repair Your caller id phone number [PHO…" at bounding box center [276, 150] width 552 height 300
click at [266, 189] on input "(___) ___-____" at bounding box center [286, 186] width 100 height 20
paste input "858) 472-2500"
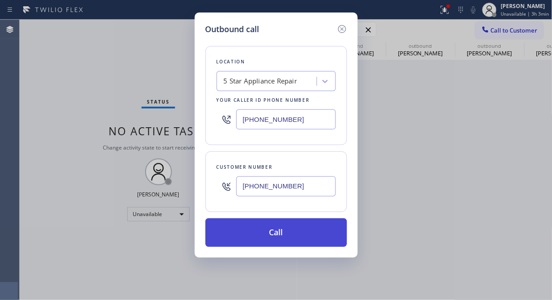
type input "[PHONE_NUMBER]"
drag, startPoint x: 299, startPoint y: 234, endPoint x: 328, endPoint y: 151, distance: 88.2
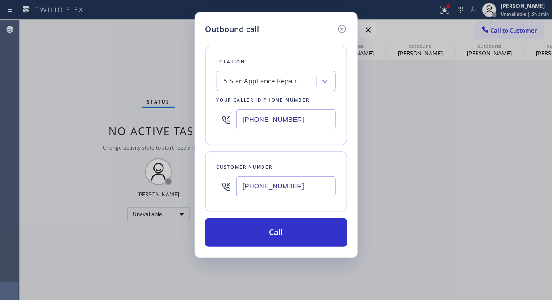
click at [300, 235] on button "Call" at bounding box center [275, 232] width 141 height 29
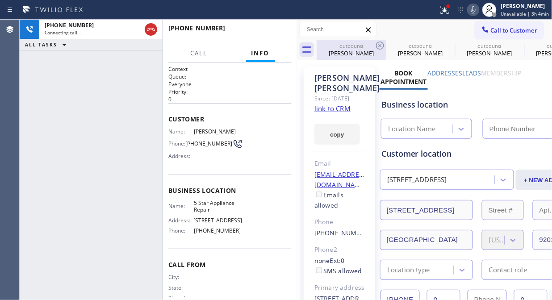
type input "[PHONE_NUMBER]"
click at [378, 46] on icon at bounding box center [380, 46] width 8 height 8
click at [0, 0] on icon at bounding box center [0, 0] width 0 height 0
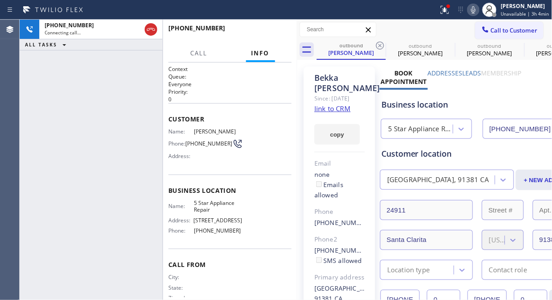
click at [378, 46] on icon at bounding box center [380, 46] width 8 height 8
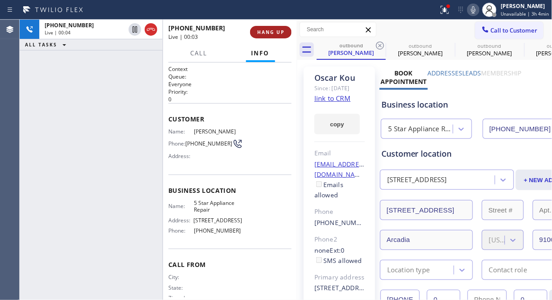
click at [278, 30] on span "HANG UP" at bounding box center [270, 32] width 27 height 6
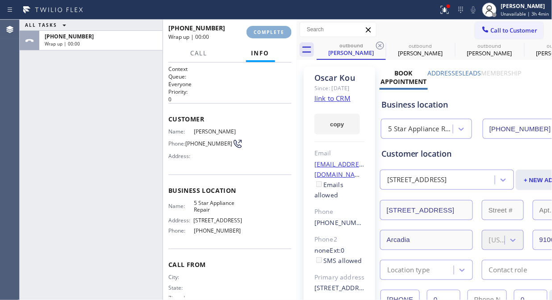
click at [278, 30] on span "COMPLETE" at bounding box center [268, 32] width 31 height 6
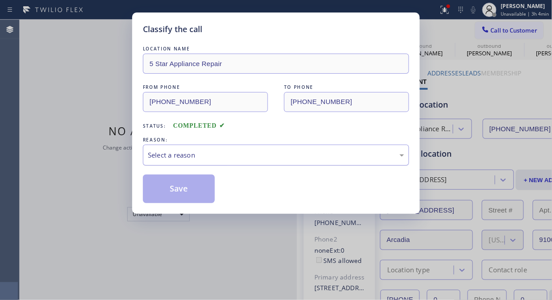
drag, startPoint x: 220, startPoint y: 144, endPoint x: 220, endPoint y: 162, distance: 17.9
click at [220, 145] on div "Select a reason" at bounding box center [276, 155] width 266 height 21
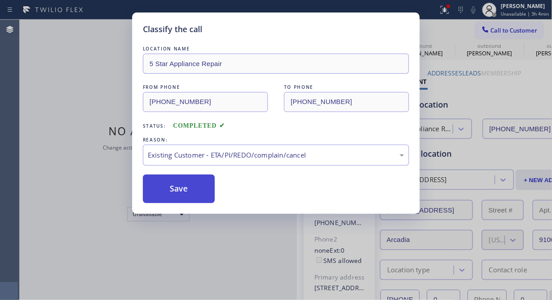
click at [179, 195] on button "Save" at bounding box center [179, 188] width 72 height 29
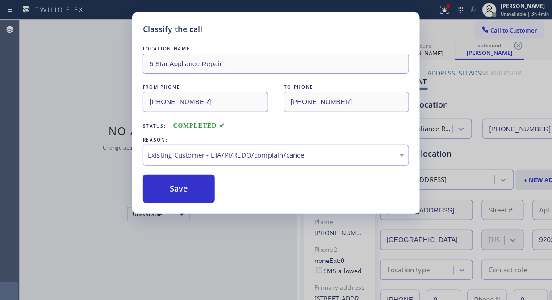
drag, startPoint x: 184, startPoint y: 194, endPoint x: 295, endPoint y: 1, distance: 222.7
click at [186, 193] on button "Save" at bounding box center [179, 188] width 72 height 29
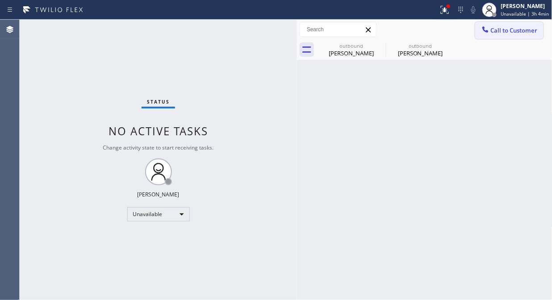
click at [492, 30] on span "Call to Customer" at bounding box center [513, 30] width 47 height 8
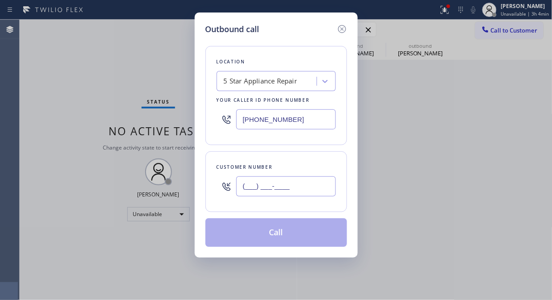
click at [324, 181] on input "(___) ___-____" at bounding box center [286, 186] width 100 height 20
paste input "858) 472-2500"
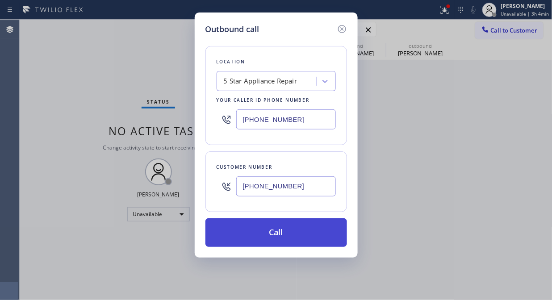
type input "[PHONE_NUMBER]"
click at [305, 230] on button "Call" at bounding box center [275, 232] width 141 height 29
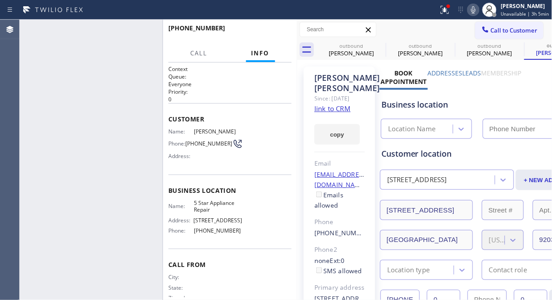
type input "[PHONE_NUMBER]"
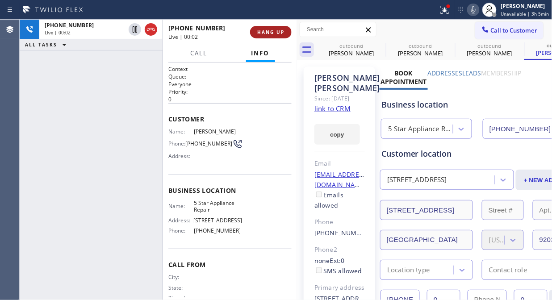
click at [279, 29] on span "HANG UP" at bounding box center [270, 32] width 27 height 6
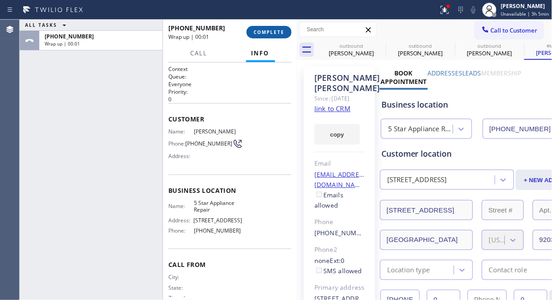
click at [279, 30] on span "COMPLETE" at bounding box center [268, 32] width 31 height 6
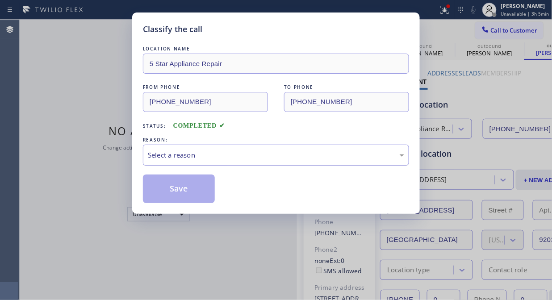
click at [246, 148] on div "Select a reason" at bounding box center [276, 155] width 266 height 21
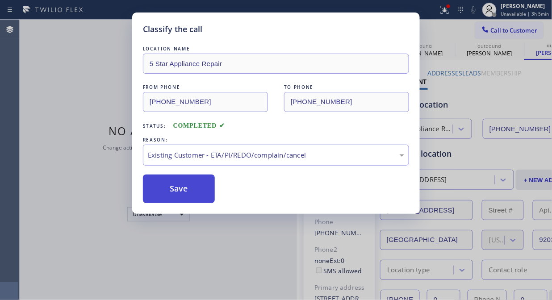
click at [194, 192] on button "Save" at bounding box center [179, 188] width 72 height 29
click at [503, 30] on div "Classify the call LOCATION NAME 5 Star Appliance Repair FROM PHONE [PHONE_NUMBE…" at bounding box center [286, 160] width 532 height 280
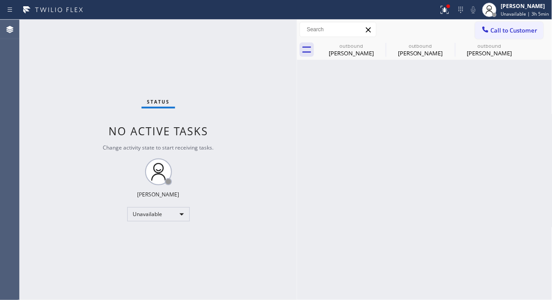
click at [503, 30] on span "Call to Customer" at bounding box center [513, 30] width 47 height 8
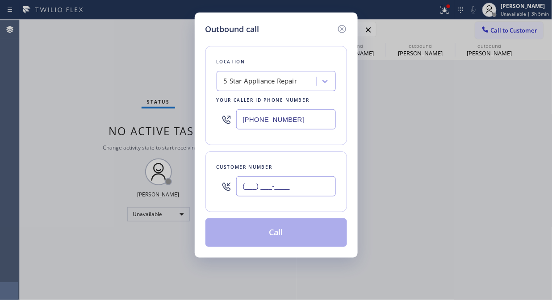
click at [312, 195] on input "(___) ___-____" at bounding box center [286, 186] width 100 height 20
paste input "917) 731-0304"
type input "[PHONE_NUMBER]"
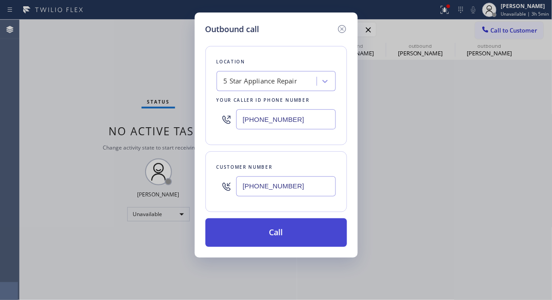
click at [291, 235] on button "Call" at bounding box center [275, 232] width 141 height 29
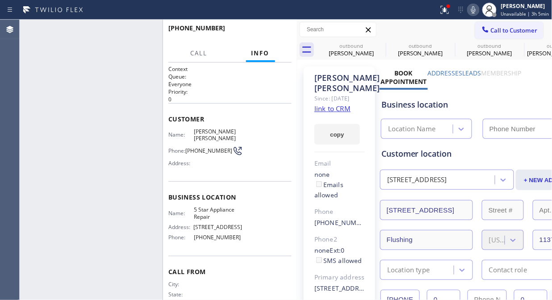
type input "[PHONE_NUMBER]"
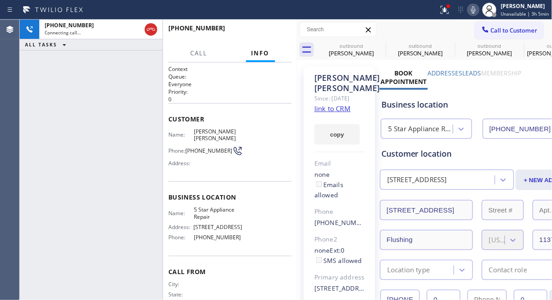
drag, startPoint x: 150, startPoint y: 31, endPoint x: 184, endPoint y: 29, distance: 33.6
click at [151, 32] on icon at bounding box center [150, 29] width 11 height 11
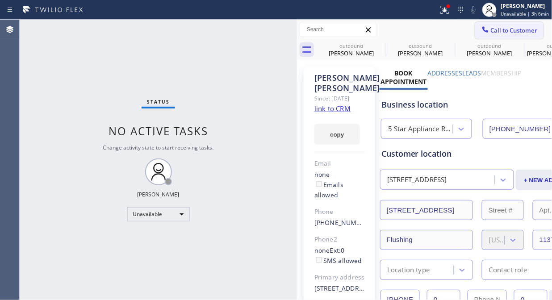
click at [481, 29] on icon at bounding box center [485, 29] width 9 height 9
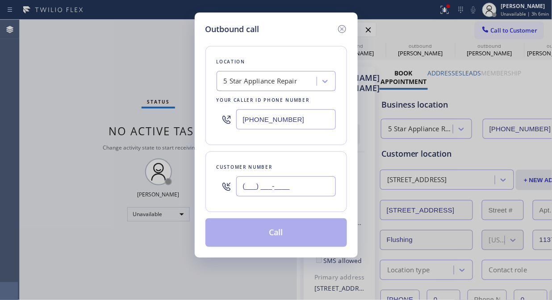
click at [247, 187] on input "(___) ___-____" at bounding box center [286, 186] width 100 height 20
paste input "760) 327-8641"
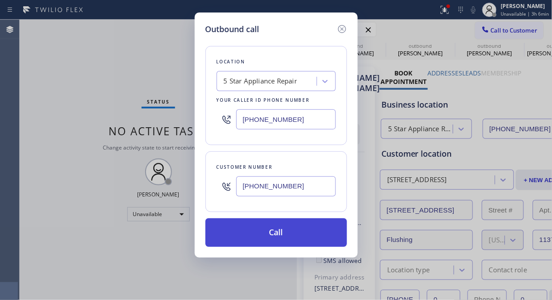
type input "[PHONE_NUMBER]"
click at [277, 230] on button "Call" at bounding box center [275, 232] width 141 height 29
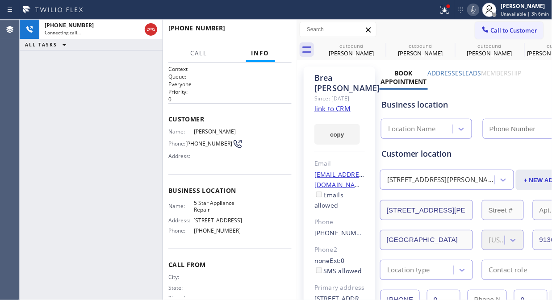
type input "[PHONE_NUMBER]"
drag, startPoint x: 276, startPoint y: 33, endPoint x: 293, endPoint y: 87, distance: 57.2
click at [293, 87] on div "[PHONE_NUMBER] Live | 00:03 HANG UP Call Info [PHONE_NUMBER] Live Context Queue…" at bounding box center [230, 160] width 134 height 280
click at [473, 9] on icon at bounding box center [473, 9] width 4 height 7
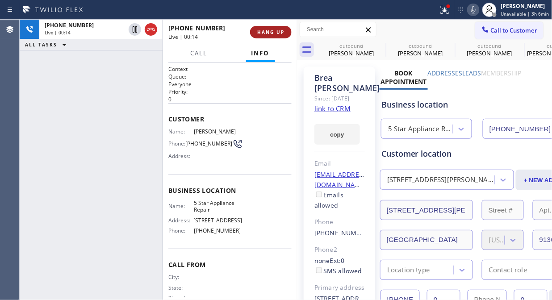
click at [262, 30] on span "HANG UP" at bounding box center [270, 32] width 27 height 6
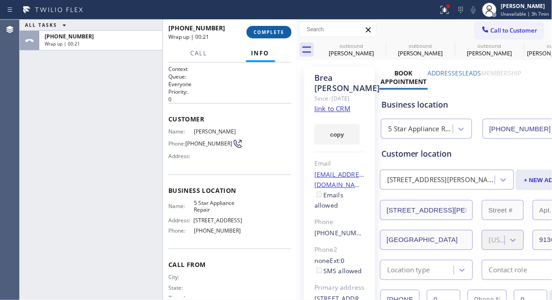
click at [269, 30] on span "COMPLETE" at bounding box center [268, 32] width 31 height 6
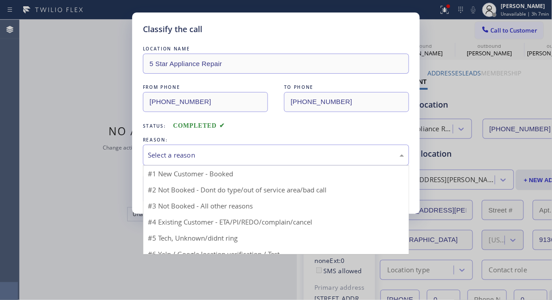
click at [264, 162] on div "Select a reason" at bounding box center [276, 155] width 266 height 21
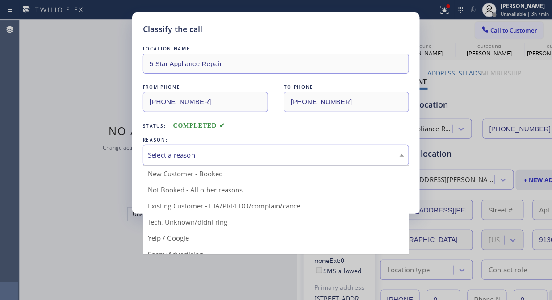
drag, startPoint x: 252, startPoint y: 203, endPoint x: 247, endPoint y: 202, distance: 5.5
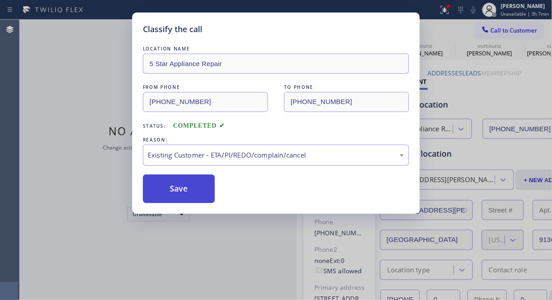
click at [187, 187] on button "Save" at bounding box center [179, 188] width 72 height 29
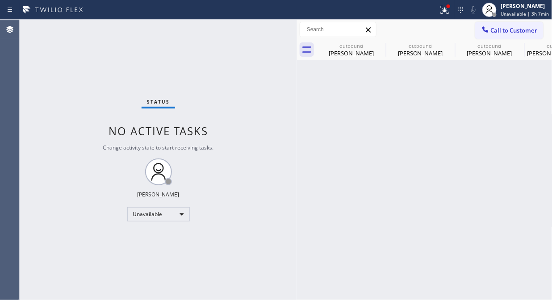
click at [485, 28] on icon at bounding box center [485, 29] width 9 height 9
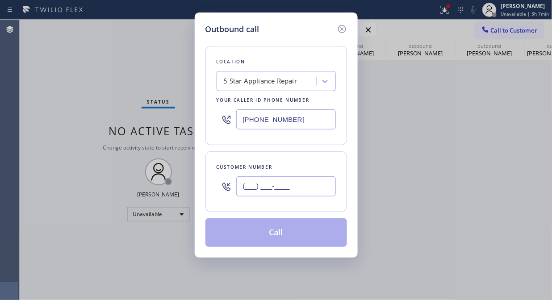
click at [249, 188] on input "(___) ___-____" at bounding box center [286, 186] width 100 height 20
paste input "267) 975-3580"
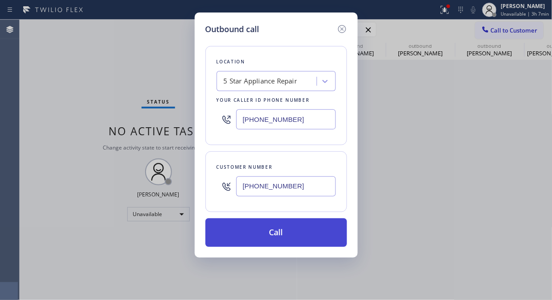
type input "[PHONE_NUMBER]"
click at [284, 239] on button "Call" at bounding box center [275, 232] width 141 height 29
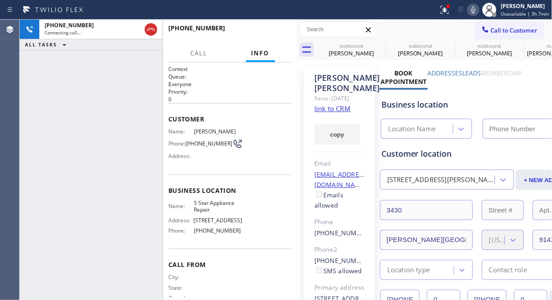
type input "[PHONE_NUMBER]"
click at [270, 29] on span "HANG UP" at bounding box center [270, 32] width 27 height 6
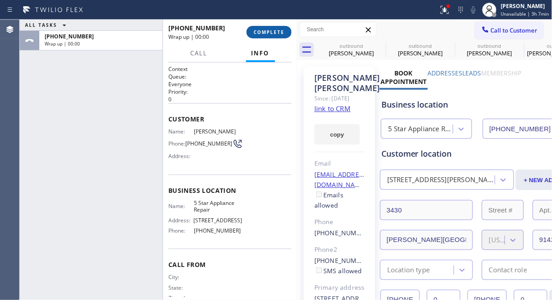
click at [271, 29] on span "COMPLETE" at bounding box center [268, 32] width 31 height 6
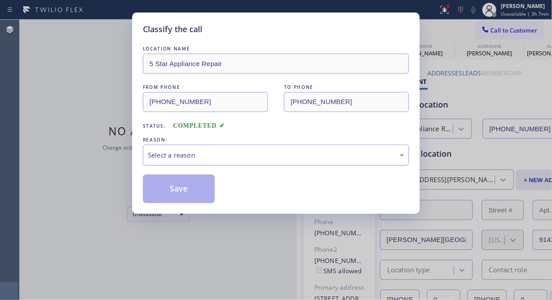
click at [240, 154] on div "Select a reason" at bounding box center [276, 155] width 256 height 10
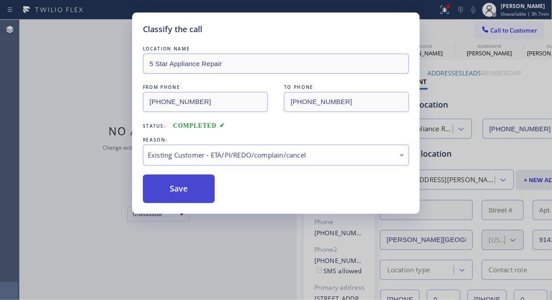
click at [197, 199] on button "Save" at bounding box center [179, 188] width 72 height 29
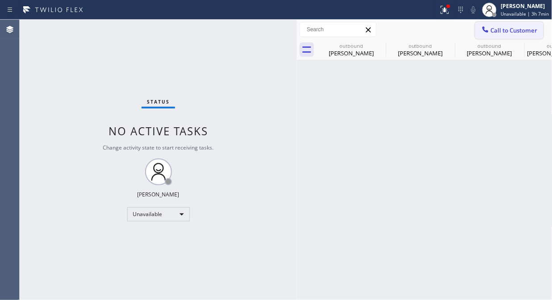
click at [503, 33] on span "Call to Customer" at bounding box center [513, 30] width 47 height 8
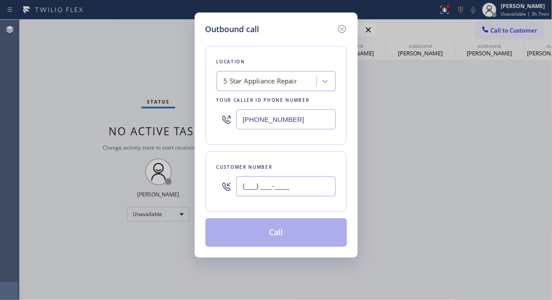
click at [295, 192] on input "(___) ___-____" at bounding box center [286, 186] width 100 height 20
paste input "818) 652-8712"
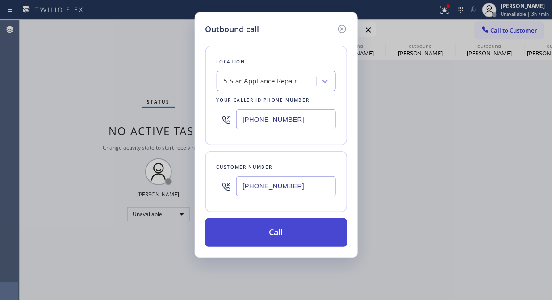
type input "[PHONE_NUMBER]"
click at [295, 240] on button "Call" at bounding box center [275, 232] width 141 height 29
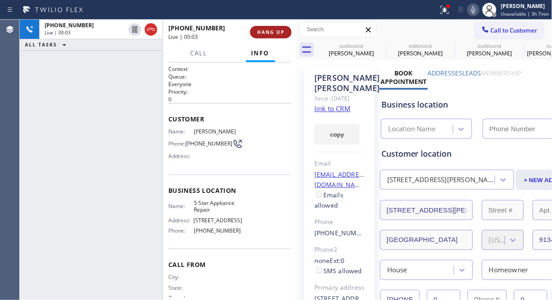
click at [265, 32] on span "HANG UP" at bounding box center [270, 32] width 27 height 6
type input "[PHONE_NUMBER]"
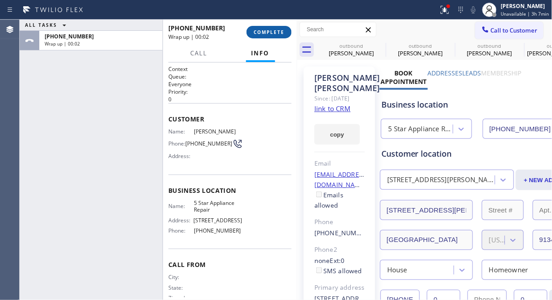
click at [265, 32] on span "COMPLETE" at bounding box center [268, 32] width 31 height 6
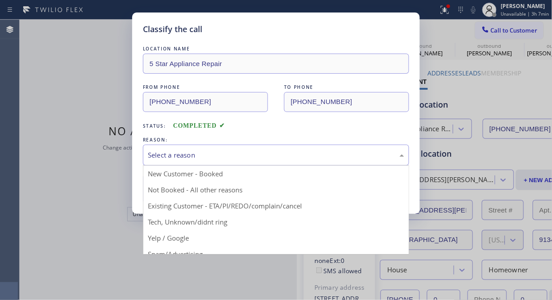
click at [237, 155] on div "Select a reason" at bounding box center [276, 155] width 256 height 10
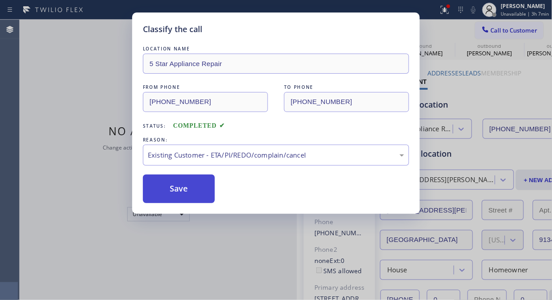
click at [198, 183] on button "Save" at bounding box center [179, 188] width 72 height 29
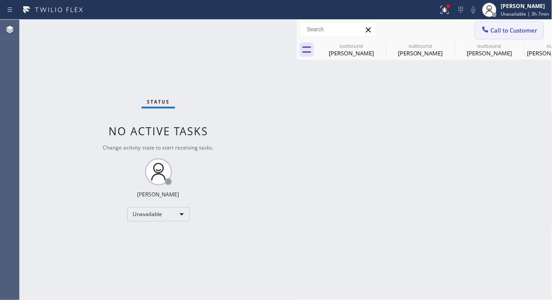
click at [483, 25] on icon at bounding box center [485, 29] width 9 height 9
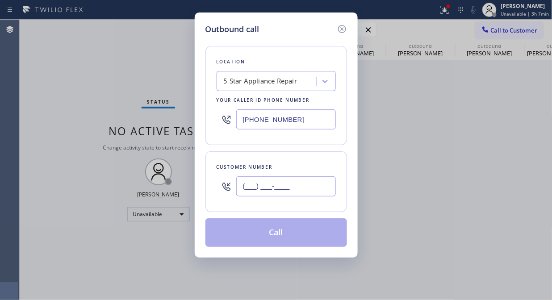
click at [288, 188] on input "(___) ___-____" at bounding box center [286, 186] width 100 height 20
paste input "212) 961-9611"
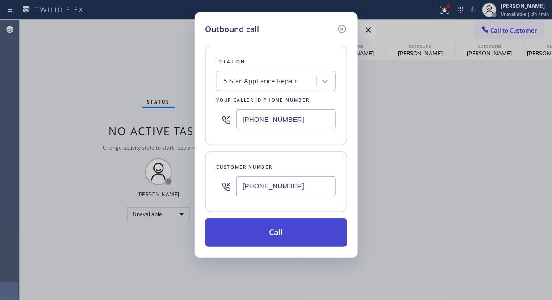
type input "[PHONE_NUMBER]"
click at [290, 232] on button "Call" at bounding box center [275, 232] width 141 height 29
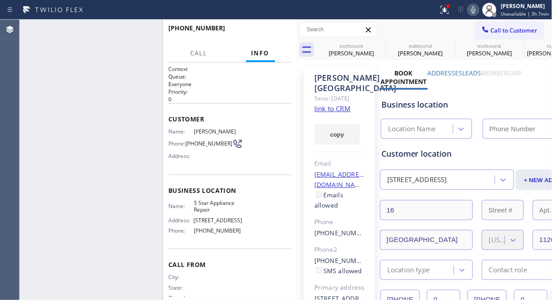
type input "[PHONE_NUMBER]"
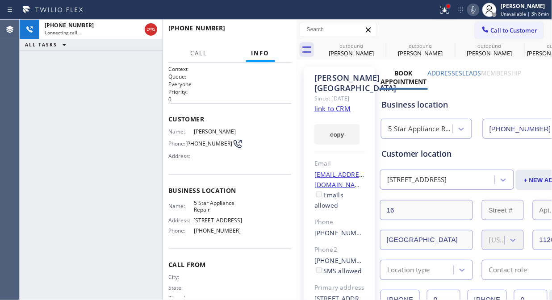
drag, startPoint x: 149, startPoint y: 27, endPoint x: 450, endPoint y: 6, distance: 301.5
click at [149, 27] on icon at bounding box center [150, 29] width 11 height 11
click at [481, 25] on icon at bounding box center [485, 29] width 9 height 9
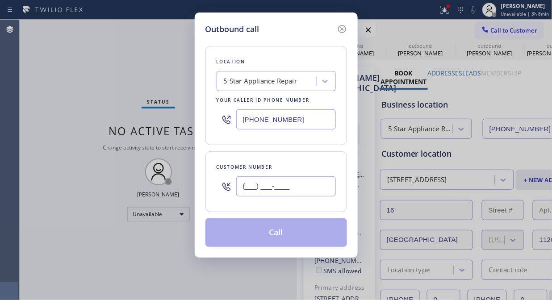
click at [311, 185] on input "(___) ___-____" at bounding box center [286, 186] width 100 height 20
paste input "917) 434-8353"
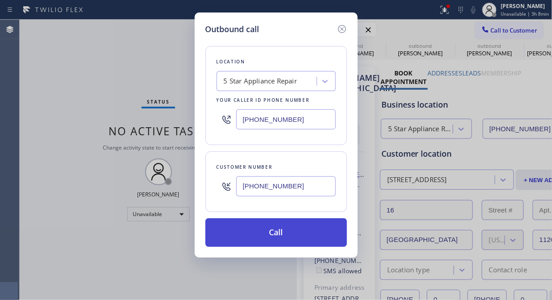
type input "[PHONE_NUMBER]"
click at [302, 236] on button "Call" at bounding box center [275, 232] width 141 height 29
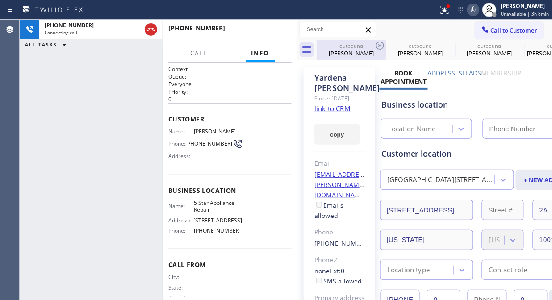
type input "[PHONE_NUMBER]"
click at [383, 48] on icon at bounding box center [379, 45] width 11 height 11
click at [0, 0] on icon at bounding box center [0, 0] width 0 height 0
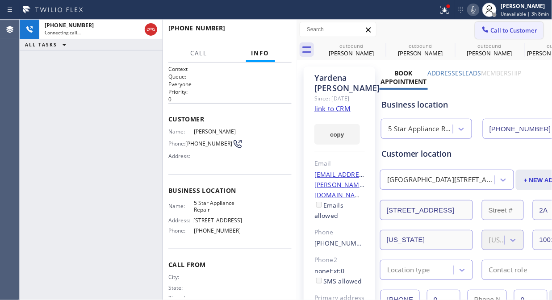
click at [148, 33] on icon at bounding box center [150, 29] width 11 height 11
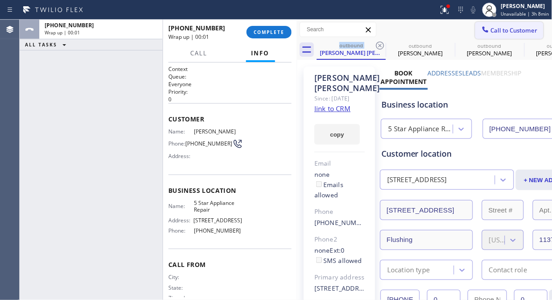
click at [494, 29] on span "Call to Customer" at bounding box center [513, 30] width 47 height 8
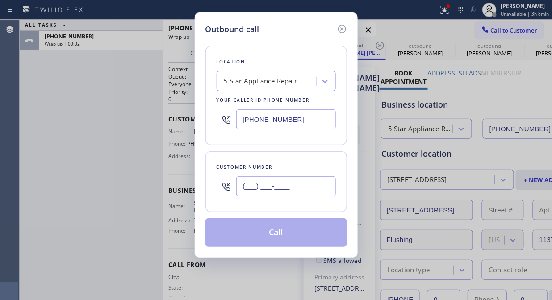
click at [303, 186] on input "(___) ___-____" at bounding box center [286, 186] width 100 height 20
paste input "206) 661-5133"
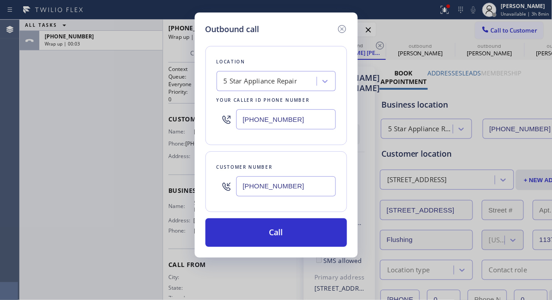
click at [341, 26] on icon at bounding box center [341, 29] width 11 height 11
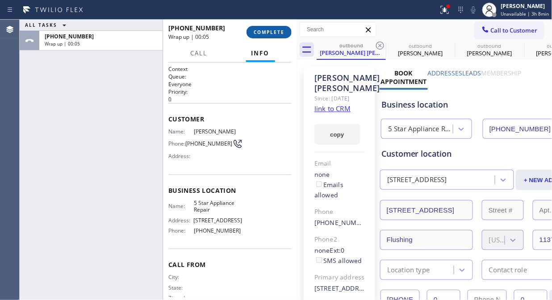
click at [272, 30] on span "COMPLETE" at bounding box center [268, 32] width 31 height 6
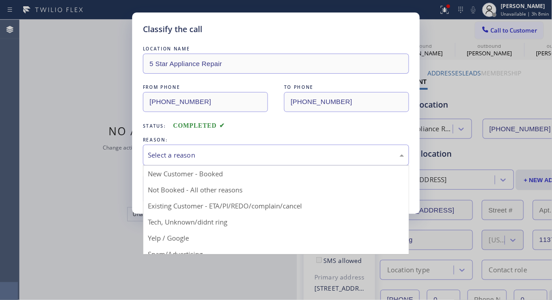
click at [271, 162] on div "Select a reason" at bounding box center [276, 155] width 266 height 21
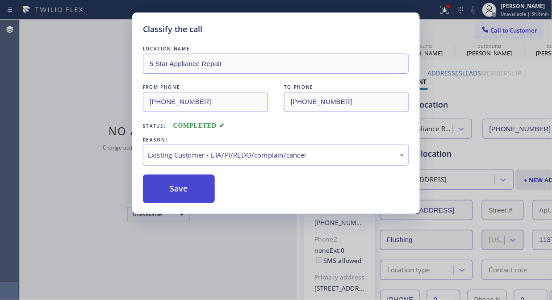
click at [199, 198] on button "Save" at bounding box center [179, 188] width 72 height 29
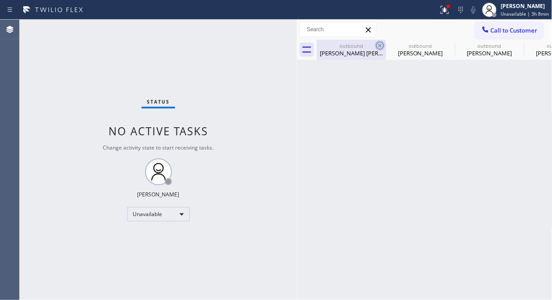
click at [382, 46] on icon at bounding box center [379, 45] width 11 height 11
click at [0, 0] on icon at bounding box center [0, 0] width 0 height 0
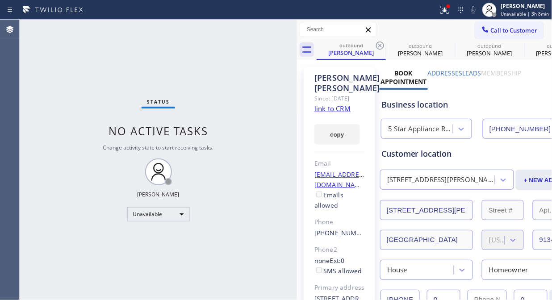
click at [382, 46] on icon at bounding box center [379, 45] width 11 height 11
click at [0, 0] on icon at bounding box center [0, 0] width 0 height 0
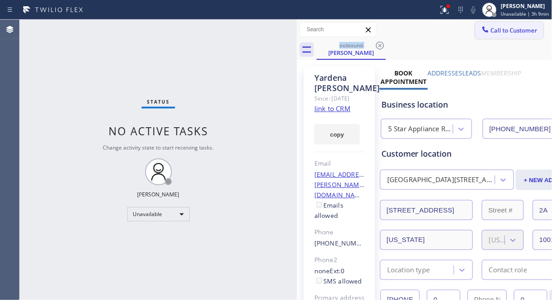
click at [491, 27] on span "Call to Customer" at bounding box center [513, 30] width 47 height 8
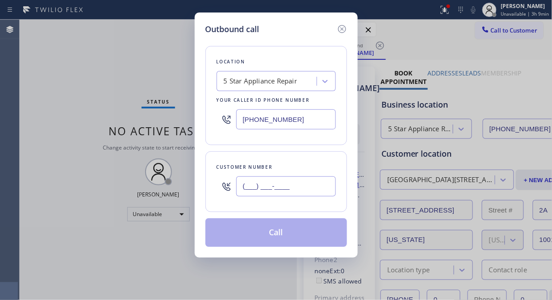
click at [256, 189] on input "(___) ___-____" at bounding box center [286, 186] width 100 height 20
paste input "206) 661-5133"
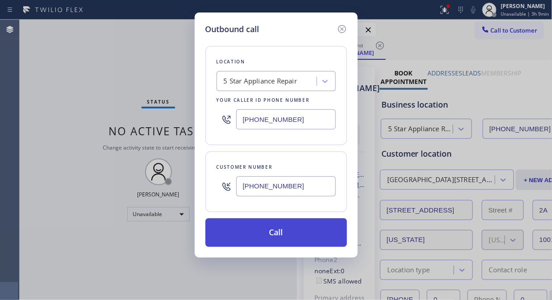
type input "[PHONE_NUMBER]"
click at [288, 239] on button "Call" at bounding box center [275, 232] width 141 height 29
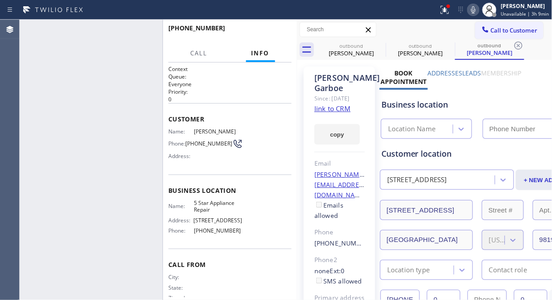
type input "[PHONE_NUMBER]"
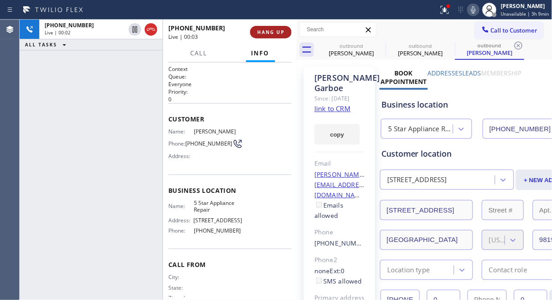
click at [274, 32] on span "HANG UP" at bounding box center [270, 32] width 27 height 6
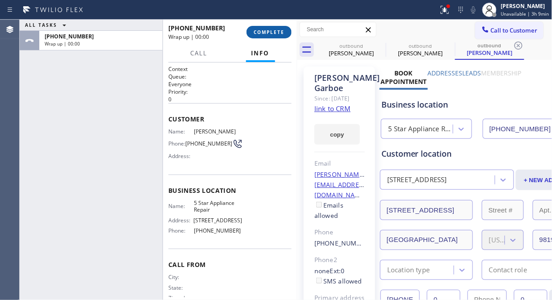
click at [274, 32] on span "COMPLETE" at bounding box center [268, 32] width 31 height 6
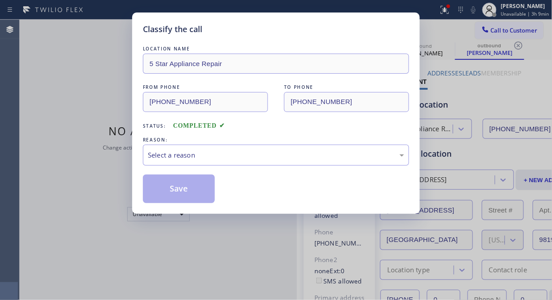
click at [275, 32] on div "Classify the call" at bounding box center [276, 29] width 266 height 12
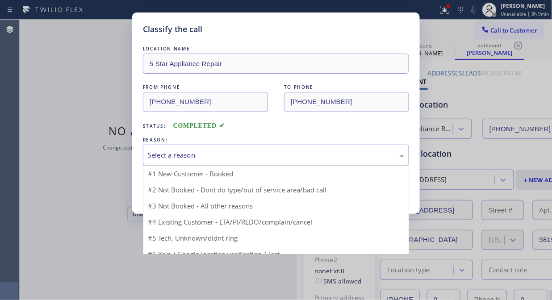
click at [266, 163] on div "Select a reason" at bounding box center [276, 155] width 266 height 21
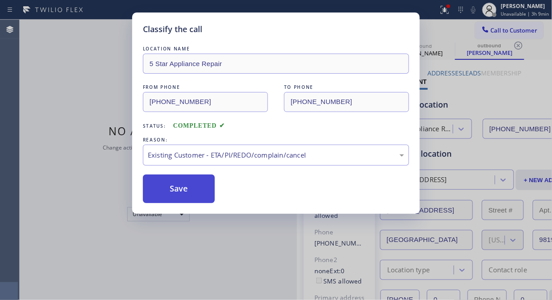
drag, startPoint x: 199, startPoint y: 192, endPoint x: 212, endPoint y: 188, distance: 13.3
click at [211, 188] on button "Save" at bounding box center [179, 188] width 72 height 29
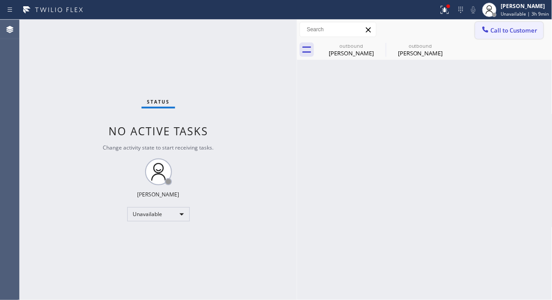
click at [488, 33] on icon at bounding box center [485, 29] width 9 height 9
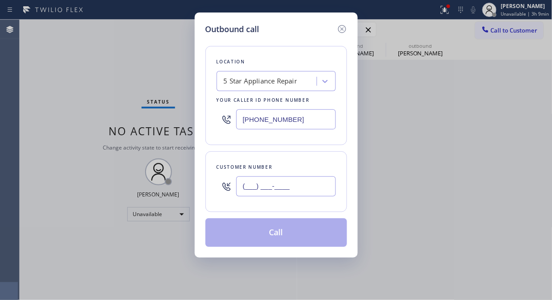
click at [295, 179] on input "(___) ___-____" at bounding box center [286, 186] width 100 height 20
paste input "714) 287-2035"
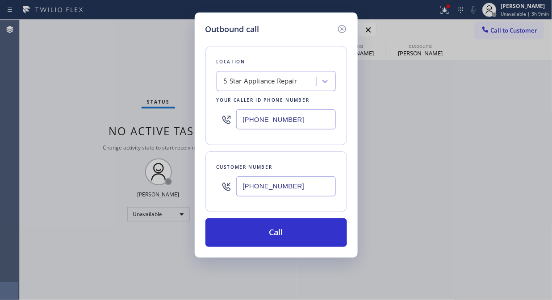
type input "[PHONE_NUMBER]"
click at [302, 234] on button "Call" at bounding box center [275, 232] width 141 height 29
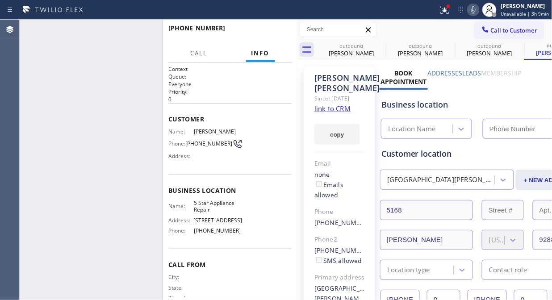
type input "[PHONE_NUMBER]"
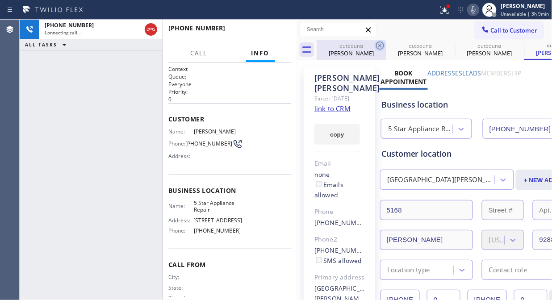
click at [377, 43] on icon at bounding box center [380, 46] width 8 height 8
click at [0, 0] on icon at bounding box center [0, 0] width 0 height 0
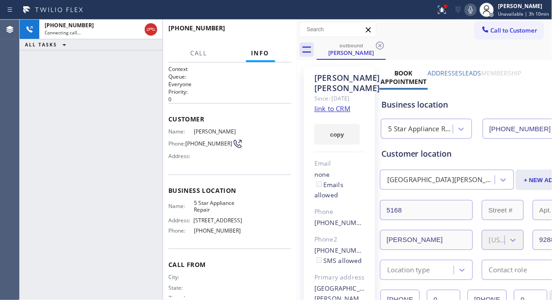
click at [377, 43] on icon at bounding box center [380, 46] width 8 height 8
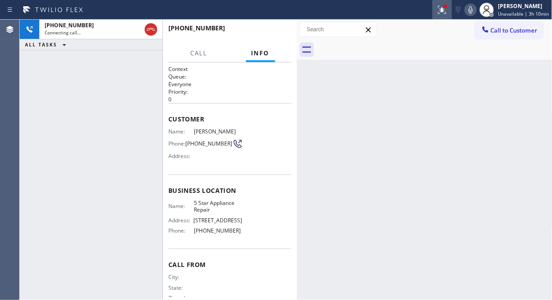
click at [451, 15] on button at bounding box center [442, 10] width 20 height 20
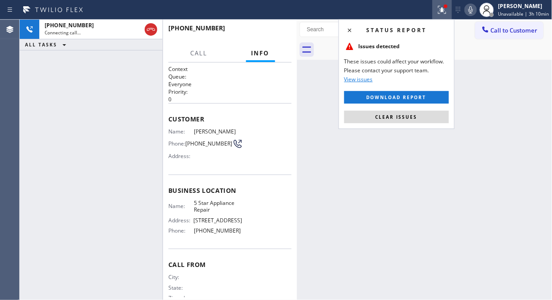
click at [428, 119] on button "Clear issues" at bounding box center [396, 117] width 104 height 12
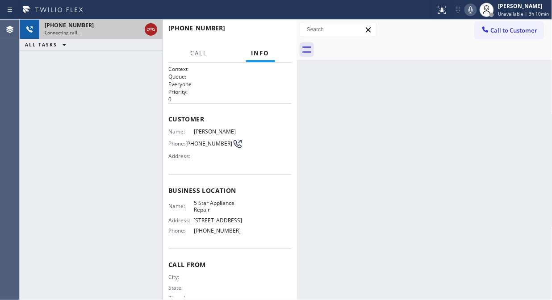
click at [149, 33] on icon at bounding box center [150, 29] width 11 height 11
click at [510, 23] on button "Call to Customer" at bounding box center [509, 30] width 68 height 17
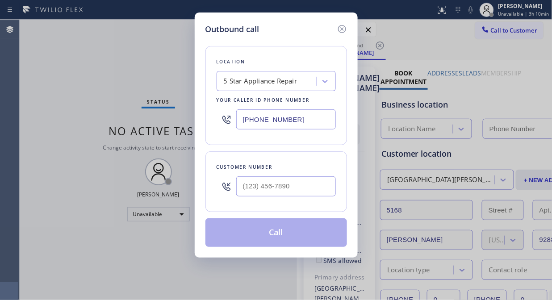
type input "[PHONE_NUMBER]"
click at [257, 186] on input "(___) ___-____" at bounding box center [286, 186] width 100 height 20
paste input "425) 998-8893"
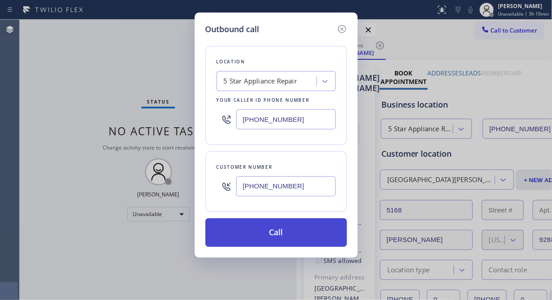
type input "[PHONE_NUMBER]"
click at [282, 234] on button "Call" at bounding box center [275, 232] width 141 height 29
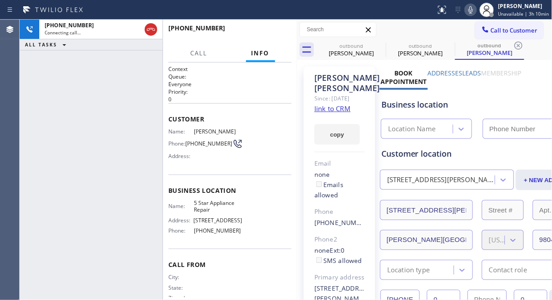
type input "[PHONE_NUMBER]"
click at [0, 0] on icon at bounding box center [0, 0] width 0 height 0
click at [386, 45] on div "outbound [PERSON_NAME]" at bounding box center [420, 50] width 69 height 20
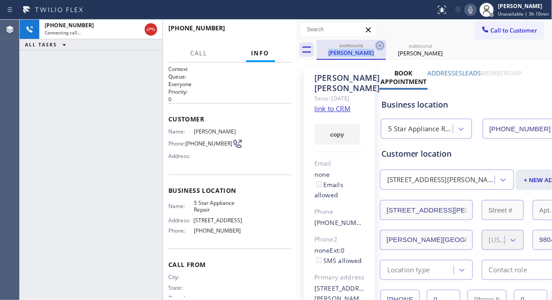
click at [378, 46] on icon at bounding box center [380, 46] width 8 height 8
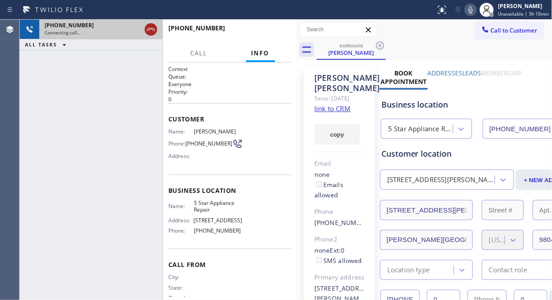
click at [148, 32] on icon at bounding box center [150, 29] width 11 height 11
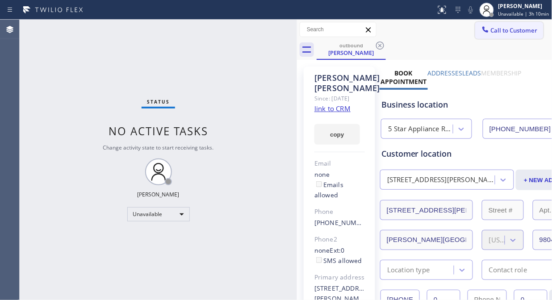
click at [481, 33] on icon at bounding box center [485, 29] width 9 height 9
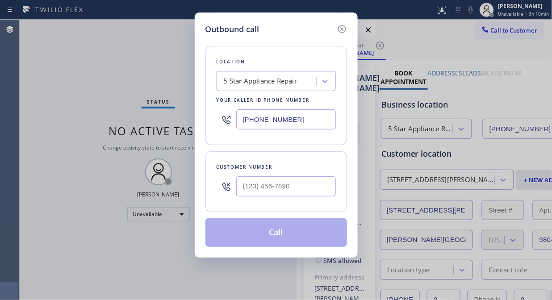
click at [264, 176] on div at bounding box center [286, 186] width 100 height 29
click at [246, 192] on input "(___) ___-____" at bounding box center [286, 186] width 100 height 20
paste input "415) 494-9797"
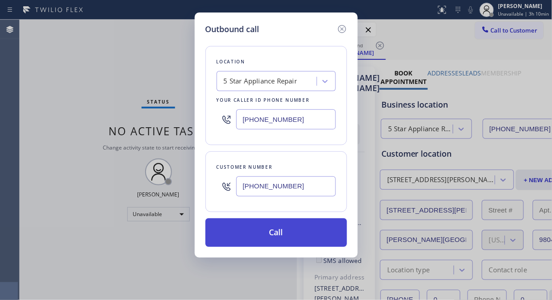
type input "[PHONE_NUMBER]"
click at [302, 226] on button "Call" at bounding box center [275, 232] width 141 height 29
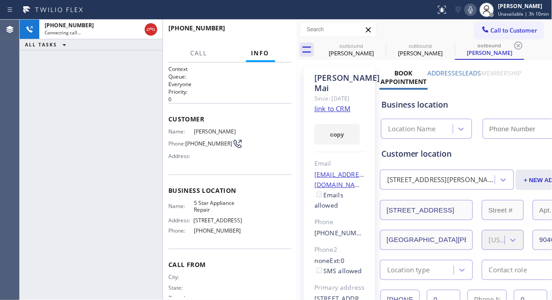
type input "[PHONE_NUMBER]"
click at [263, 29] on button "HANG UP" at bounding box center [271, 32] width 42 height 12
click at [263, 29] on span "HANG UP" at bounding box center [270, 32] width 27 height 6
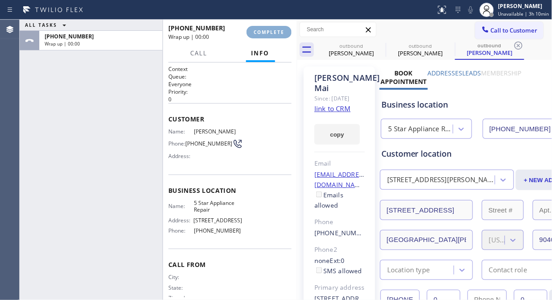
click at [262, 29] on span "COMPLETE" at bounding box center [268, 32] width 31 height 6
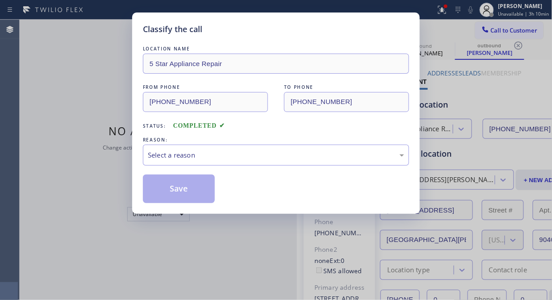
click at [262, 29] on div "Classify the call" at bounding box center [276, 29] width 266 height 12
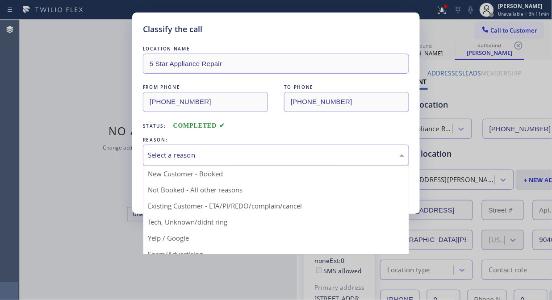
click at [299, 161] on div "Select a reason" at bounding box center [276, 155] width 266 height 21
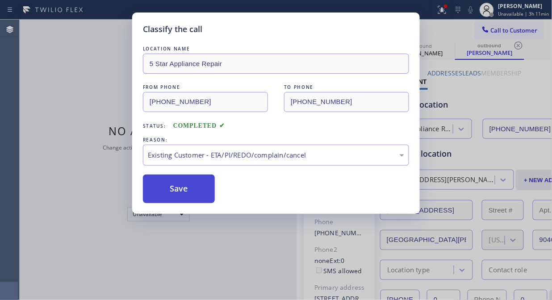
click at [202, 189] on button "Save" at bounding box center [179, 188] width 72 height 29
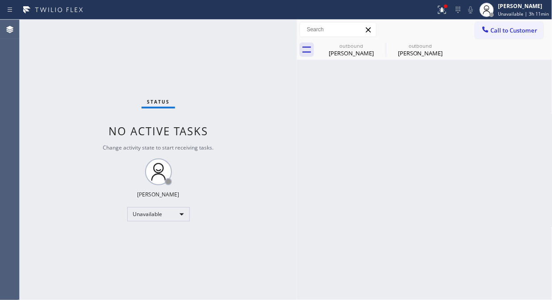
click at [508, 21] on div "Call to Customer Outbound call Location 5 Star Appliance Repair Your caller id …" at bounding box center [424, 30] width 255 height 20
click at [516, 30] on span "Call to Customer" at bounding box center [513, 30] width 47 height 8
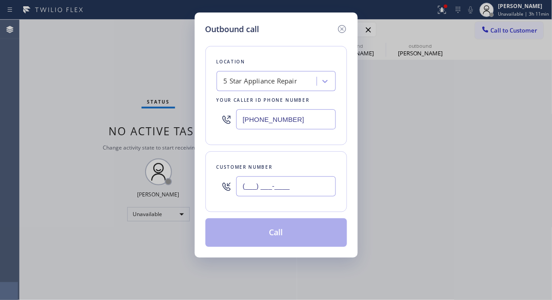
click at [262, 194] on input "(___) ___-____" at bounding box center [286, 186] width 100 height 20
paste input "714) 815-4575"
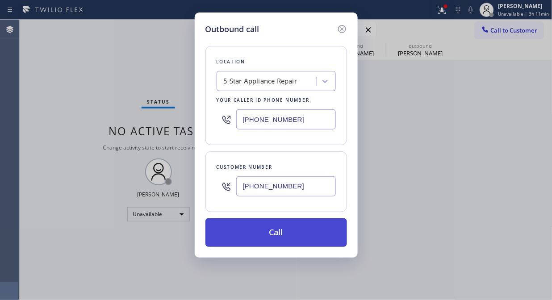
type input "[PHONE_NUMBER]"
click at [280, 228] on button "Call" at bounding box center [275, 232] width 141 height 29
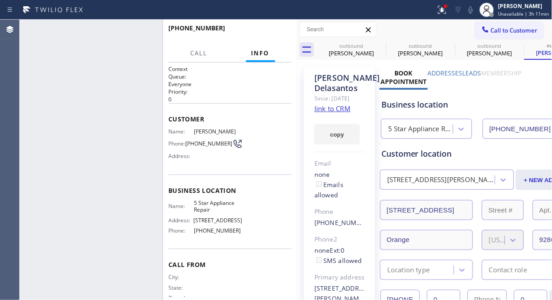
type input "[PHONE_NUMBER]"
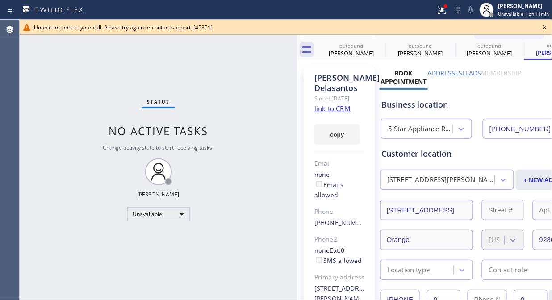
click at [540, 27] on icon at bounding box center [544, 27] width 11 height 11
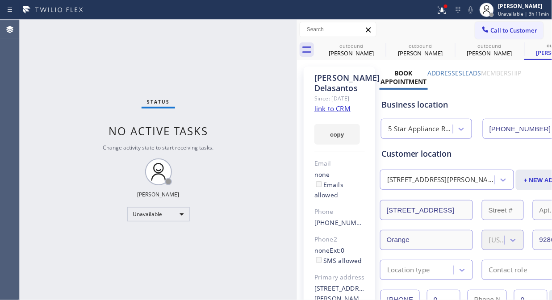
drag, startPoint x: 518, startPoint y: 33, endPoint x: 407, endPoint y: 86, distance: 122.2
click at [517, 33] on span "Call to Customer" at bounding box center [513, 30] width 47 height 8
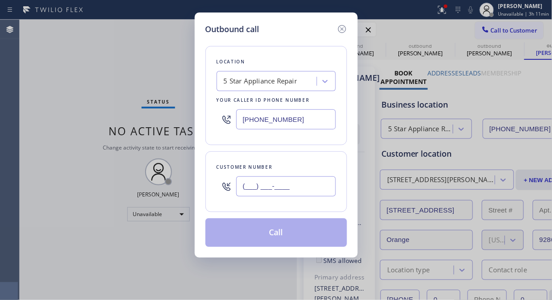
click at [262, 190] on input "(___) ___-____" at bounding box center [286, 186] width 100 height 20
paste input "310) 899-9405"
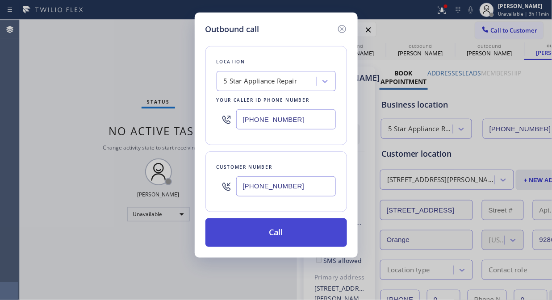
type input "[PHONE_NUMBER]"
click at [282, 230] on button "Call" at bounding box center [275, 232] width 141 height 29
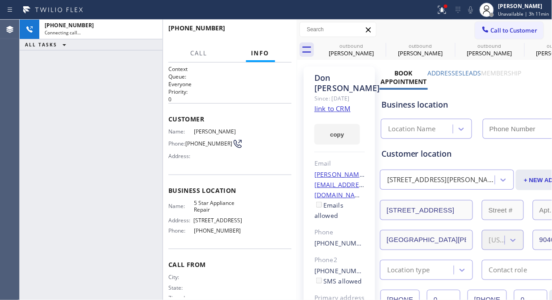
type input "[PHONE_NUMBER]"
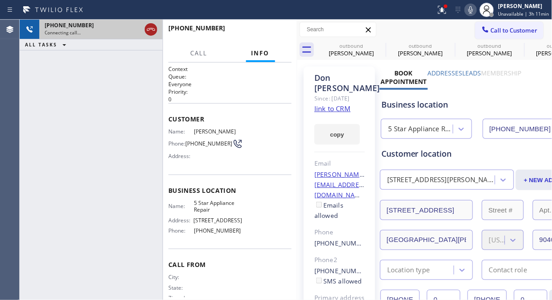
click at [149, 27] on icon at bounding box center [150, 29] width 11 height 11
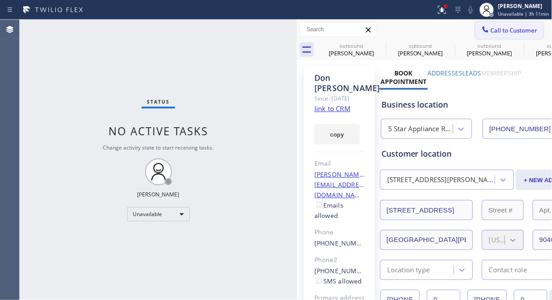
click at [504, 30] on span "Call to Customer" at bounding box center [513, 30] width 47 height 8
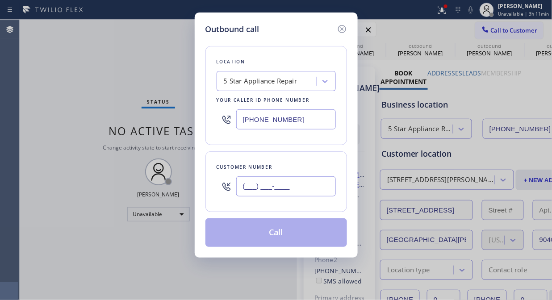
click at [288, 192] on input "(___) ___-____" at bounding box center [286, 186] width 100 height 20
paste input "310) 383-9690"
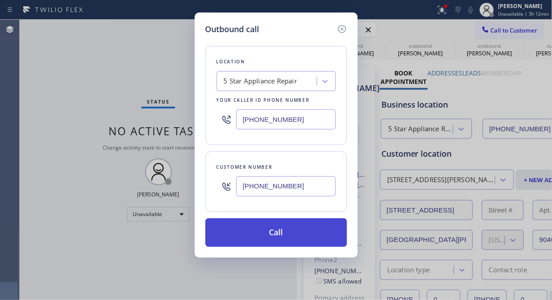
type input "[PHONE_NUMBER]"
click at [314, 234] on button "Call" at bounding box center [275, 232] width 141 height 29
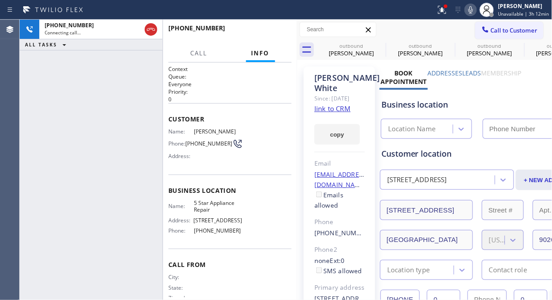
type input "[PHONE_NUMBER]"
click at [375, 43] on icon at bounding box center [379, 45] width 11 height 11
click at [444, 43] on icon at bounding box center [449, 45] width 11 height 11
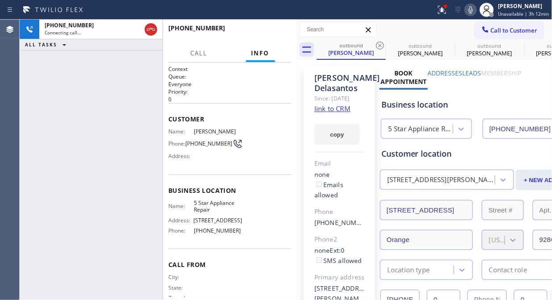
click at [375, 43] on icon at bounding box center [379, 45] width 11 height 11
click at [0, 0] on icon at bounding box center [0, 0] width 0 height 0
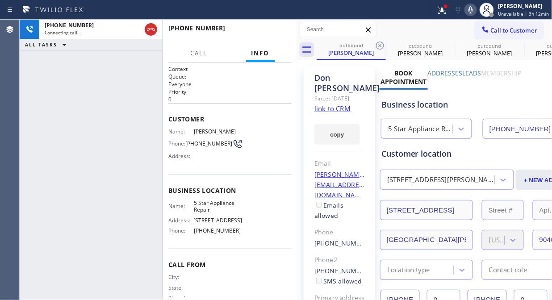
click at [375, 43] on icon at bounding box center [379, 45] width 11 height 11
click at [0, 0] on icon at bounding box center [0, 0] width 0 height 0
click at [456, 42] on div "outbound" at bounding box center [489, 45] width 67 height 7
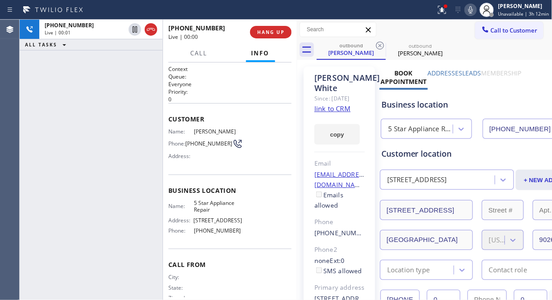
drag, startPoint x: 152, startPoint y: 27, endPoint x: 172, endPoint y: 22, distance: 20.6
click at [152, 27] on icon at bounding box center [150, 29] width 11 height 11
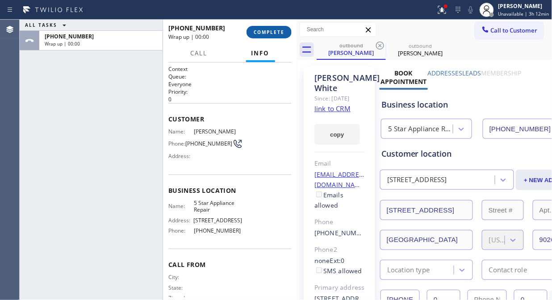
click at [274, 29] on span "COMPLETE" at bounding box center [268, 32] width 31 height 6
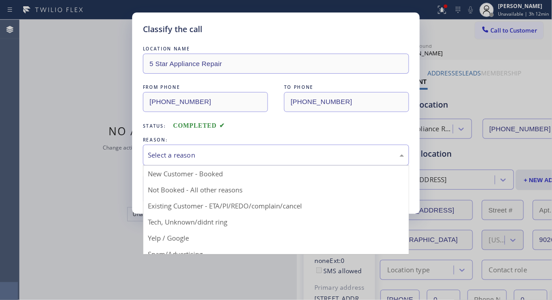
click at [273, 152] on div "Select a reason" at bounding box center [276, 155] width 256 height 10
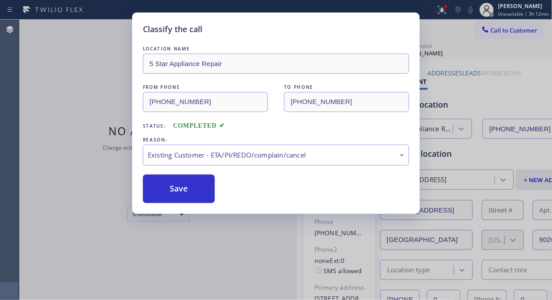
click at [195, 197] on button "Save" at bounding box center [179, 188] width 72 height 29
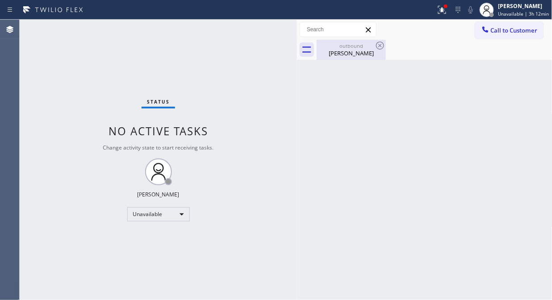
click at [354, 43] on div "outbound" at bounding box center [350, 45] width 67 height 7
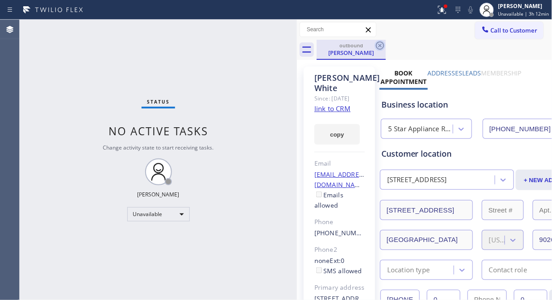
click at [376, 50] on icon at bounding box center [379, 45] width 11 height 11
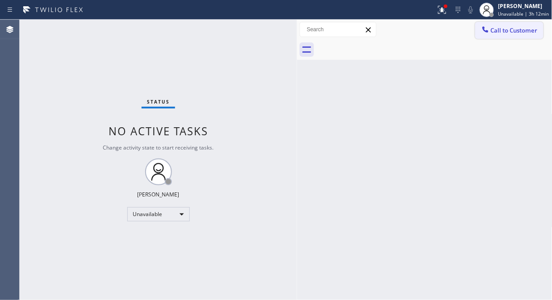
click at [509, 23] on button "Call to Customer" at bounding box center [509, 30] width 68 height 17
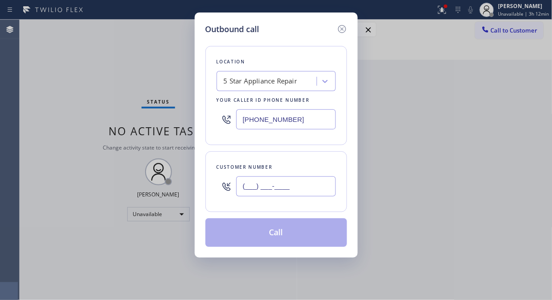
click at [292, 188] on input "(___) ___-____" at bounding box center [286, 186] width 100 height 20
paste input "714) 281-2151"
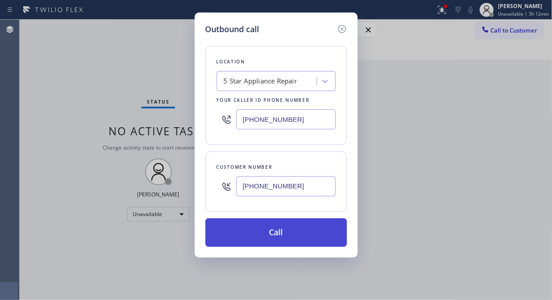
type input "[PHONE_NUMBER]"
click at [269, 224] on button "Call" at bounding box center [275, 232] width 141 height 29
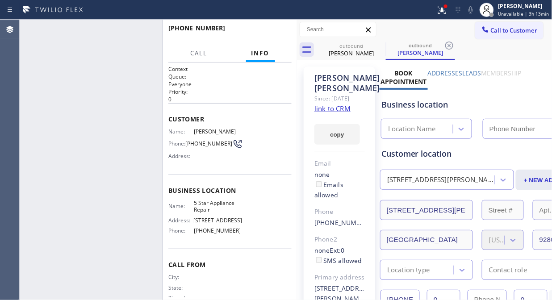
type input "[PHONE_NUMBER]"
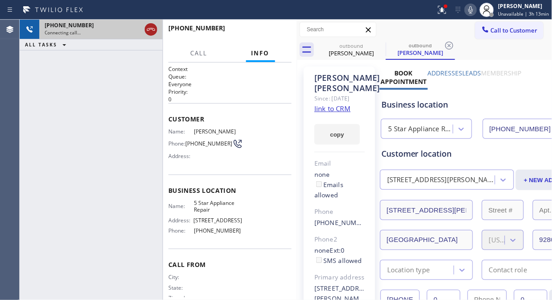
click at [153, 29] on icon at bounding box center [150, 29] width 11 height 11
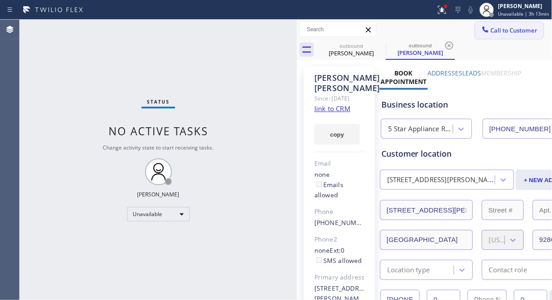
drag, startPoint x: 477, startPoint y: 32, endPoint x: 342, endPoint y: 106, distance: 154.0
click at [481, 32] on icon at bounding box center [485, 29] width 9 height 9
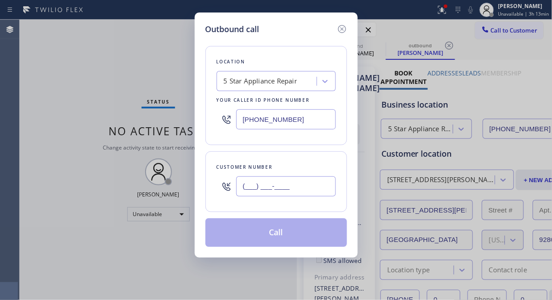
click at [251, 188] on input "(___) ___-____" at bounding box center [286, 186] width 100 height 20
paste input "818) 468-5990"
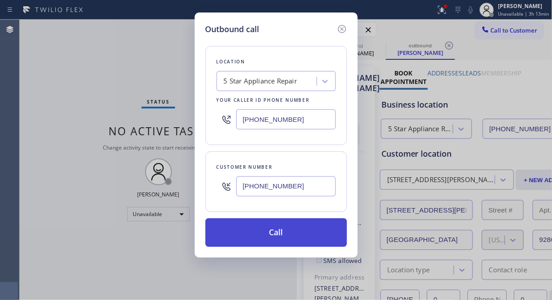
type input "[PHONE_NUMBER]"
click at [318, 228] on button "Call" at bounding box center [275, 232] width 141 height 29
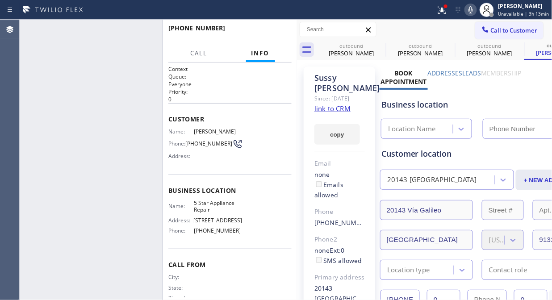
type input "[PHONE_NUMBER]"
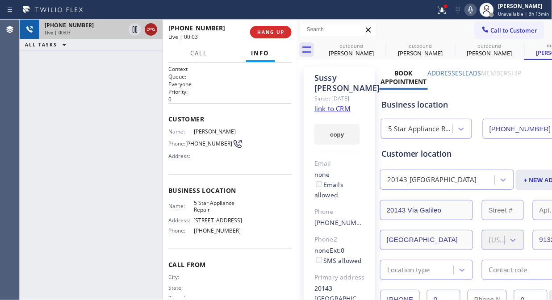
drag, startPoint x: 145, startPoint y: 29, endPoint x: 208, endPoint y: 5, distance: 68.4
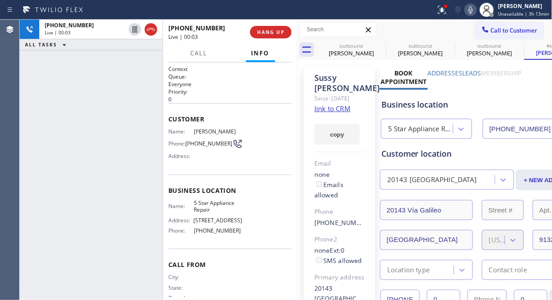
click at [146, 29] on icon at bounding box center [150, 29] width 11 height 11
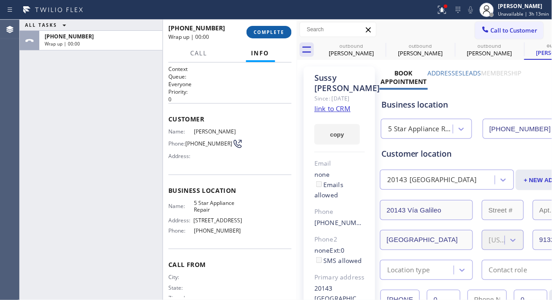
click at [258, 31] on span "COMPLETE" at bounding box center [268, 32] width 31 height 6
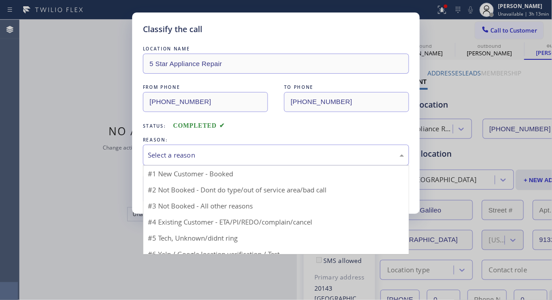
click at [256, 161] on div "Select a reason" at bounding box center [276, 155] width 266 height 21
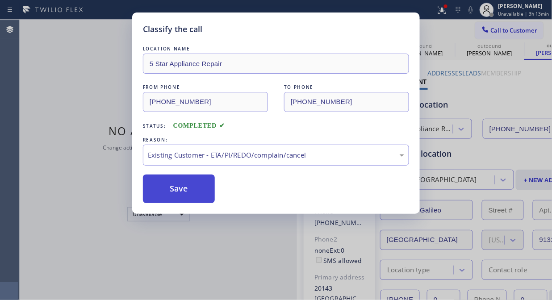
drag, startPoint x: 249, startPoint y: 201, endPoint x: 197, endPoint y: 180, distance: 56.0
click at [196, 180] on button "Save" at bounding box center [179, 188] width 72 height 29
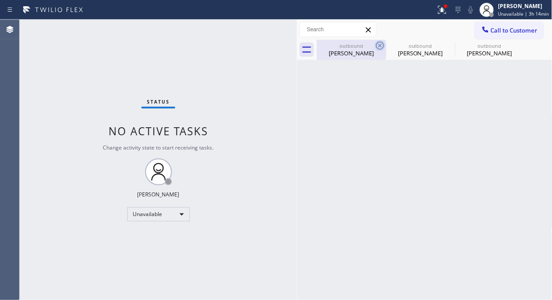
click at [378, 48] on icon at bounding box center [379, 45] width 11 height 11
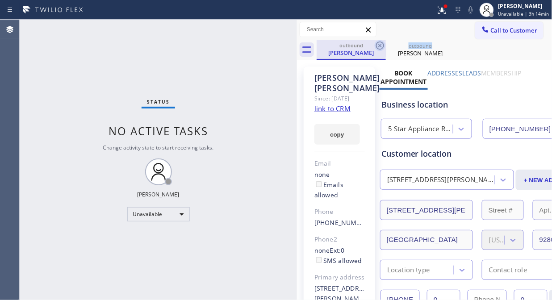
click at [377, 49] on icon at bounding box center [379, 45] width 11 height 11
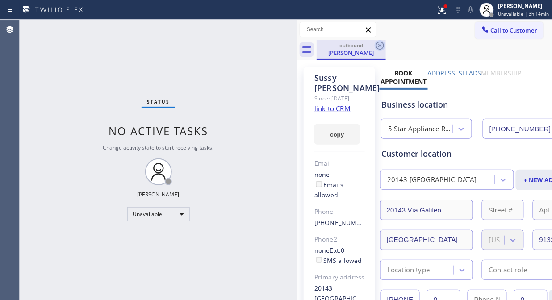
click at [377, 49] on icon at bounding box center [379, 45] width 11 height 11
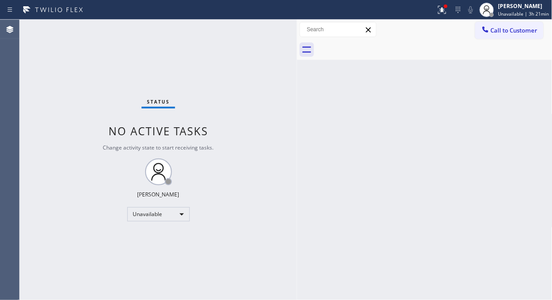
click at [86, 77] on div "Status No active tasks Change activity state to start receiving tasks. [PERSON_…" at bounding box center [158, 160] width 277 height 280
click at [62, 59] on div "Status No active tasks Change activity state to start receiving tasks. [PERSON_…" at bounding box center [158, 160] width 277 height 280
click at [498, 16] on div "[PERSON_NAME] Unavailable | 3h 23min" at bounding box center [523, 10] width 55 height 16
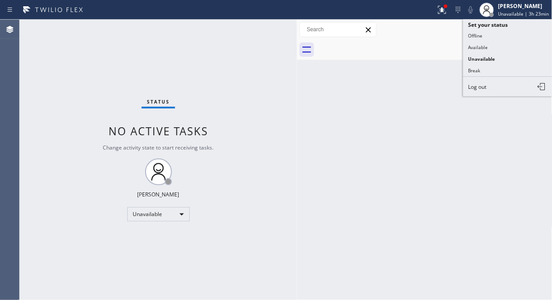
click at [488, 36] on button "Offline" at bounding box center [507, 36] width 89 height 12
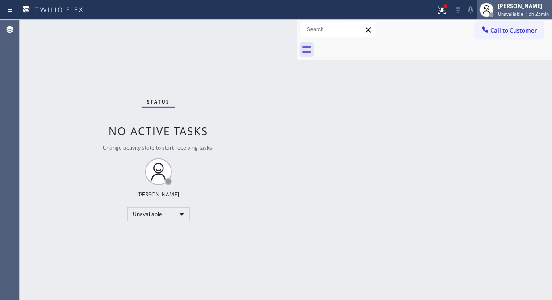
click at [511, 14] on span "Unavailable | 3h 23min" at bounding box center [523, 14] width 51 height 6
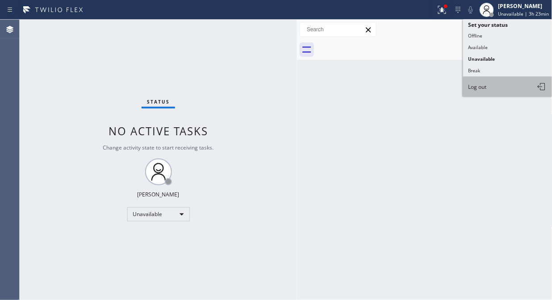
click at [489, 87] on button "Log out" at bounding box center [507, 87] width 89 height 20
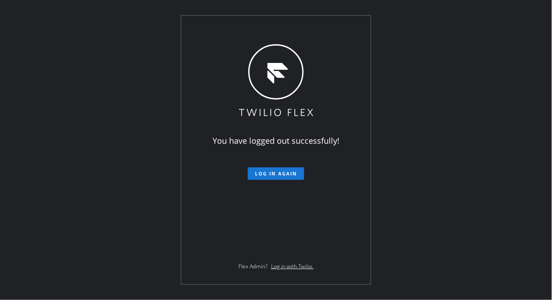
click at [69, 52] on div "You have logged out successfully! Log in again Flex Admin? Log in with Twilio." at bounding box center [276, 150] width 552 height 300
